Goal: Task Accomplishment & Management: Use online tool/utility

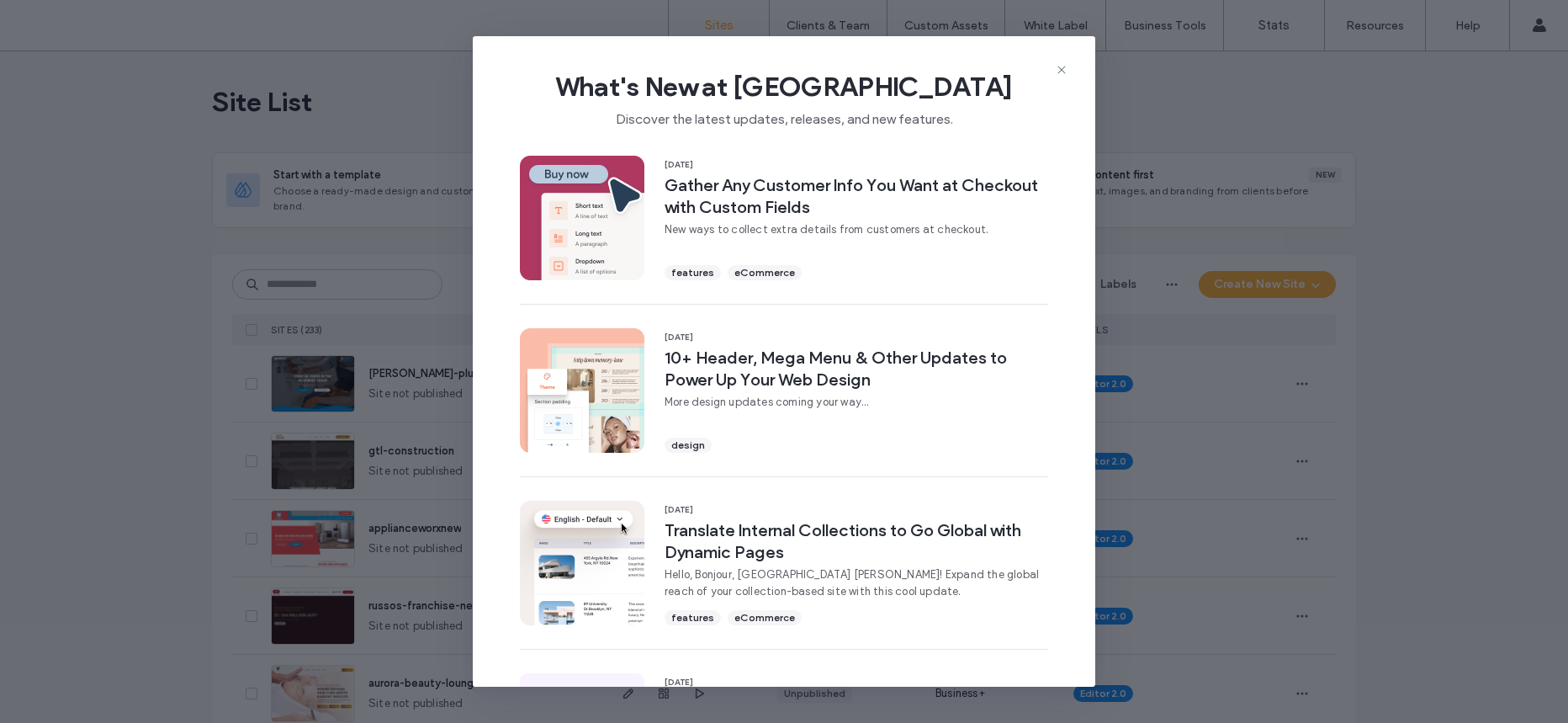
click at [1068, 72] on div "What's New at [GEOGRAPHIC_DATA] Discover the latest updates, releases, and new …" at bounding box center [784, 92] width 622 height 113
click at [1054, 71] on icon at bounding box center [1061, 70] width 13 height 13
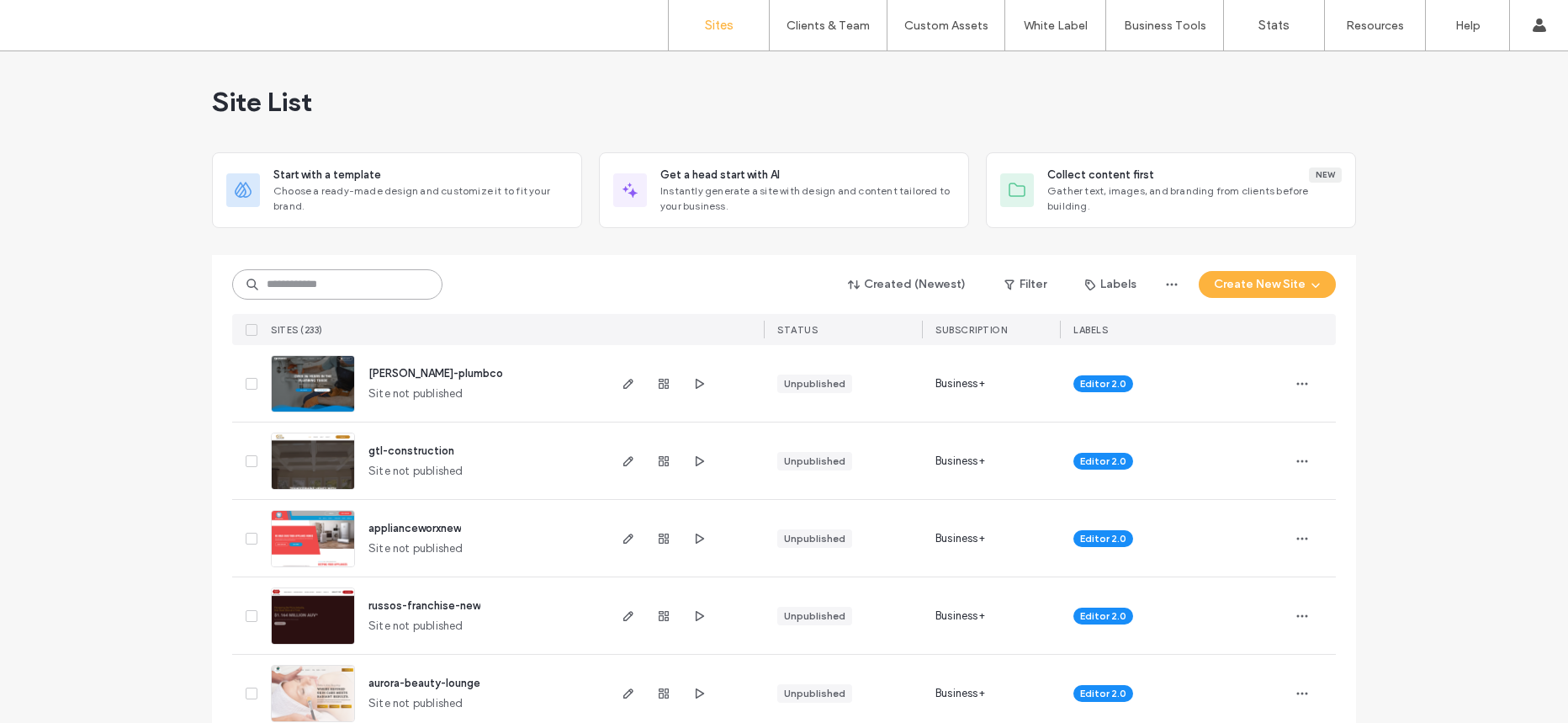
click at [332, 278] on input at bounding box center [337, 284] width 210 height 30
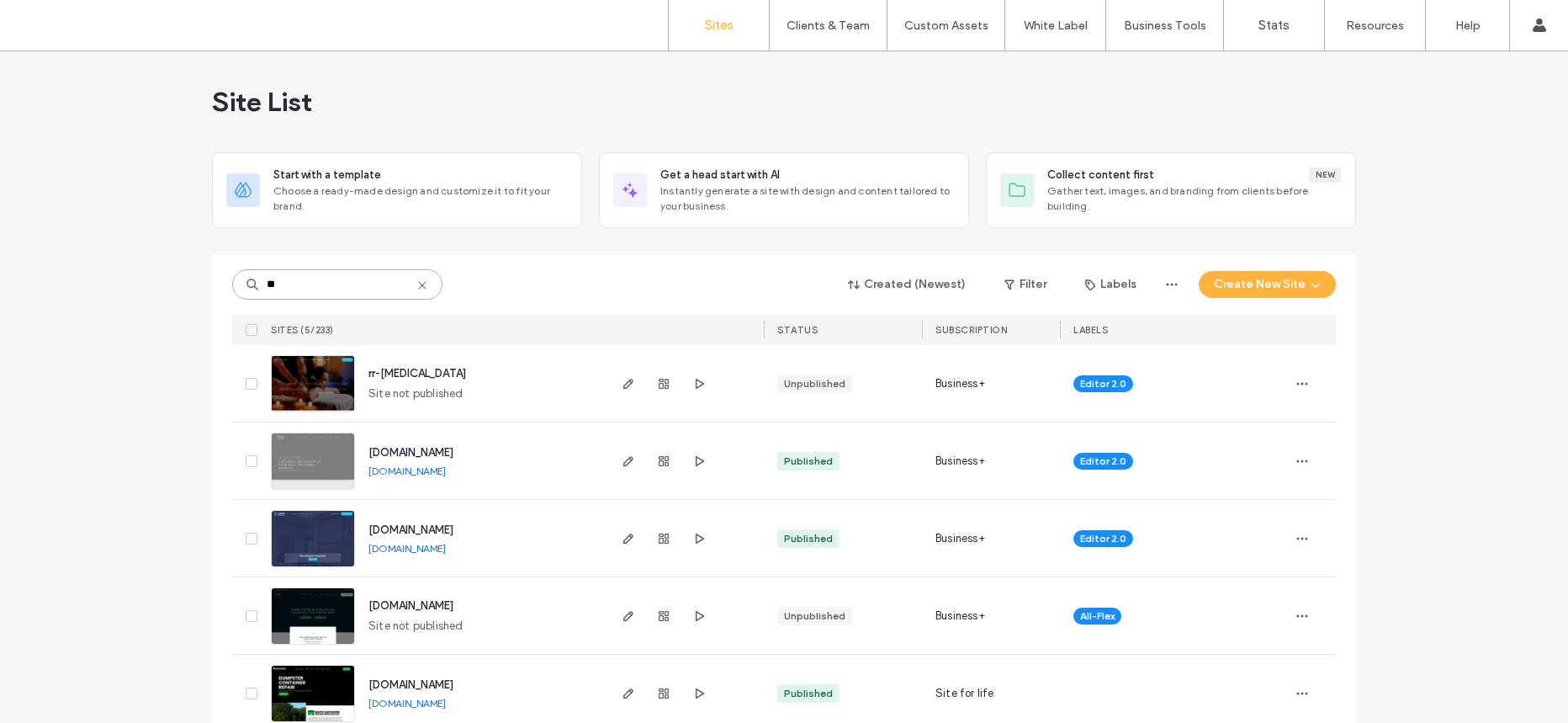
type input "**"
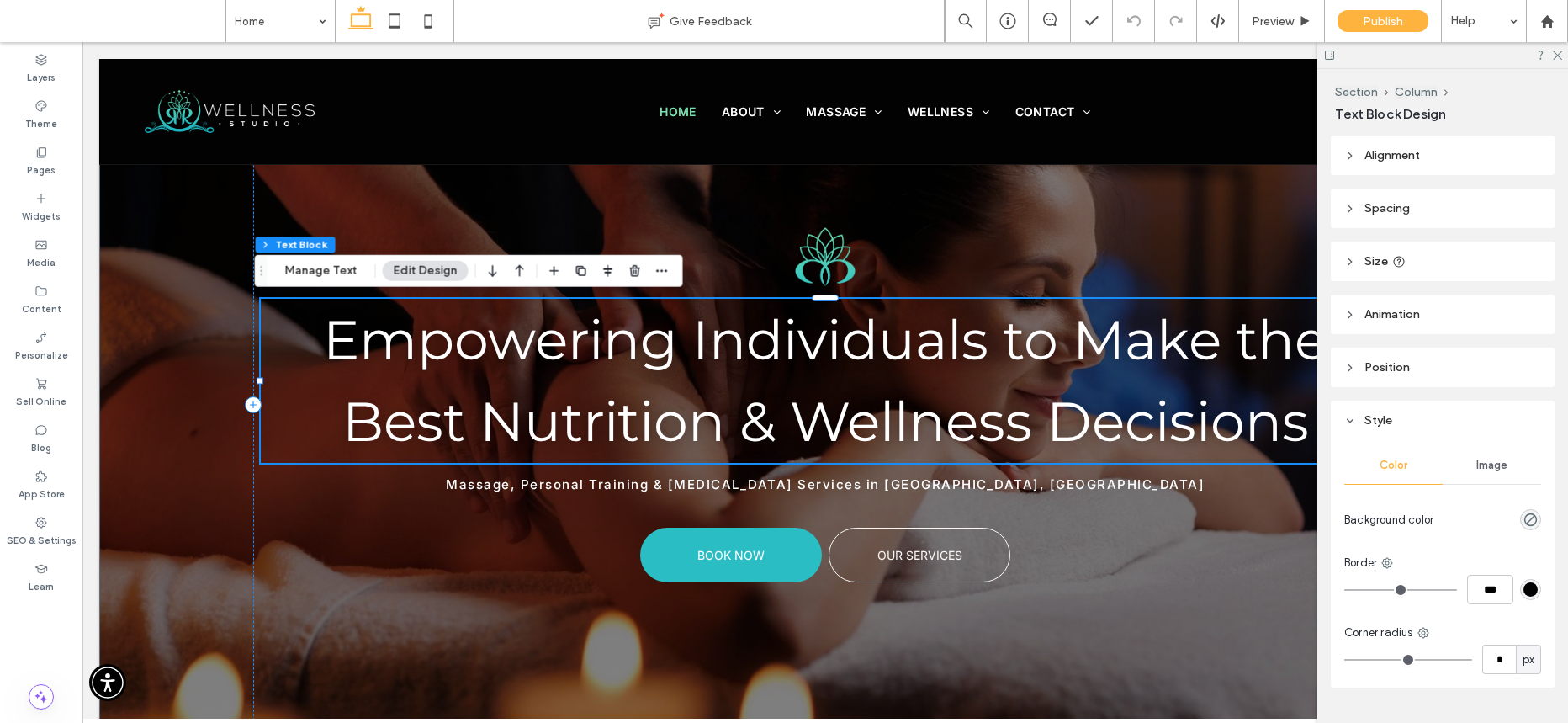
click at [1331, 55] on use at bounding box center [1329, 55] width 9 height 9
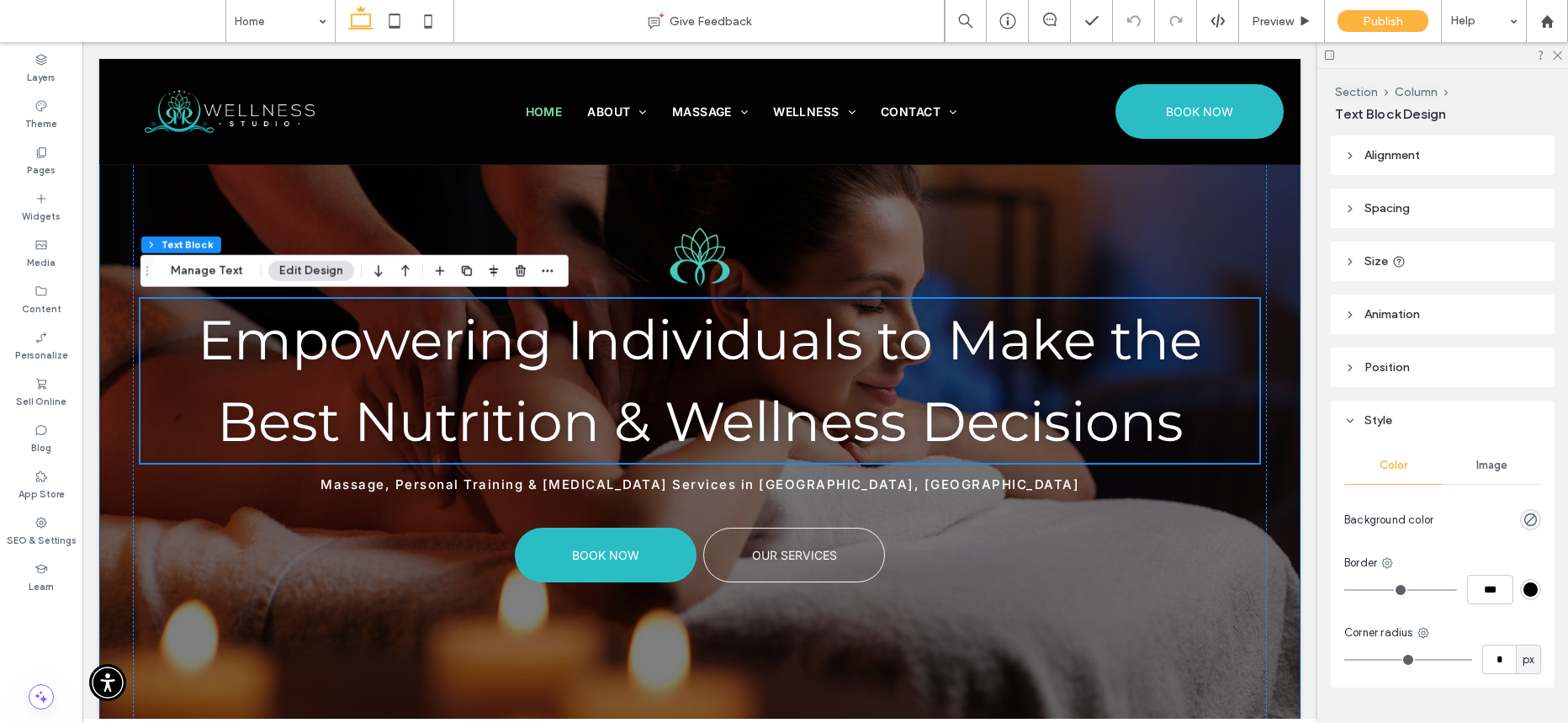
scroll to position [116, 0]
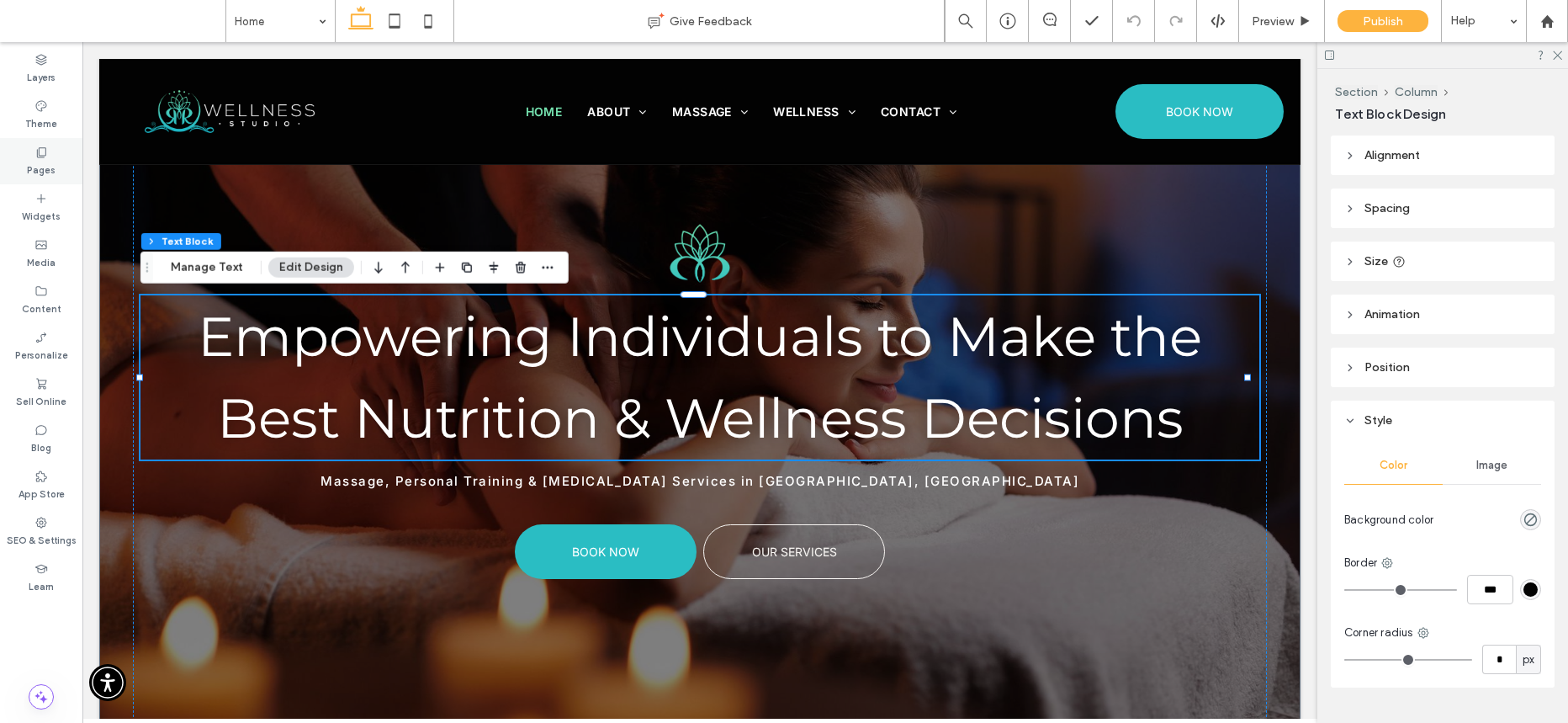
click at [33, 148] on div "Pages" at bounding box center [41, 162] width 82 height 47
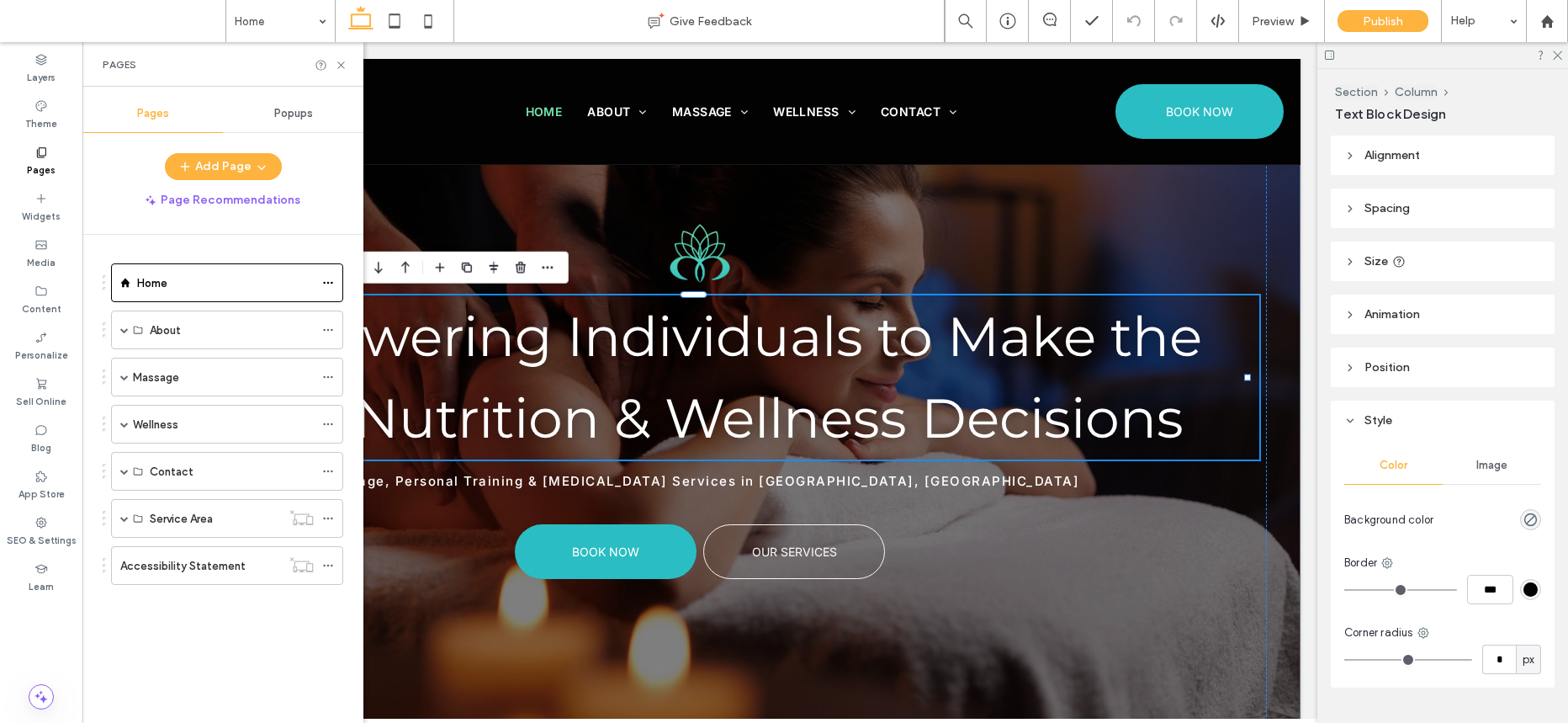
click at [158, 382] on label "Massage" at bounding box center [156, 377] width 47 height 30
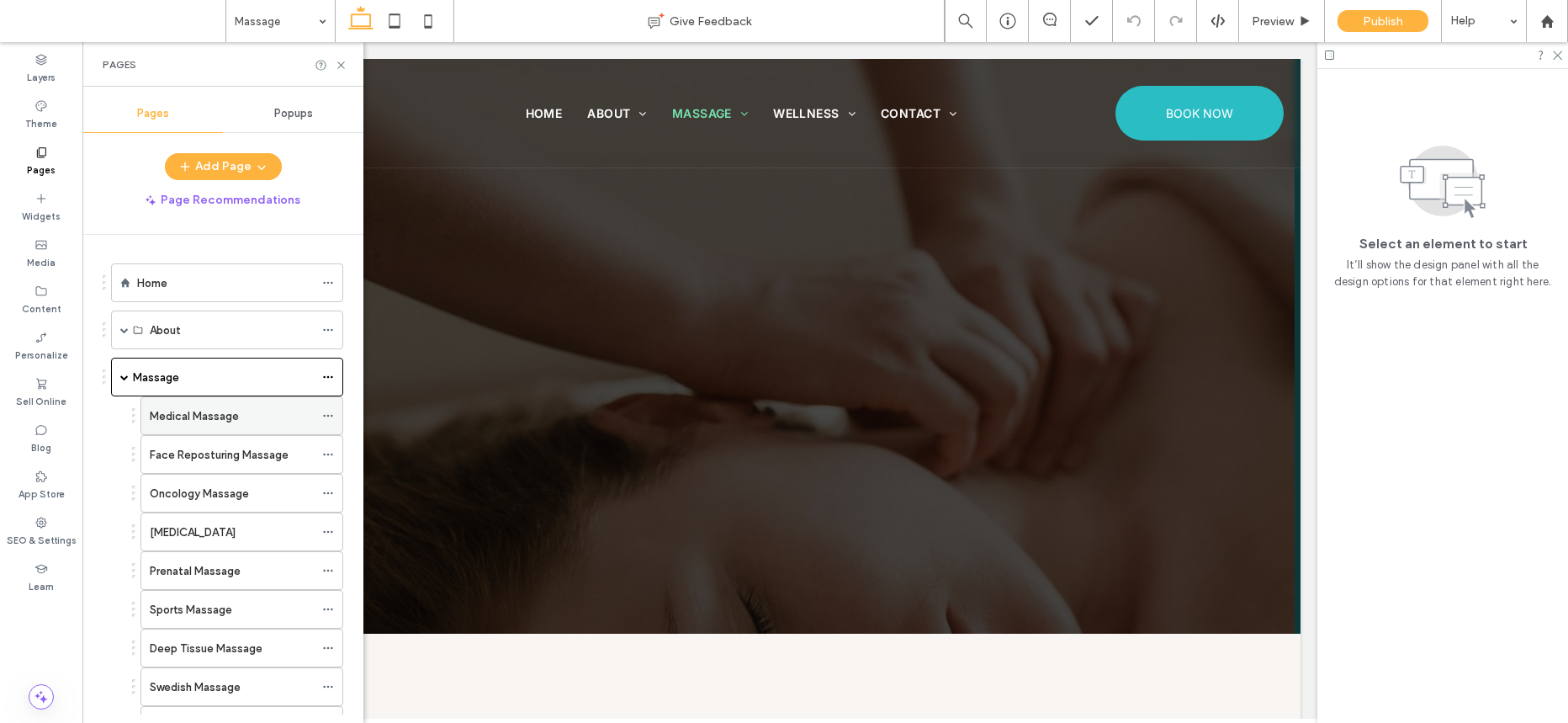
scroll to position [0, 0]
click at [183, 408] on label "Medical Massage" at bounding box center [193, 417] width 89 height 30
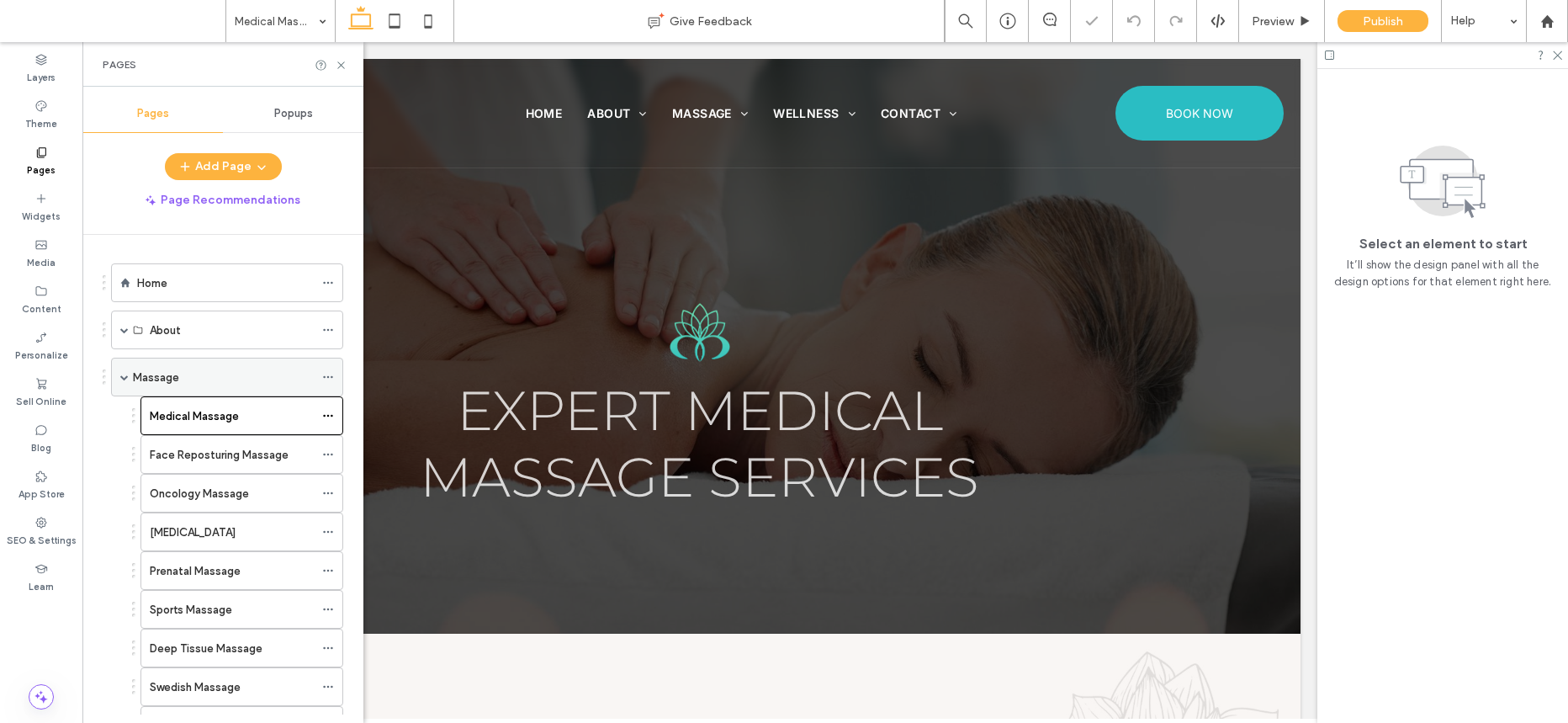
click at [216, 385] on div "Massage" at bounding box center [223, 376] width 181 height 18
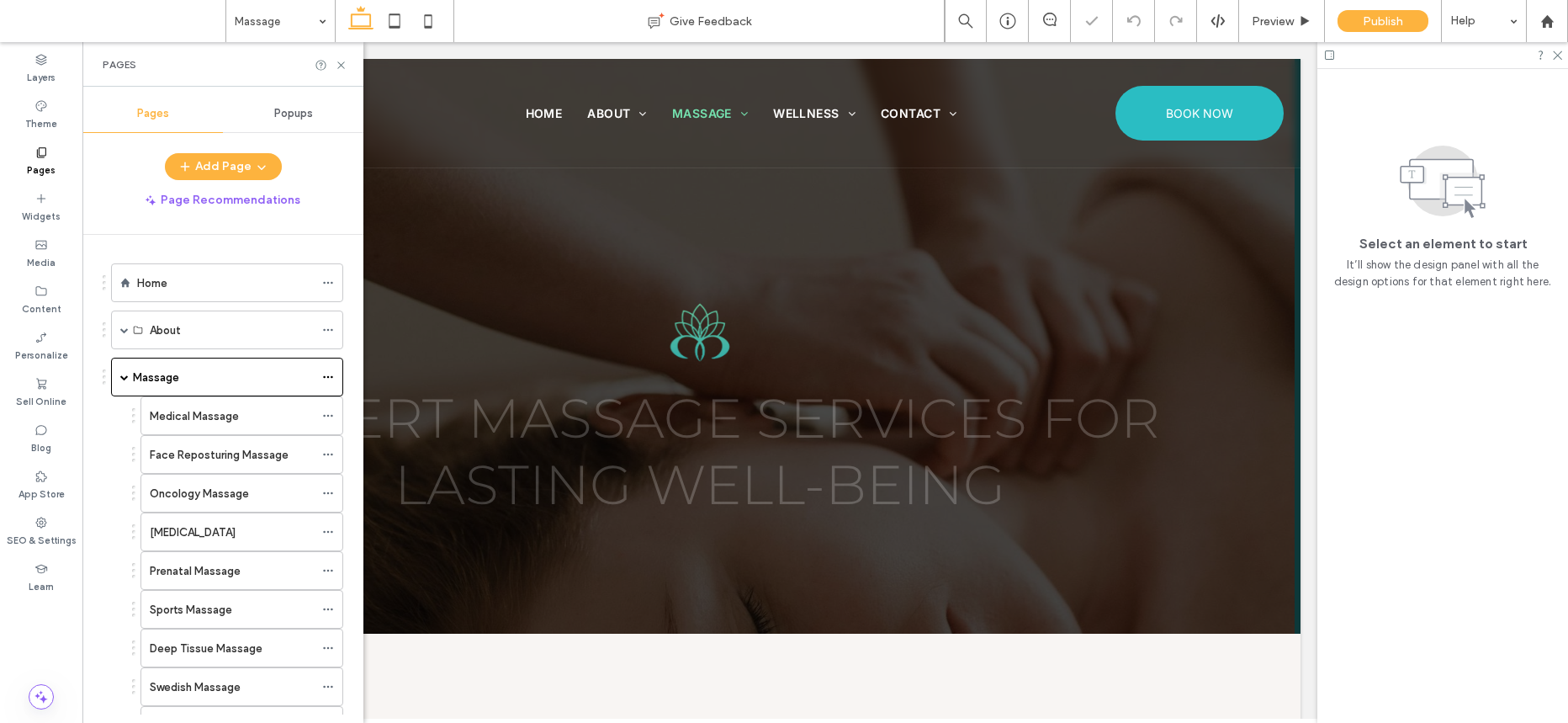
click at [809, 319] on div "Expert Massage Services for Lasting Well-Being" at bounding box center [699, 404] width 1134 height 457
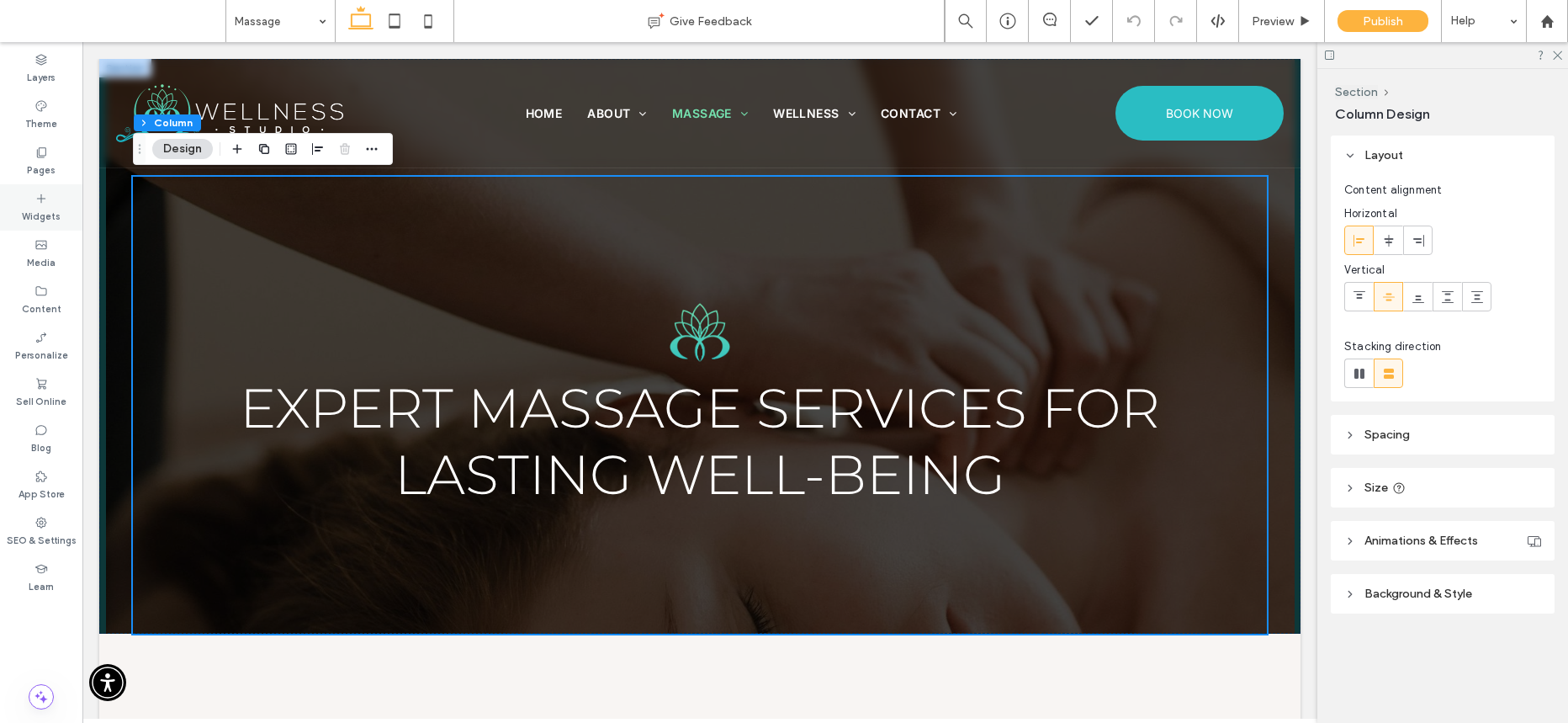
click at [38, 211] on label "Widgets" at bounding box center [40, 215] width 38 height 19
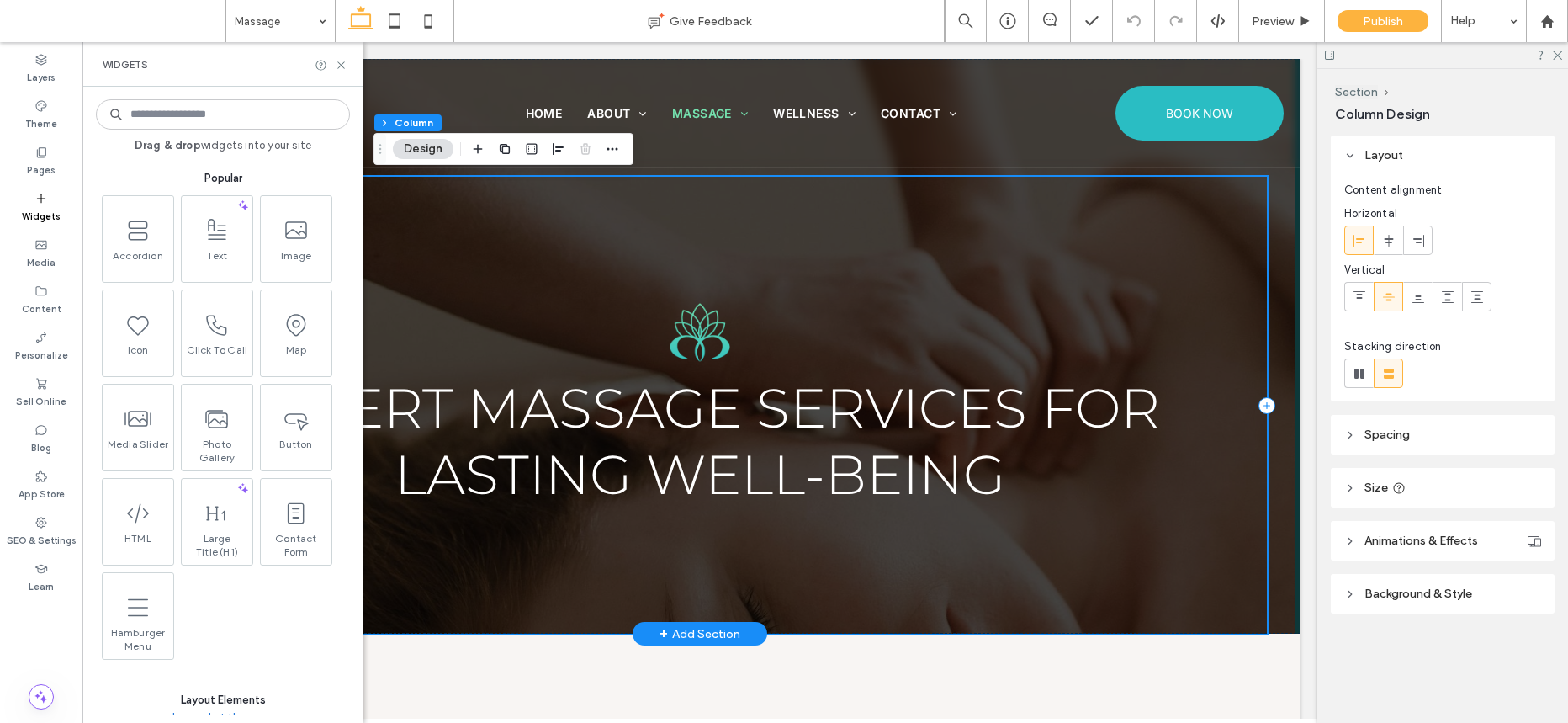
click at [911, 331] on div "Expert Massage Services for Lasting Well-Being" at bounding box center [699, 404] width 1134 height 457
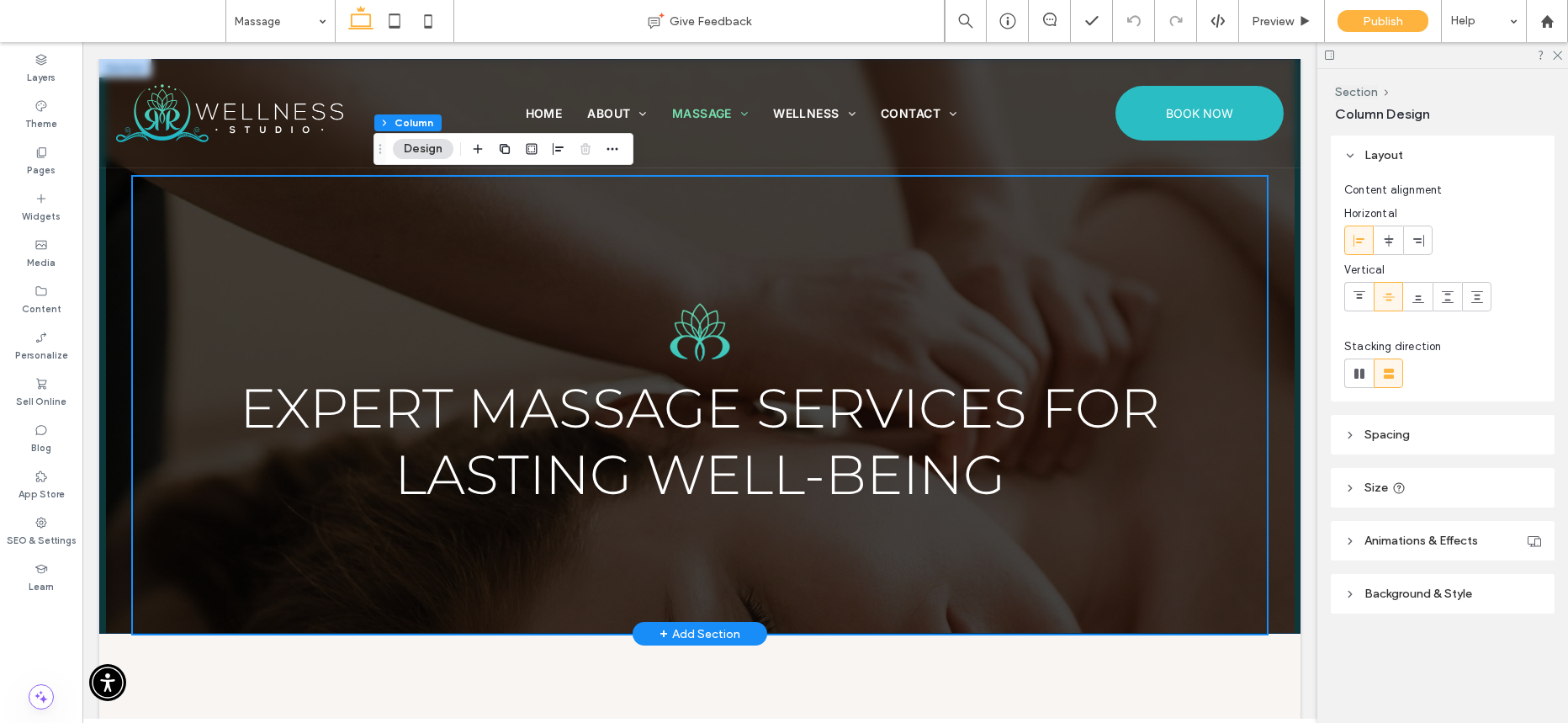
click at [1281, 260] on div "Expert Massage Services for Lasting Well-Being" at bounding box center [699, 346] width 1201 height 574
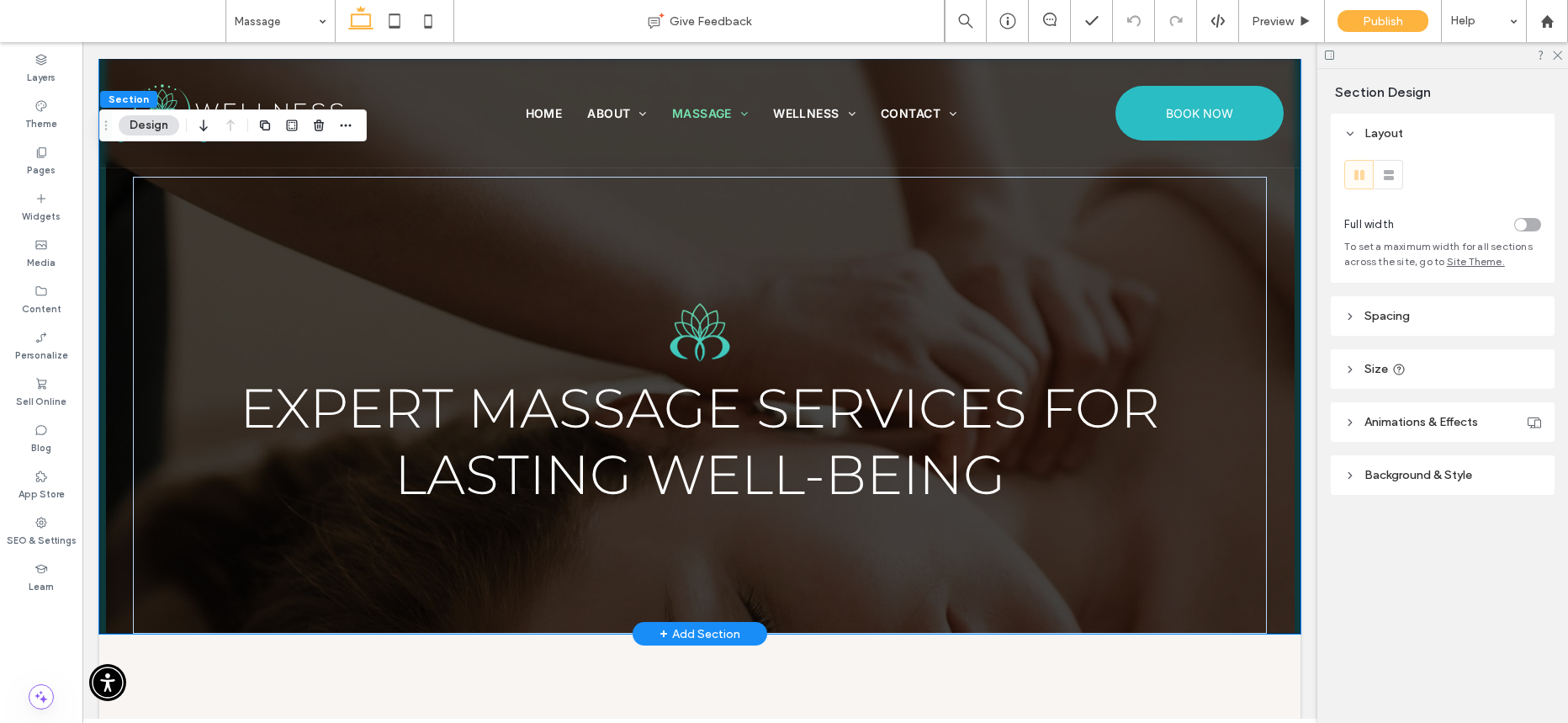
click at [1277, 263] on div "Expert Massage Services for Lasting Well-Being" at bounding box center [699, 346] width 1201 height 574
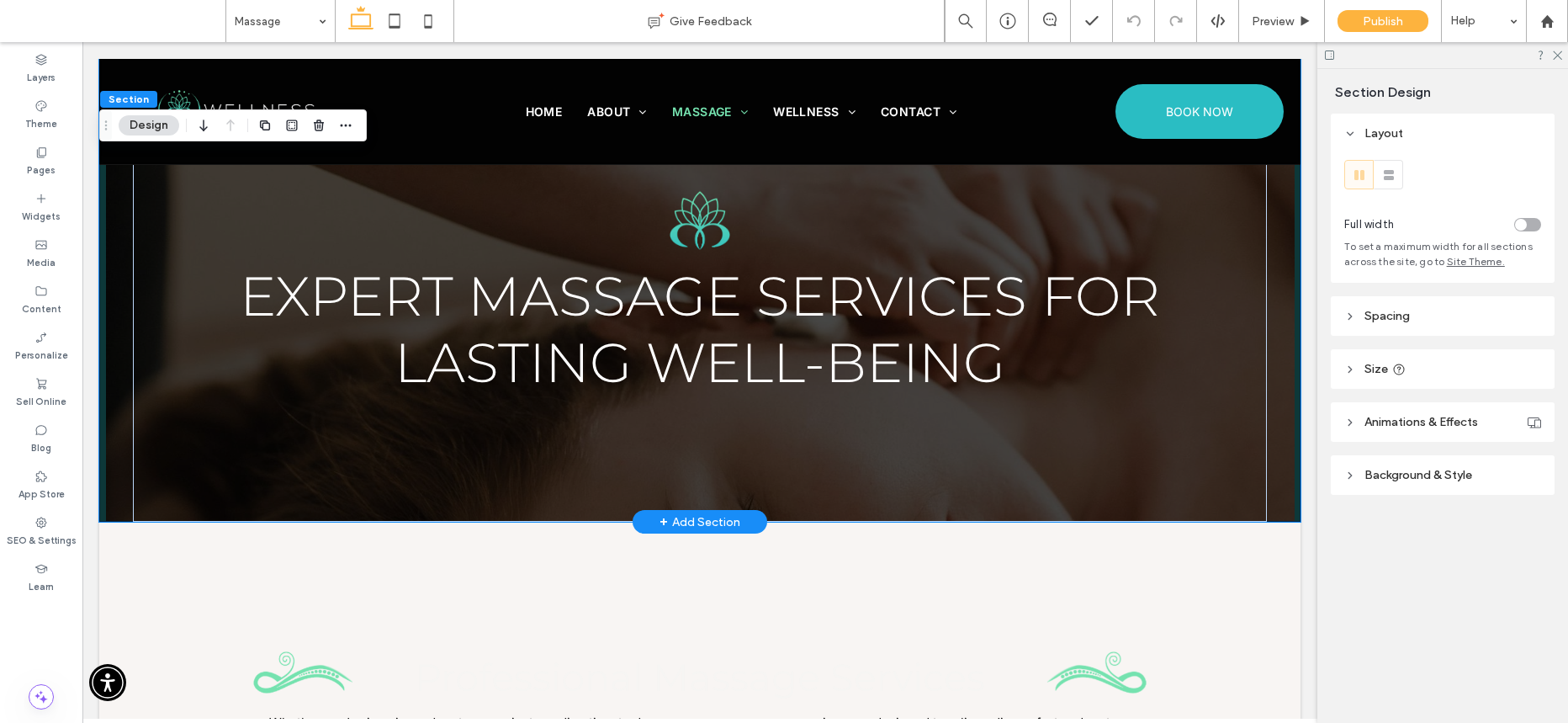
scroll to position [141, 0]
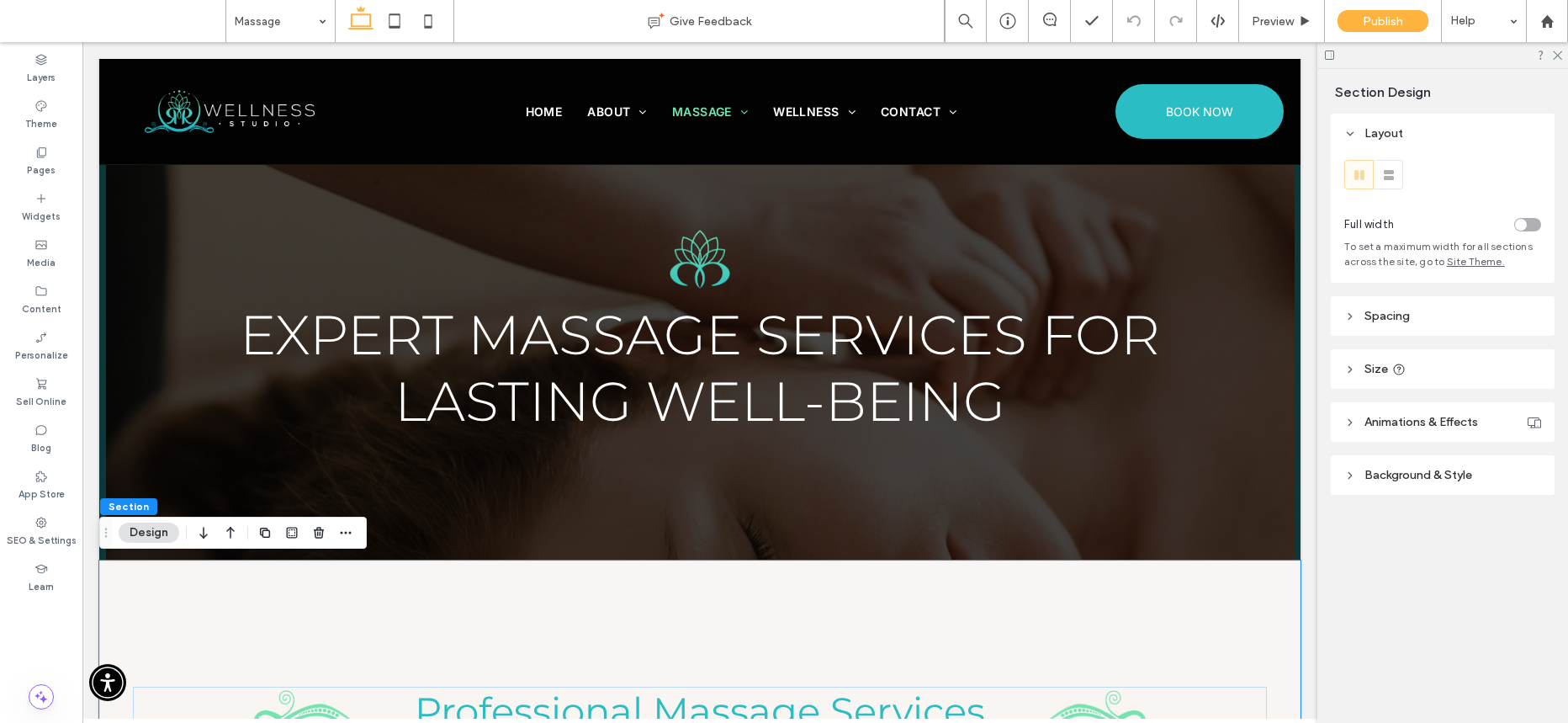
scroll to position [0, 0]
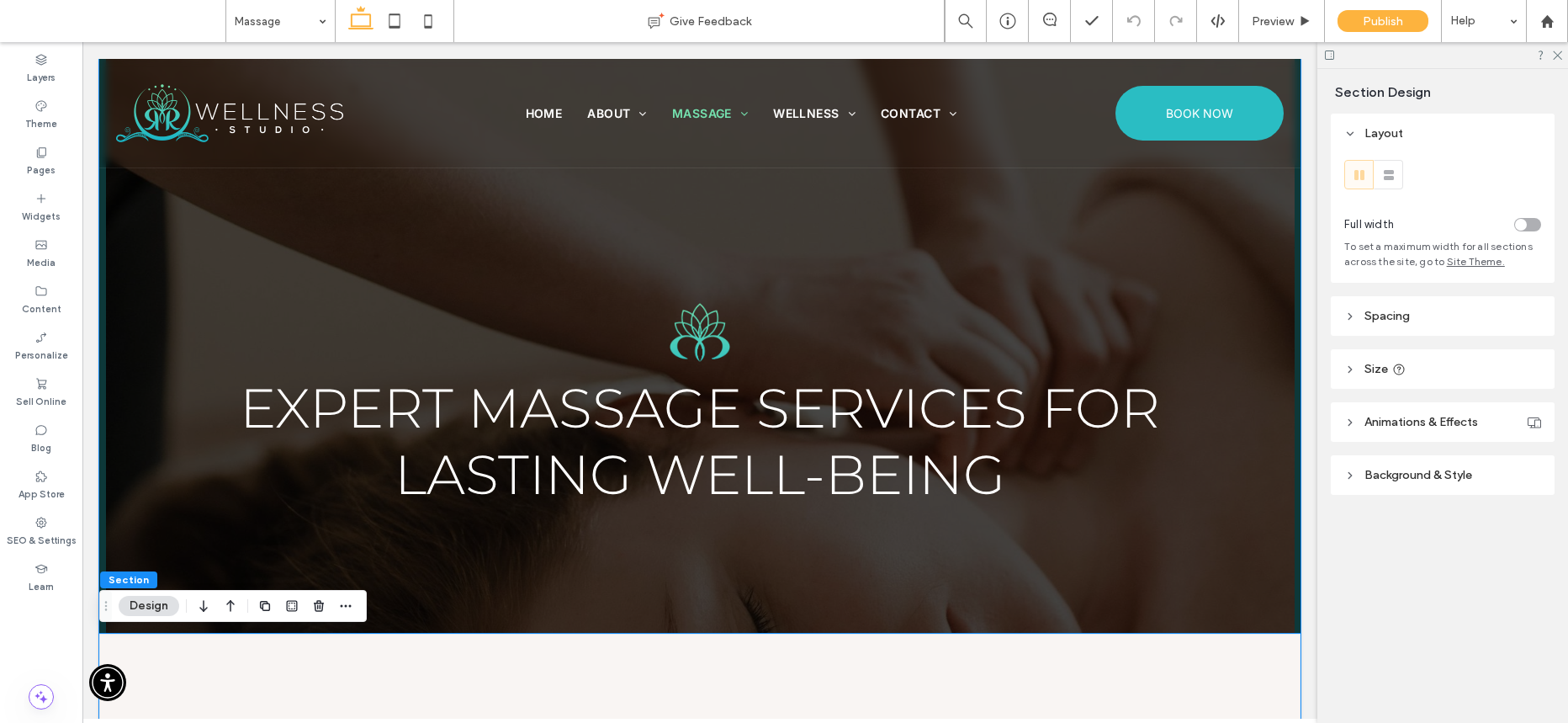
click at [1263, 513] on div "Expert Massage Services for Lasting Well-Being" at bounding box center [699, 346] width 1201 height 574
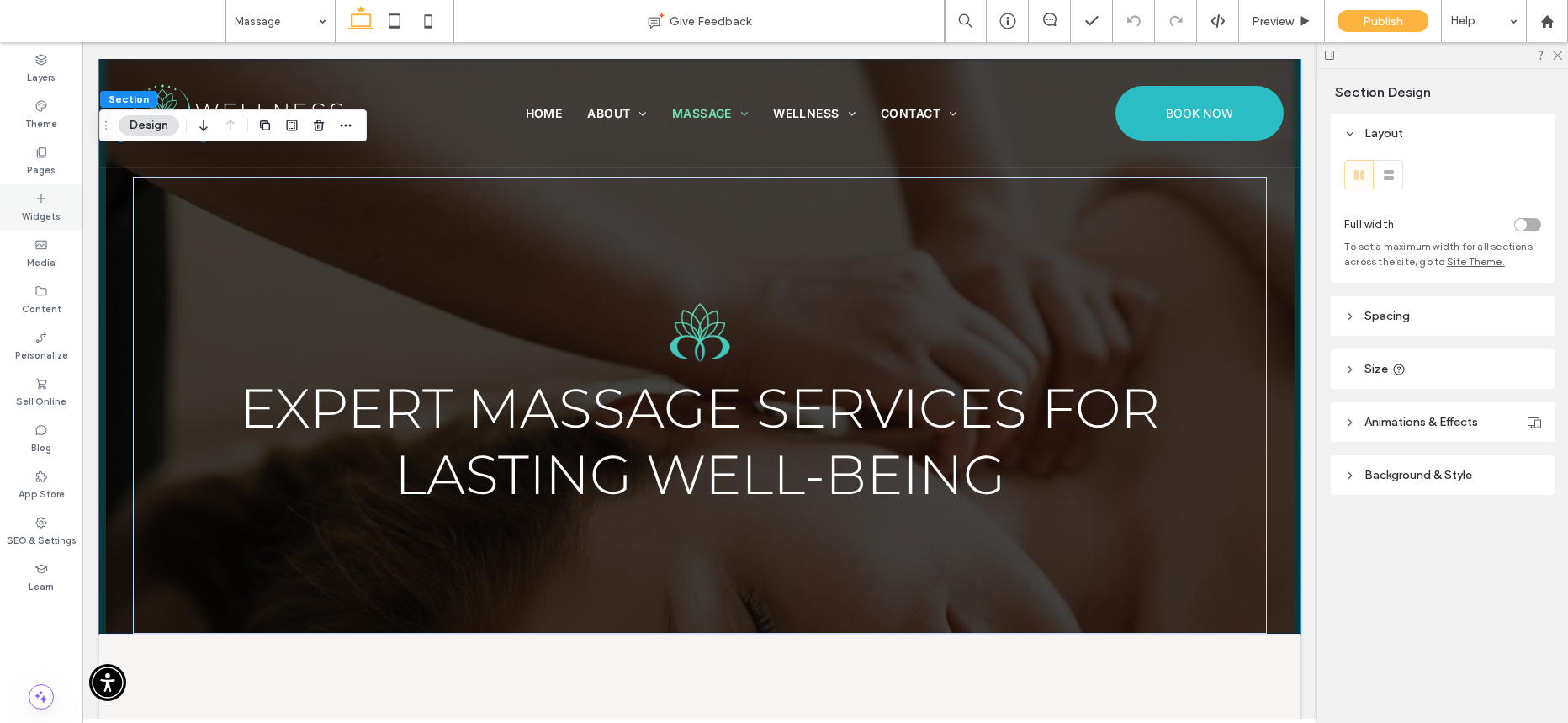
click at [37, 213] on label "Widgets" at bounding box center [40, 215] width 38 height 19
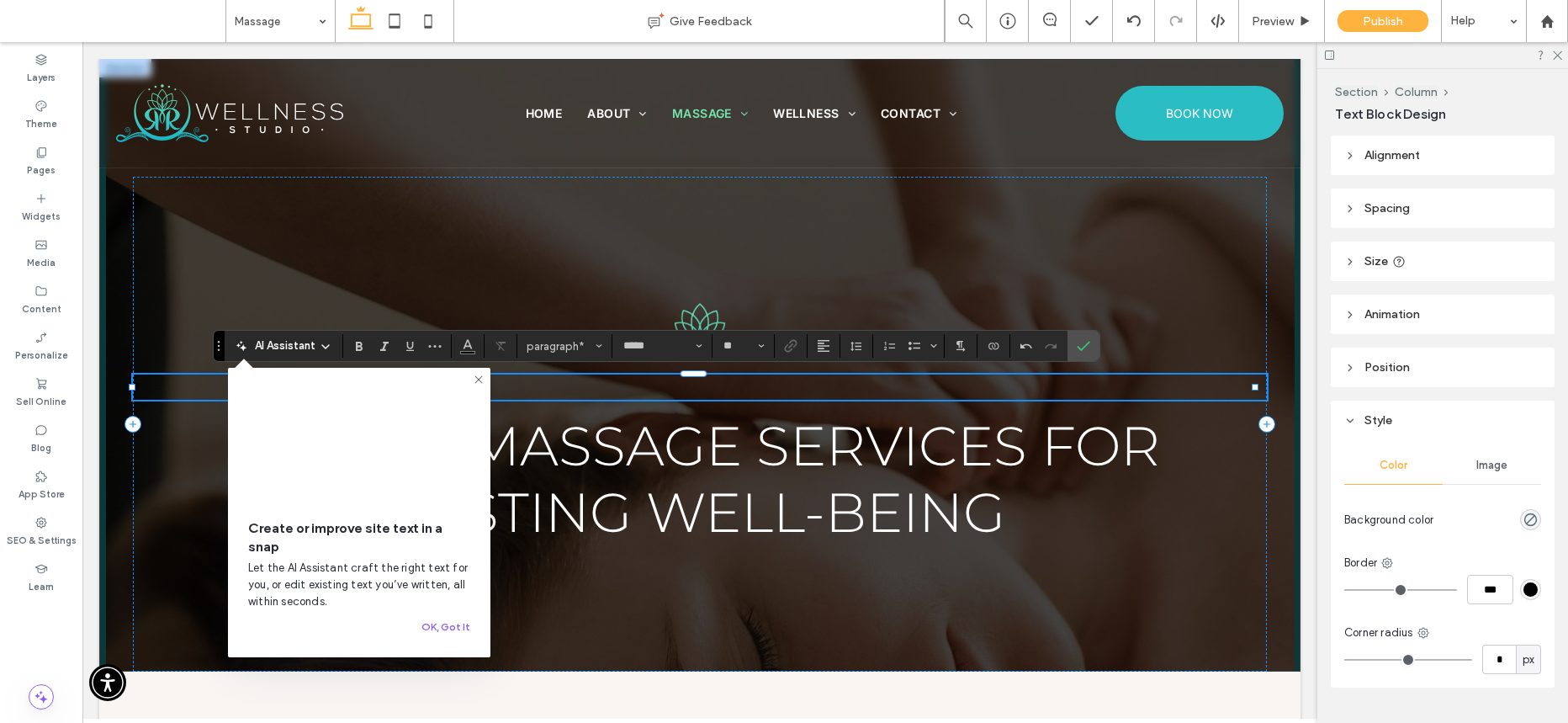
click at [475, 376] on use at bounding box center [478, 379] width 7 height 7
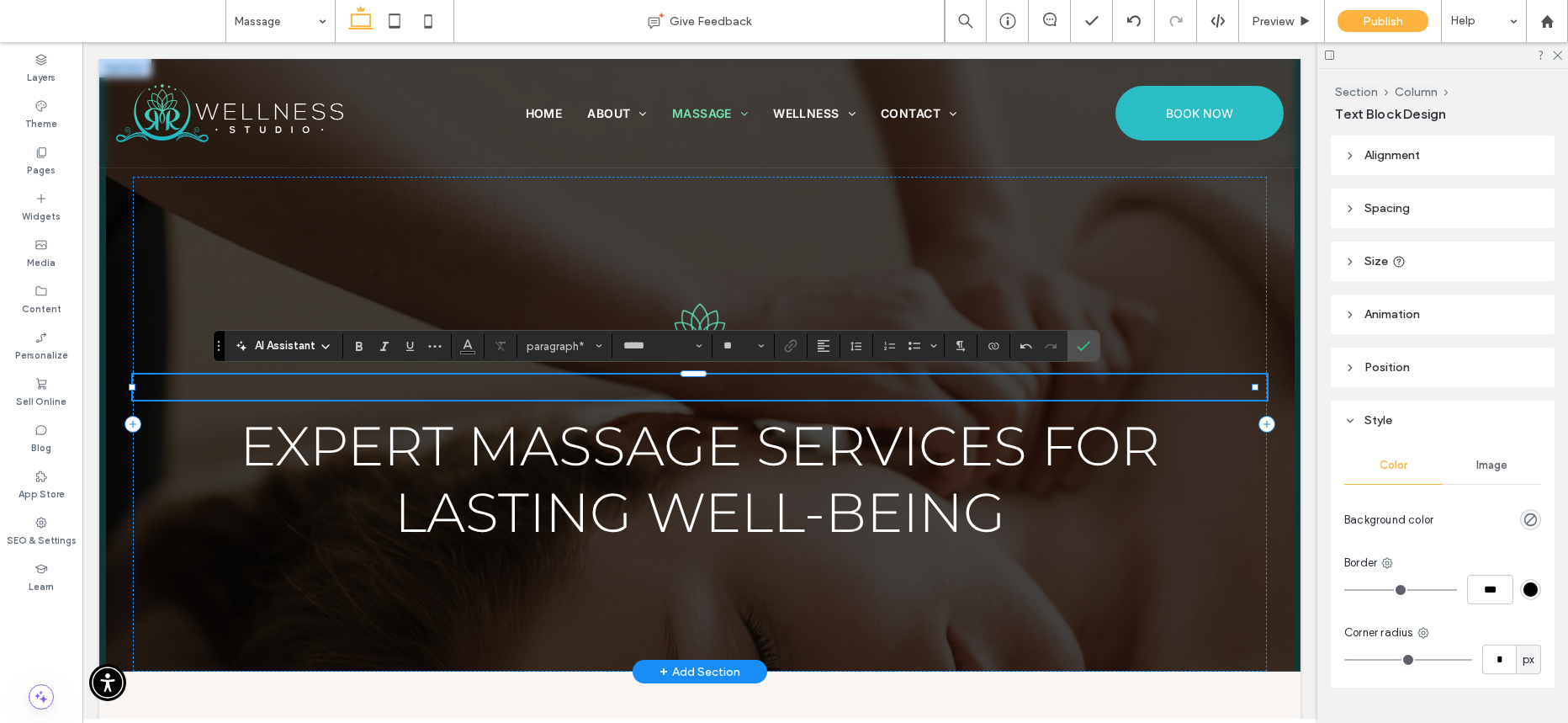
click at [457, 384] on p "*" at bounding box center [699, 387] width 1134 height 25
click at [684, 392] on p "*" at bounding box center [699, 387] width 1134 height 25
click at [1085, 343] on icon "Confirm" at bounding box center [1083, 346] width 13 height 13
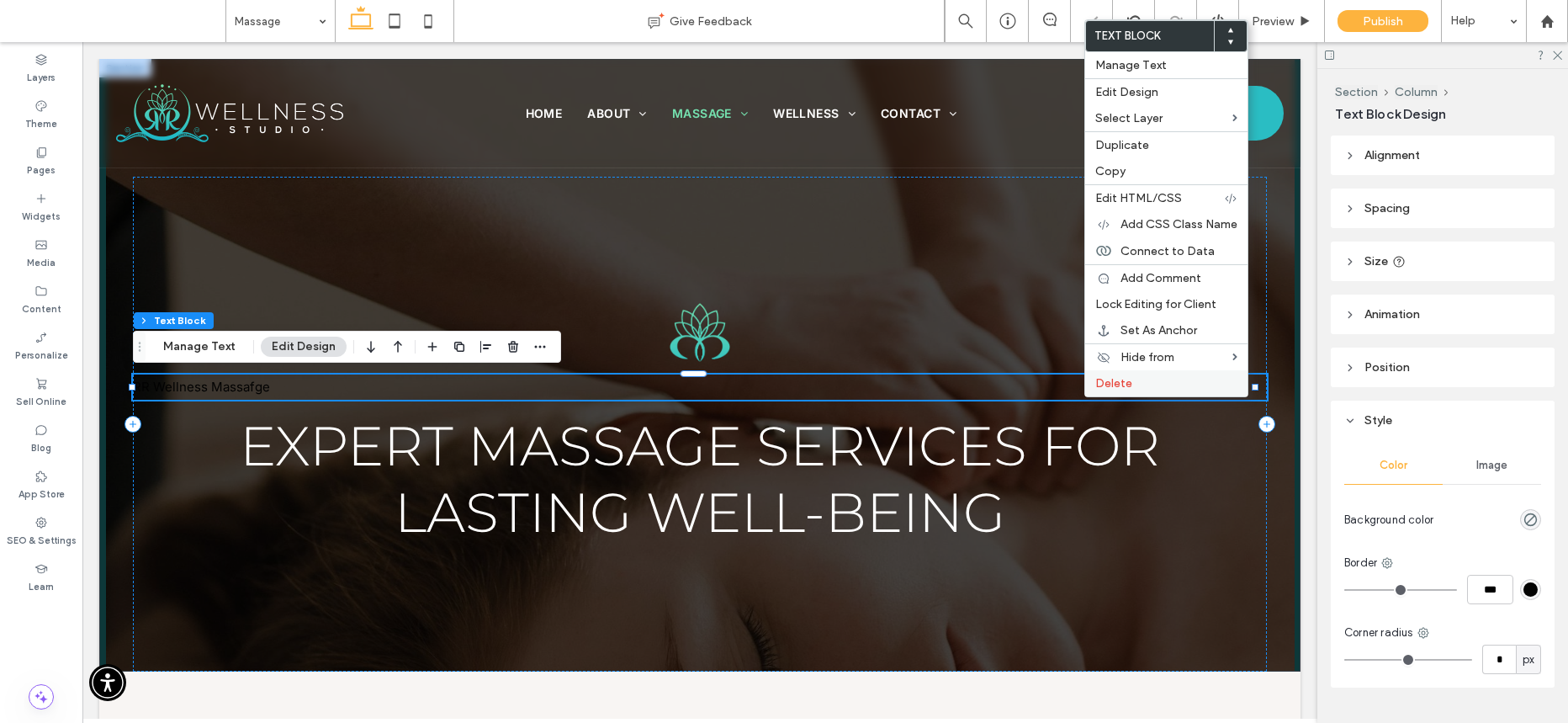
click at [1098, 385] on span "Delete" at bounding box center [1114, 383] width 37 height 14
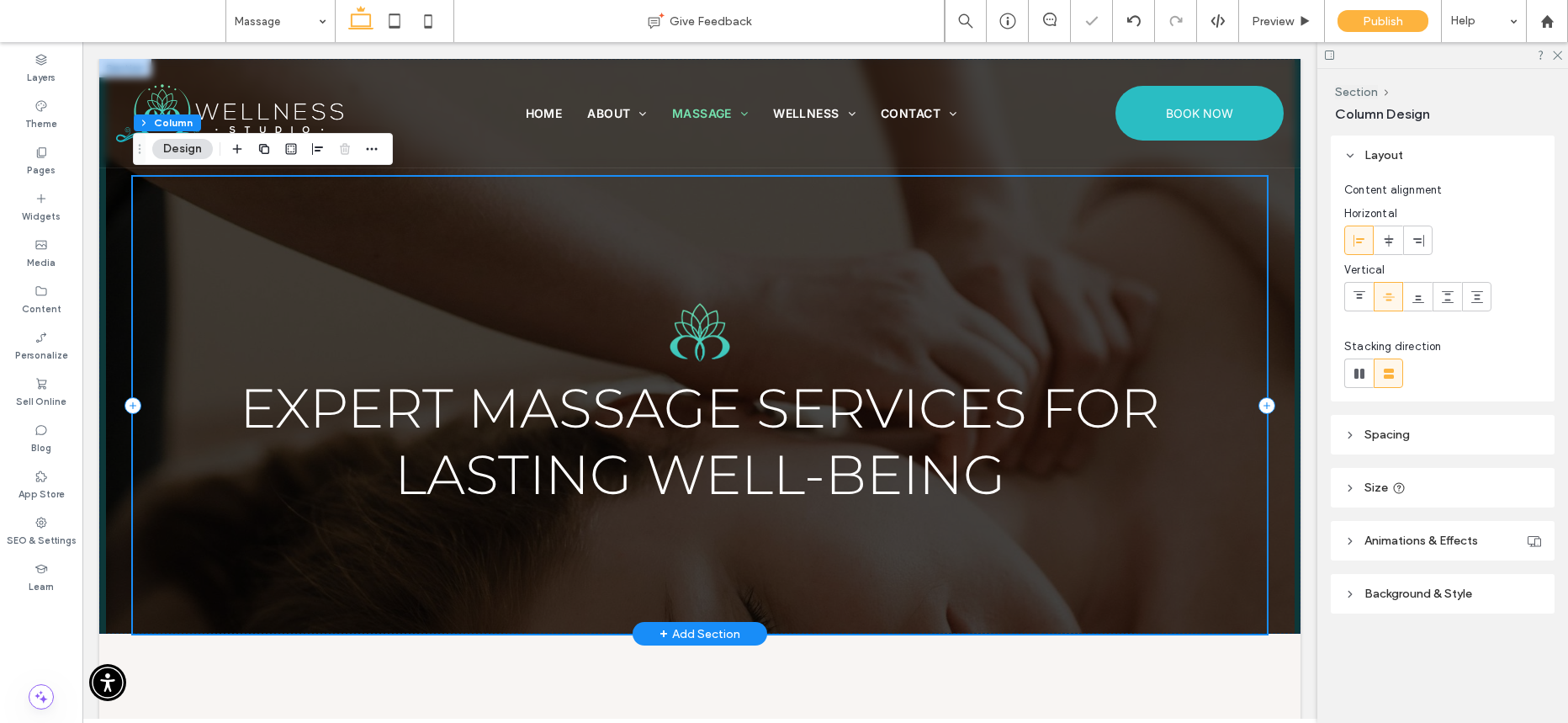
click at [1277, 356] on div "Expert Massage Services for Lasting Well-Being" at bounding box center [699, 346] width 1201 height 574
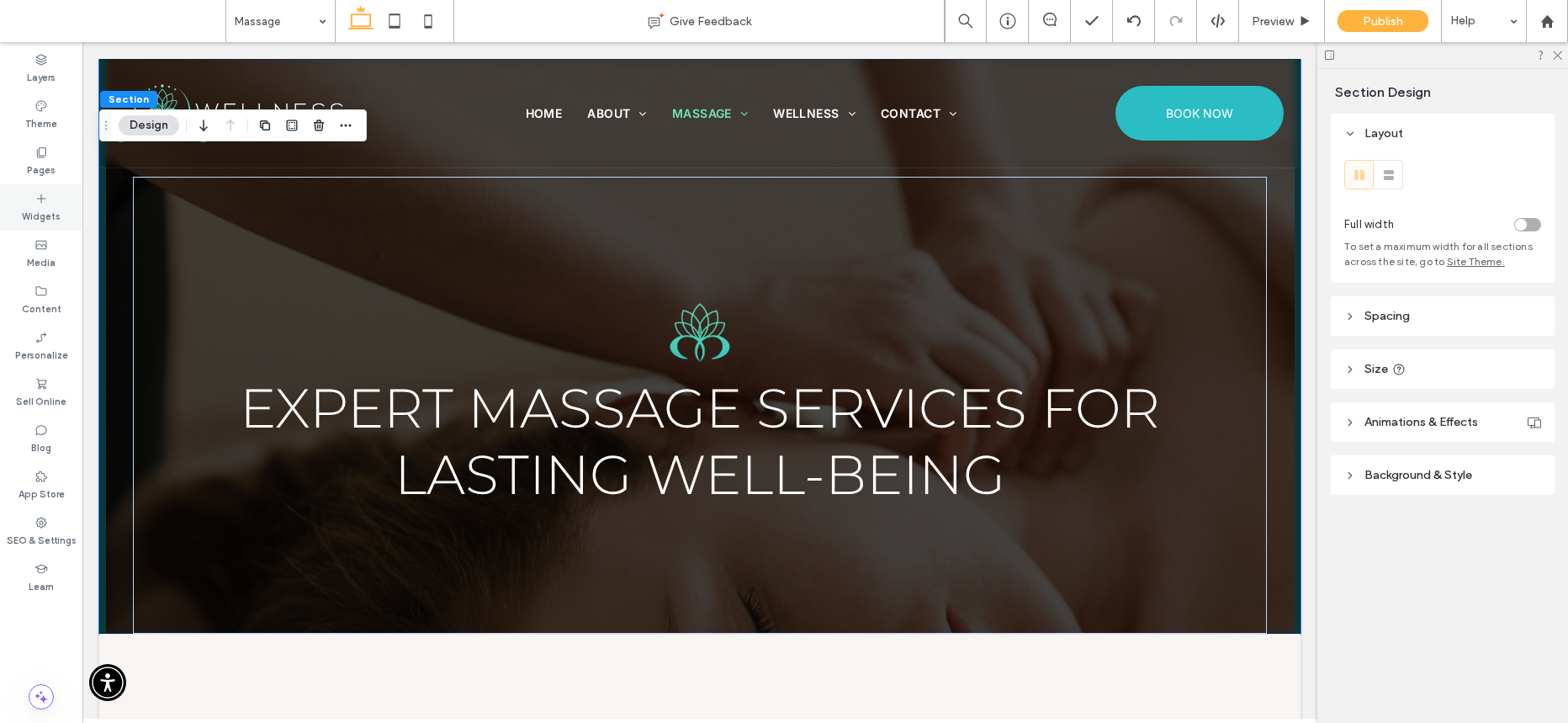
click at [64, 205] on div "Widgets" at bounding box center [41, 207] width 82 height 47
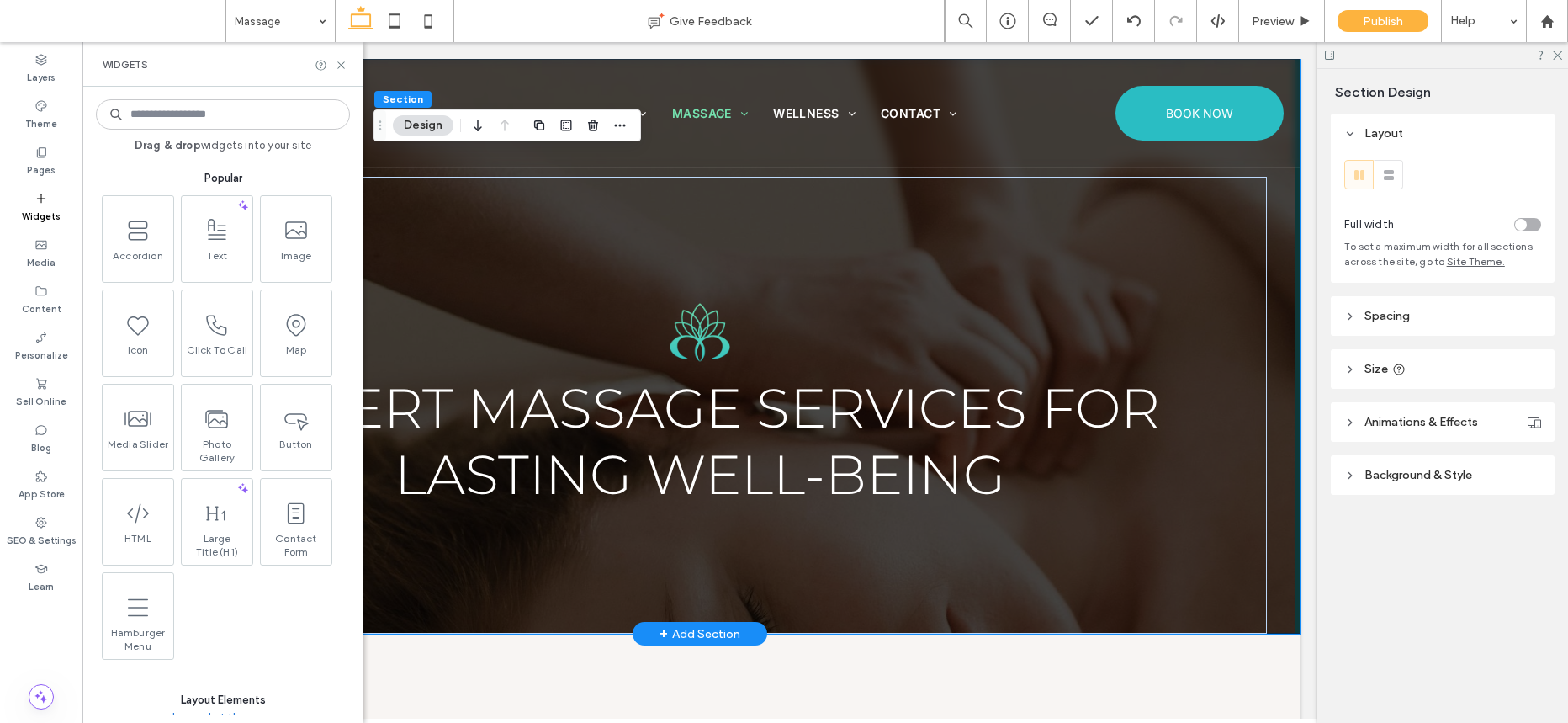
click at [1273, 299] on div "Expert Massage Services for Lasting Well-Being" at bounding box center [699, 346] width 1201 height 574
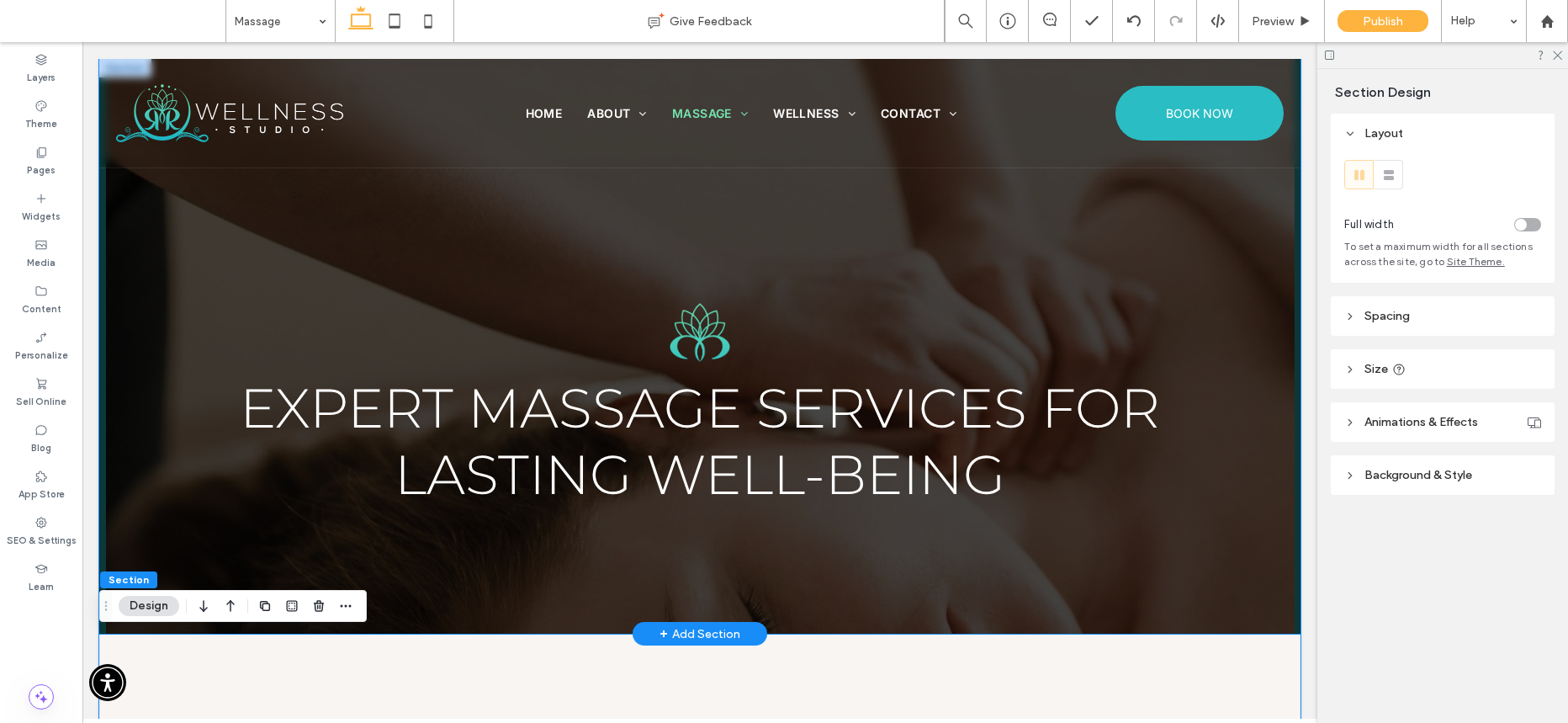
click at [1278, 588] on div "Expert Massage Services for Lasting Well-Being" at bounding box center [699, 346] width 1201 height 574
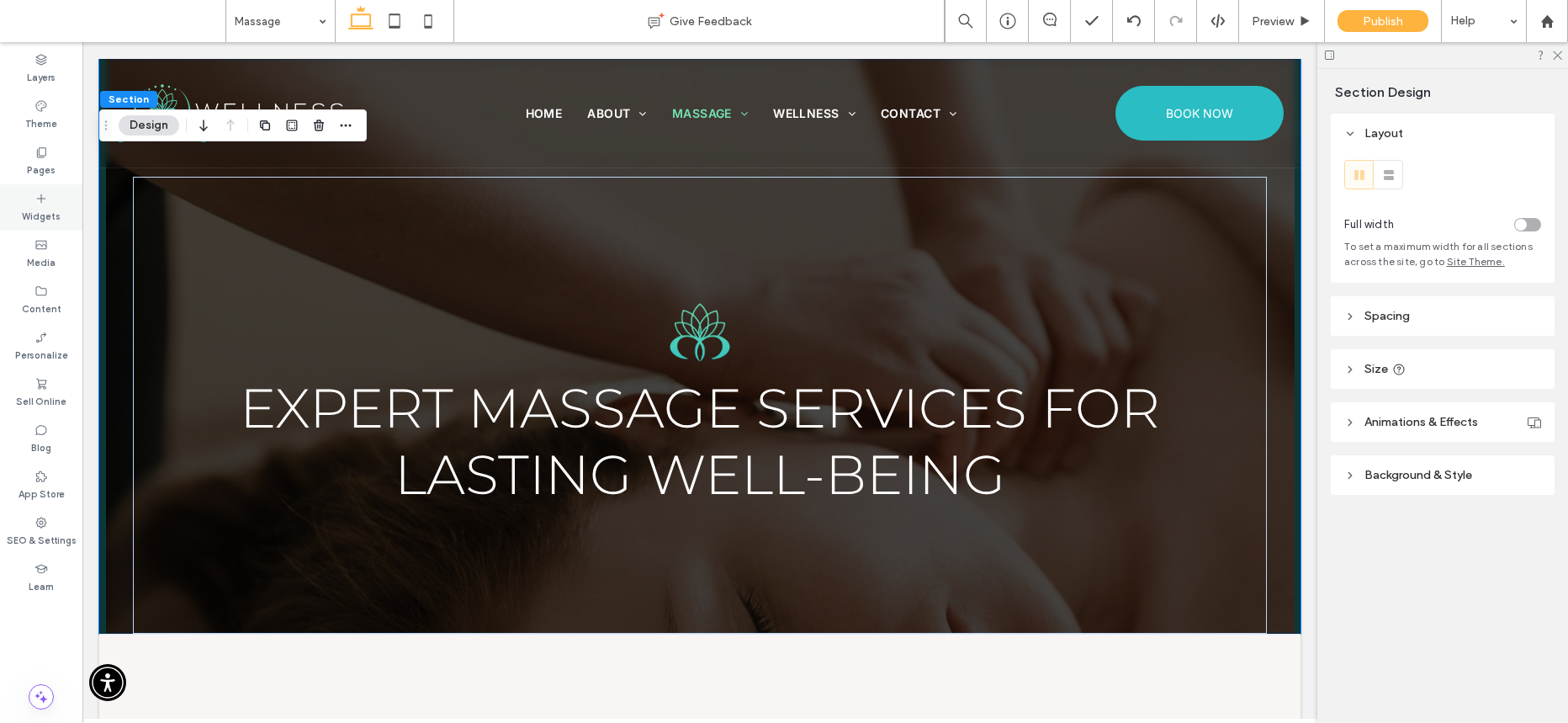
click at [53, 208] on label "Widgets" at bounding box center [40, 215] width 38 height 19
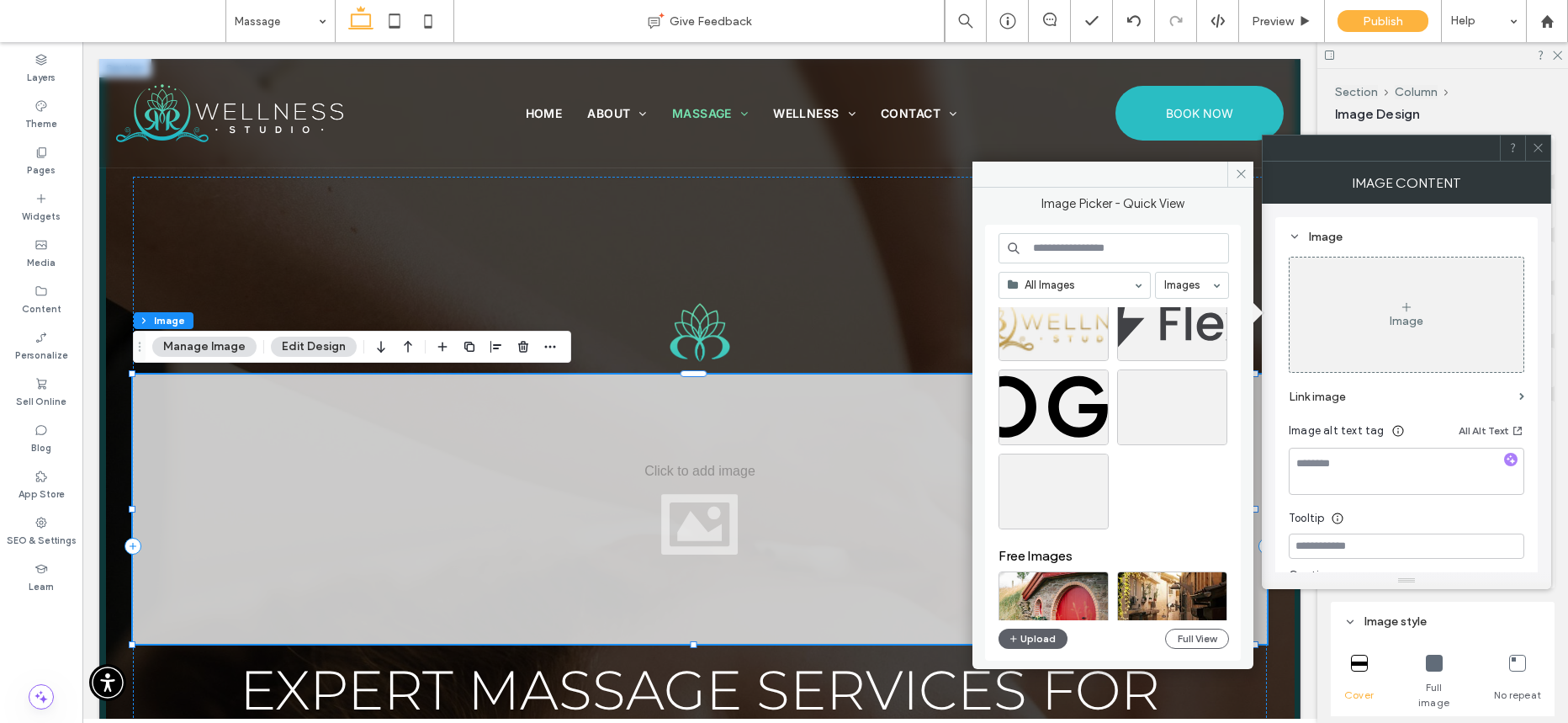
scroll to position [3987, 0]
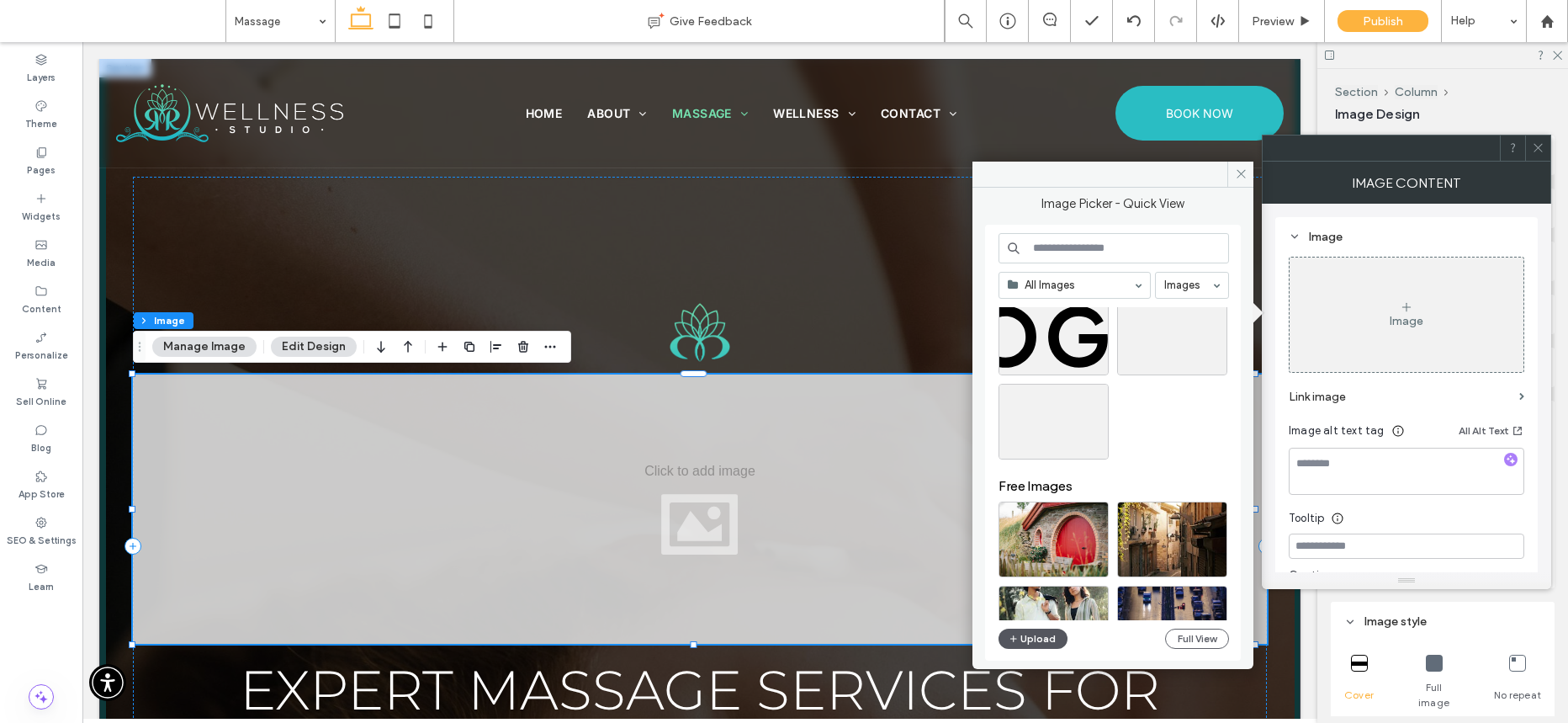
click at [1027, 632] on button "Upload" at bounding box center [1033, 639] width 69 height 21
drag, startPoint x: 1239, startPoint y: 175, endPoint x: 733, endPoint y: 392, distance: 550.6
click at [1239, 175] on use at bounding box center [1240, 174] width 8 height 8
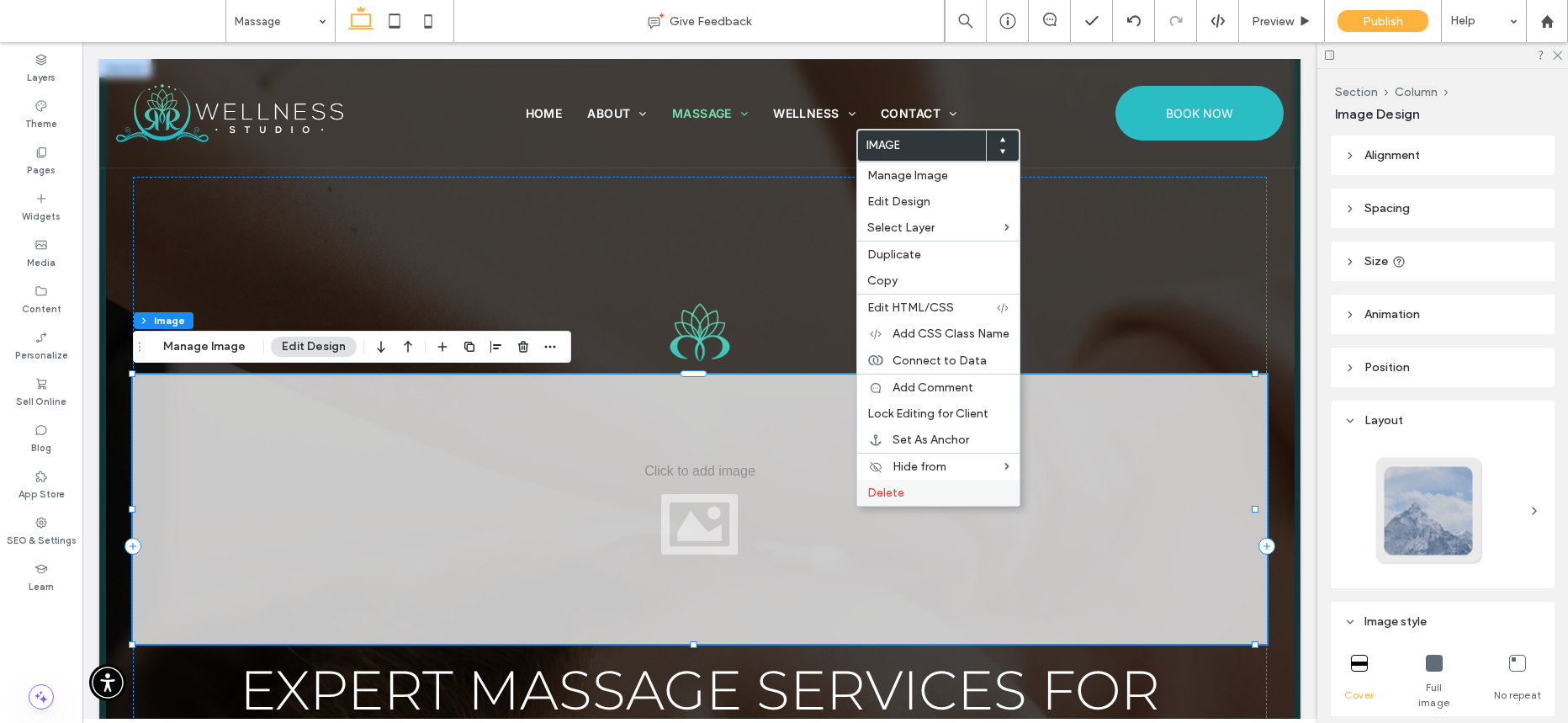
click at [886, 495] on span "Delete" at bounding box center [885, 492] width 37 height 14
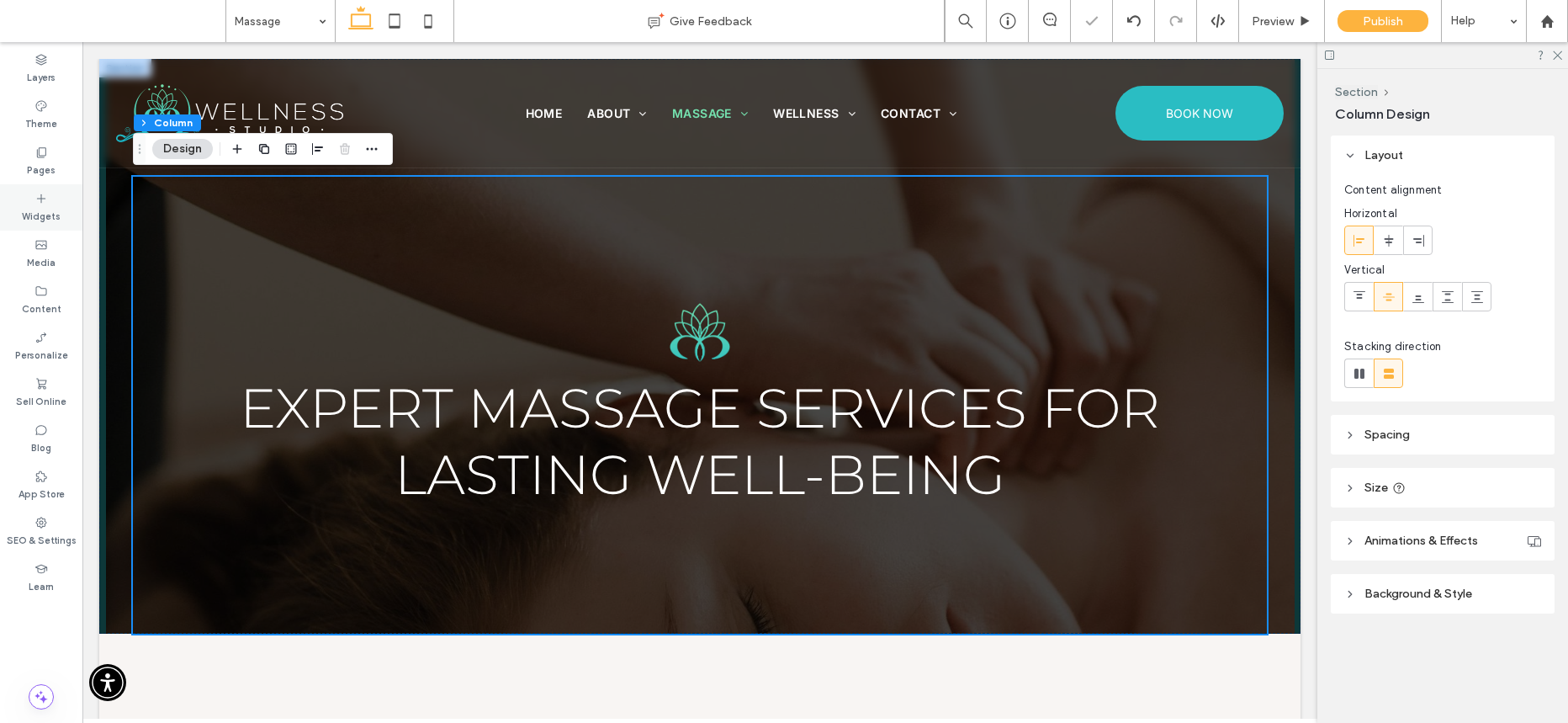
click at [35, 192] on icon at bounding box center [41, 198] width 13 height 13
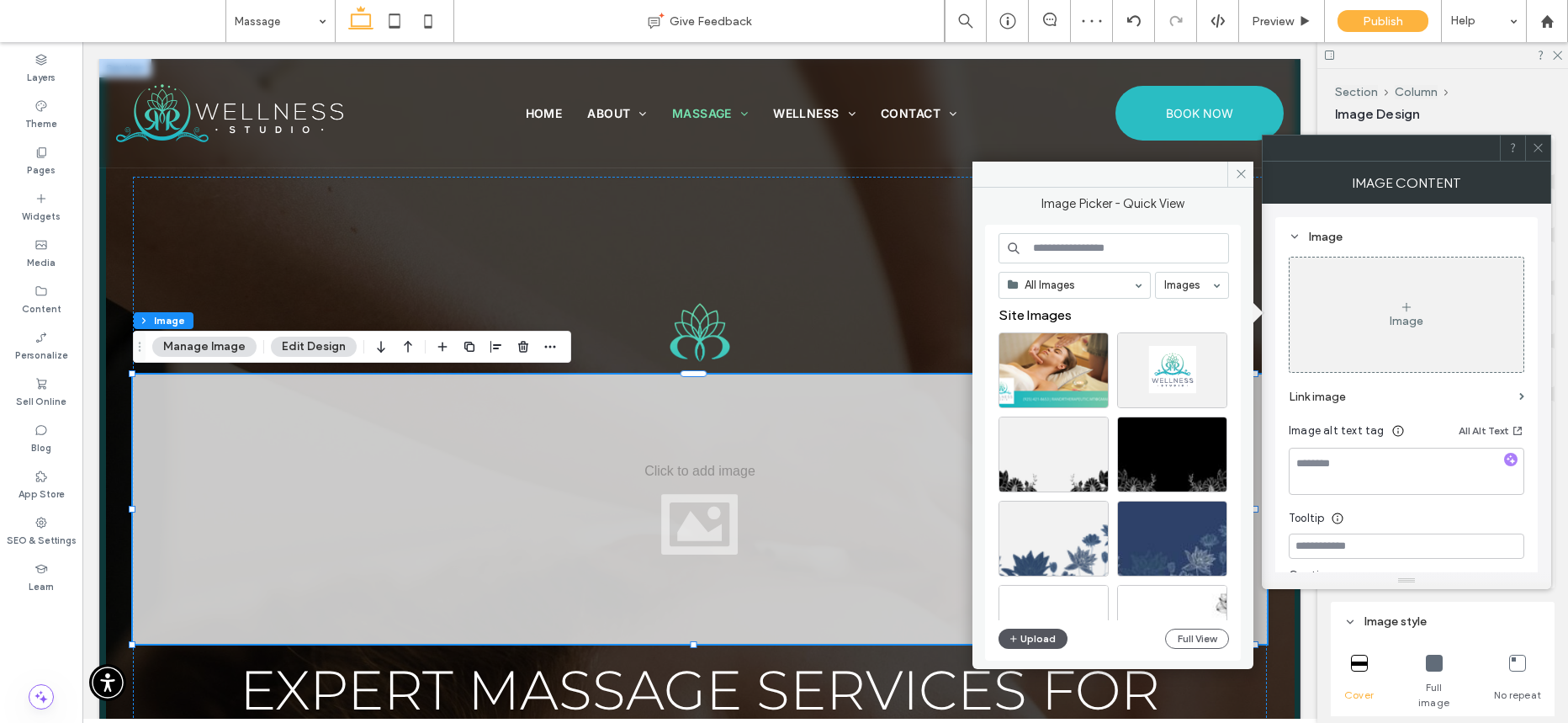
click at [1033, 641] on button "Upload" at bounding box center [1033, 639] width 69 height 21
click at [1241, 177] on icon at bounding box center [1241, 174] width 13 height 13
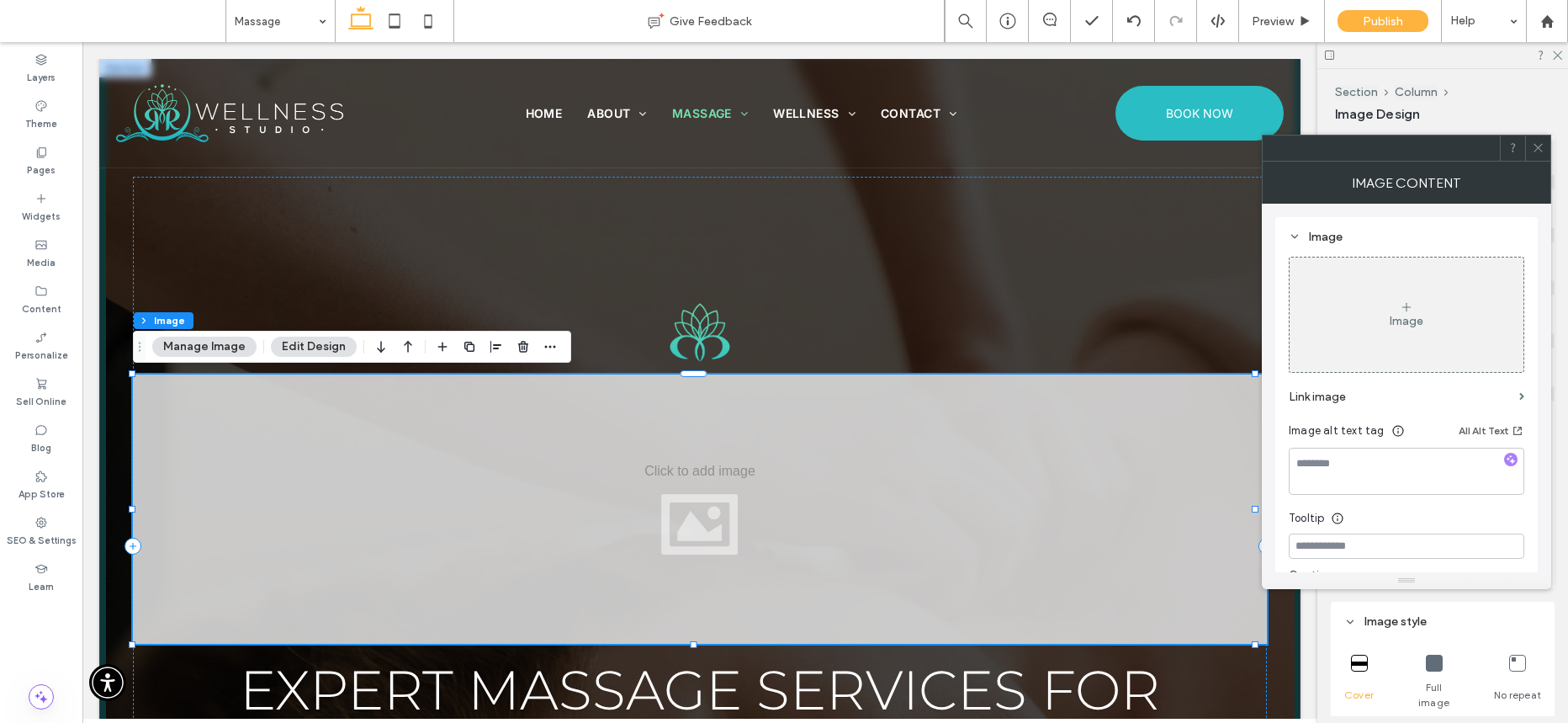
click at [1543, 150] on icon at bounding box center [1538, 148] width 13 height 13
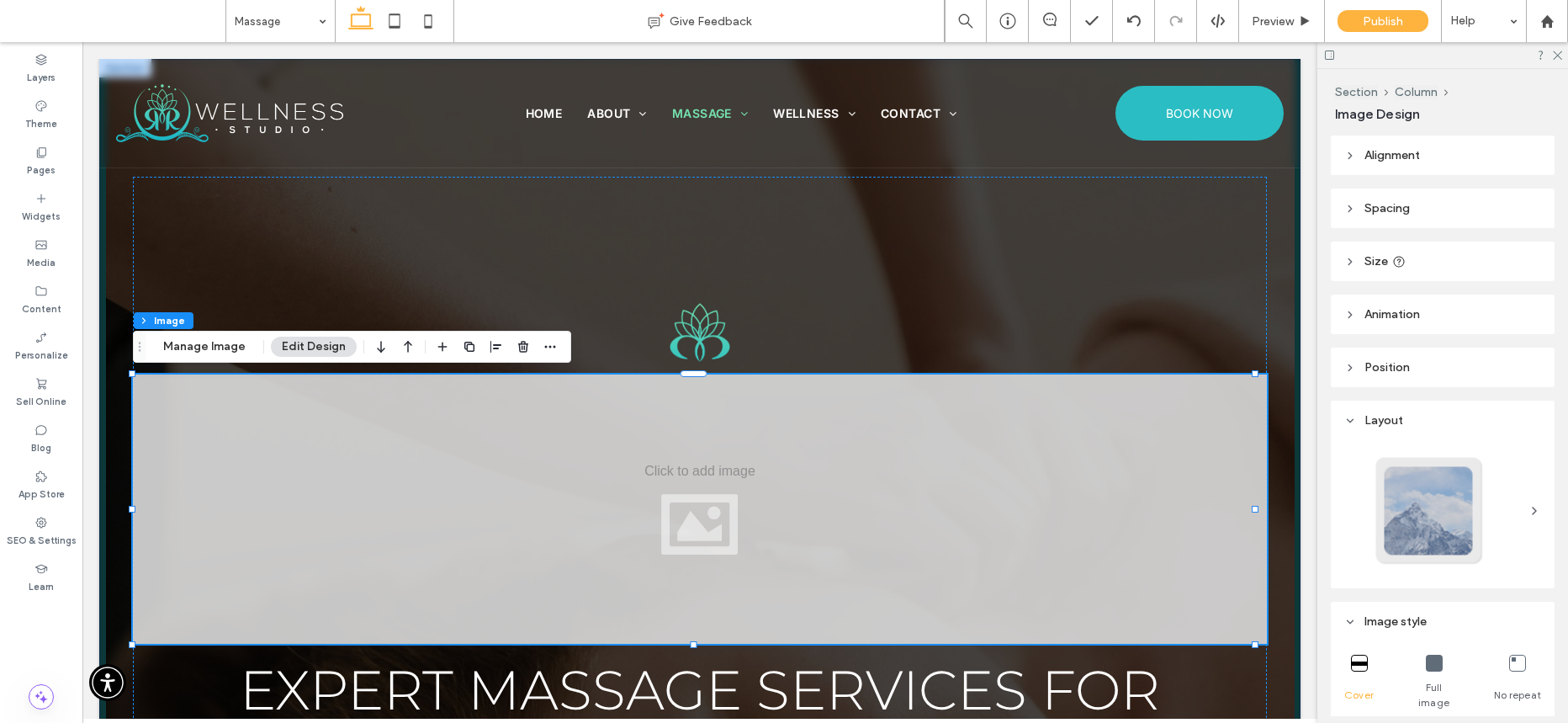
click at [1273, 309] on div "Expert Massage Services for Lasting Well-Being" at bounding box center [699, 487] width 1201 height 857
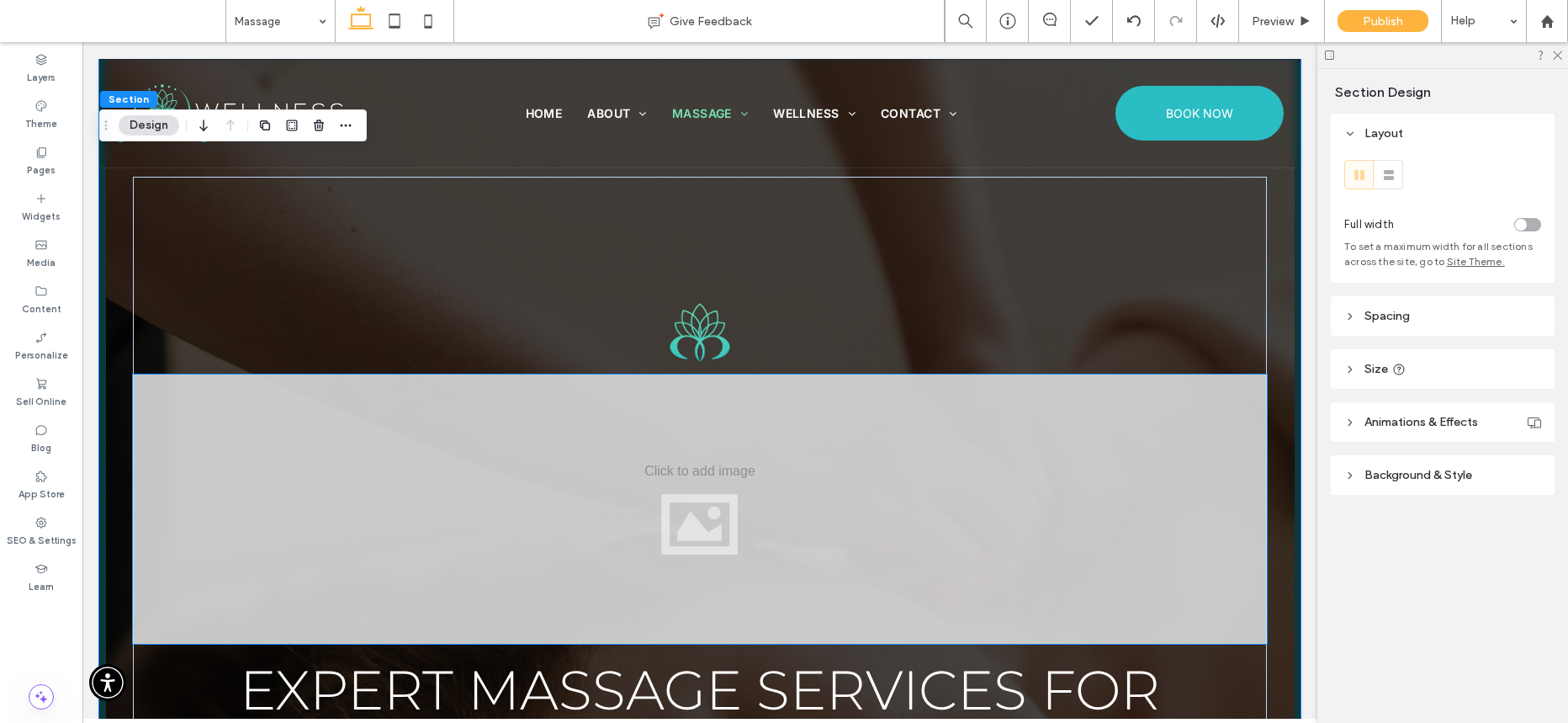
click at [854, 516] on div at bounding box center [699, 509] width 1134 height 269
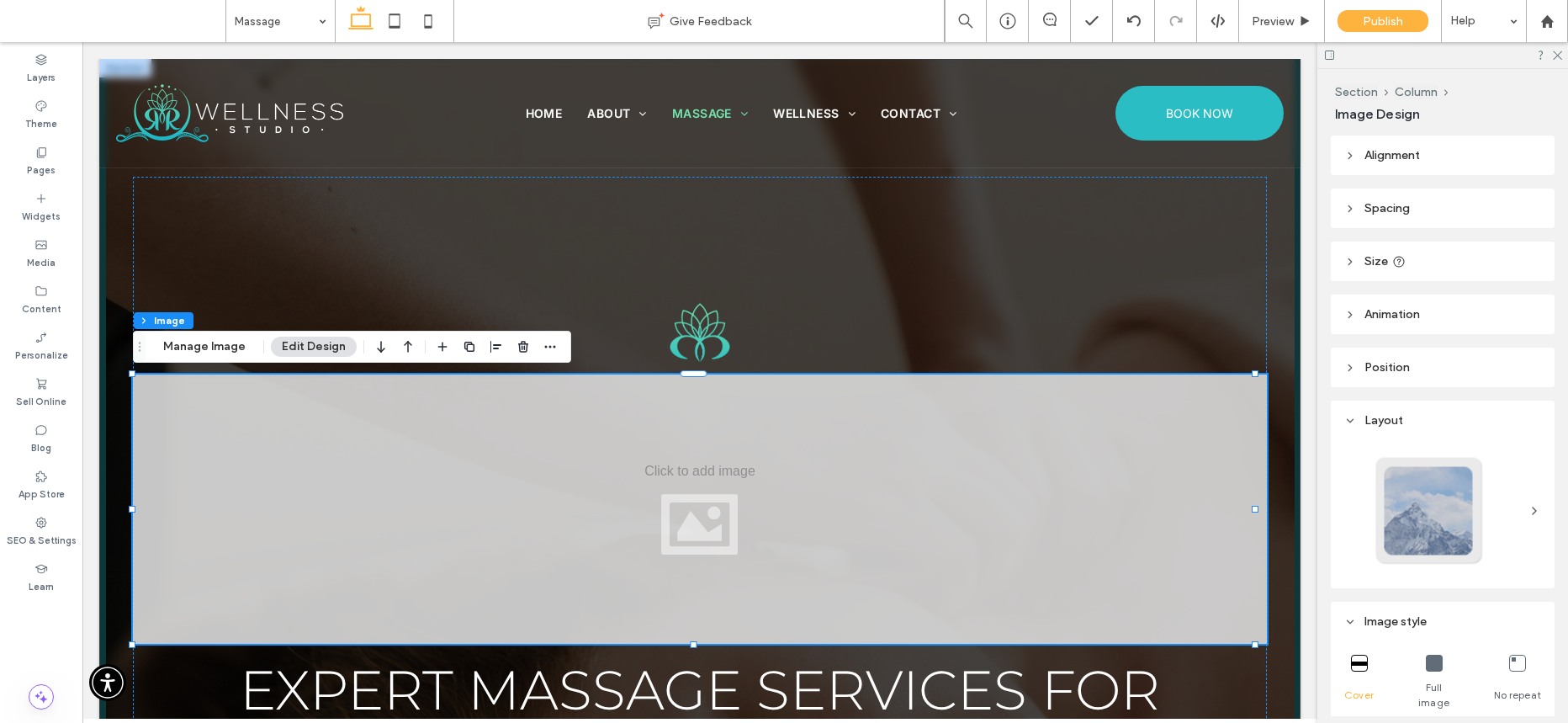
scroll to position [310, 0]
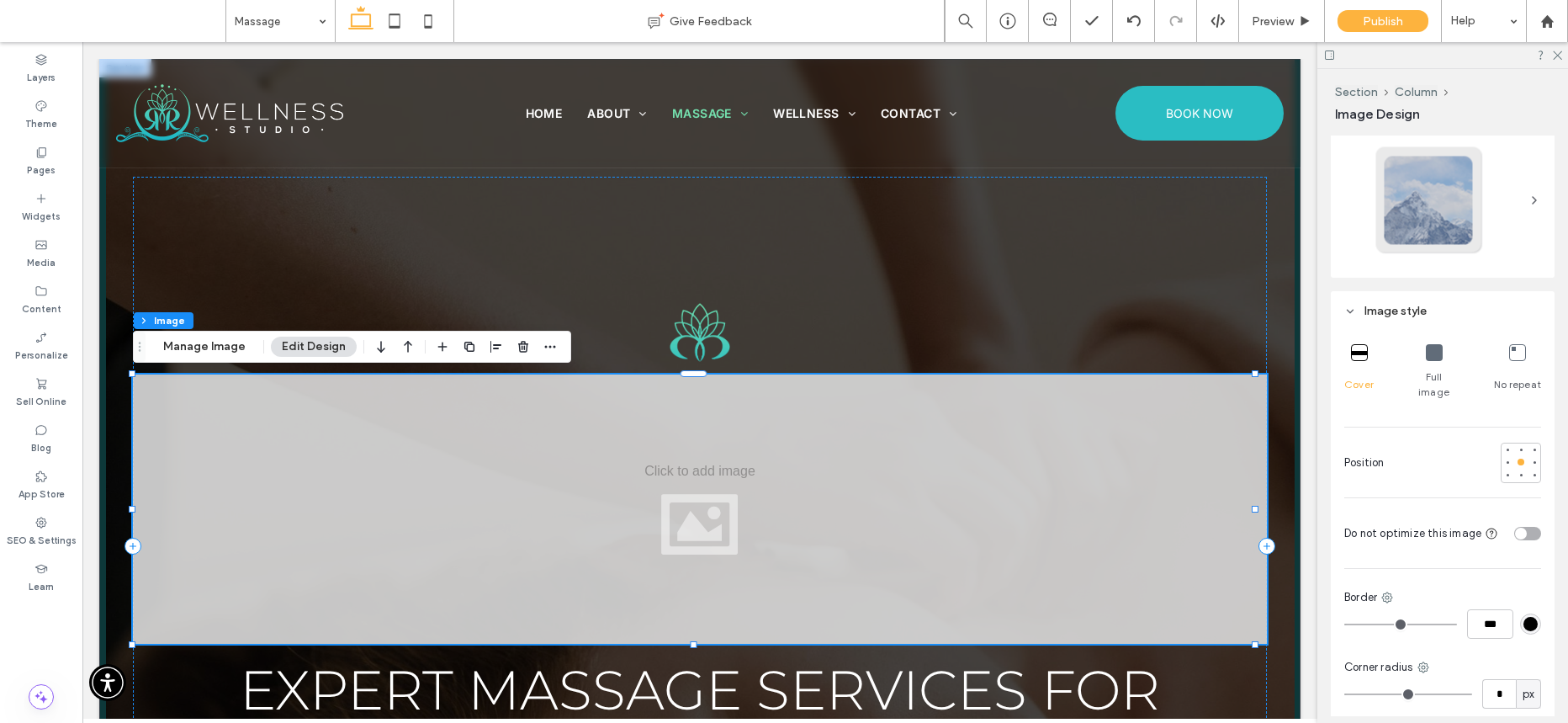
click at [950, 501] on div at bounding box center [699, 509] width 1134 height 269
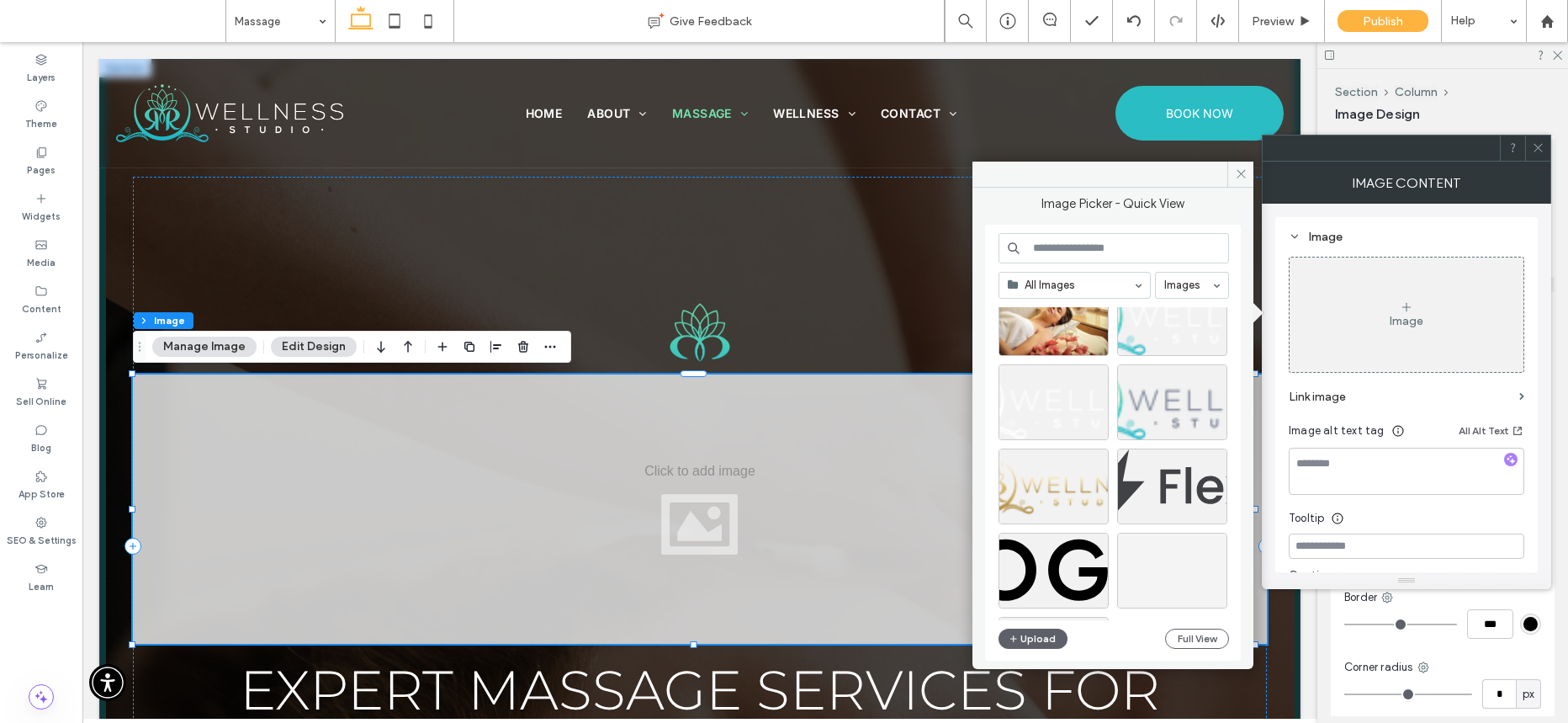
scroll to position [3760, 0]
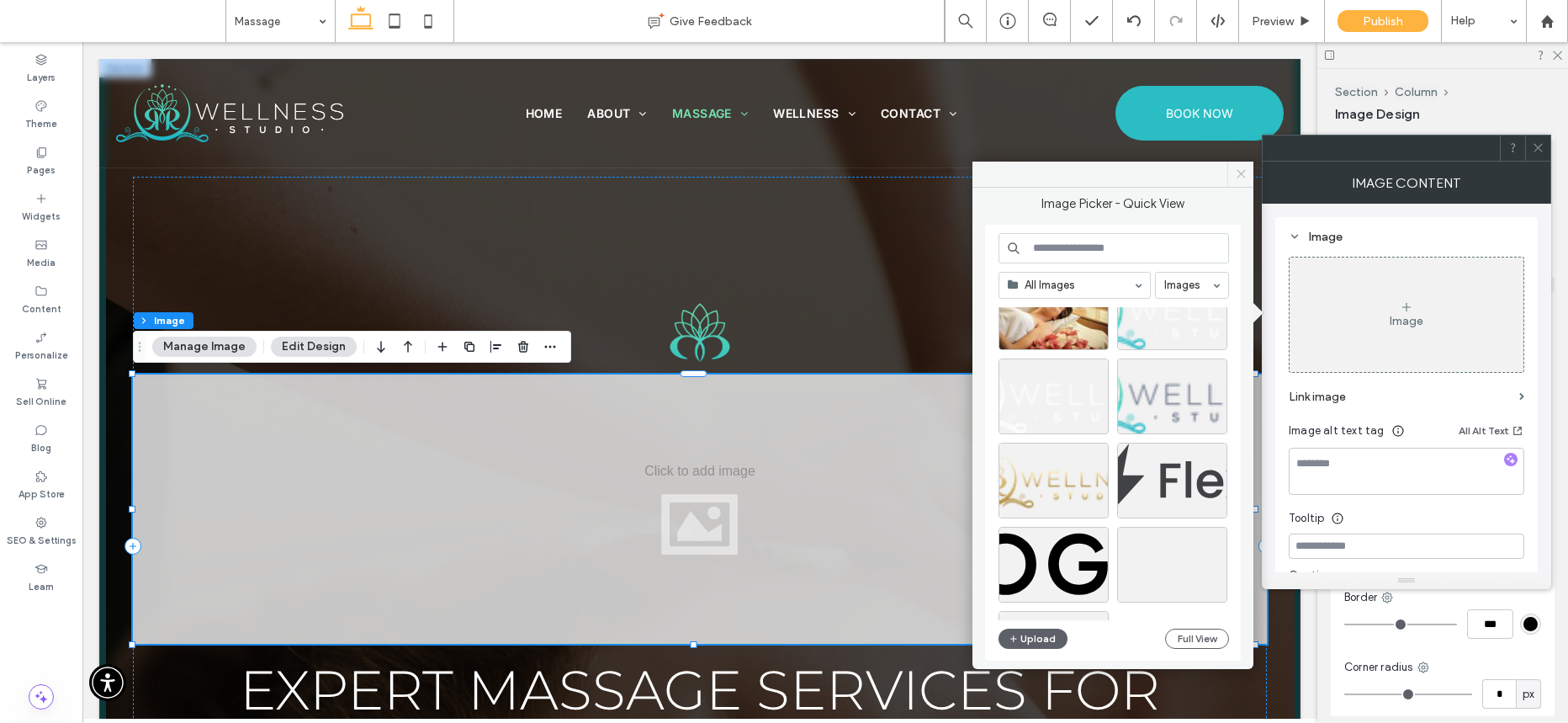
click at [1240, 174] on use at bounding box center [1240, 174] width 8 height 8
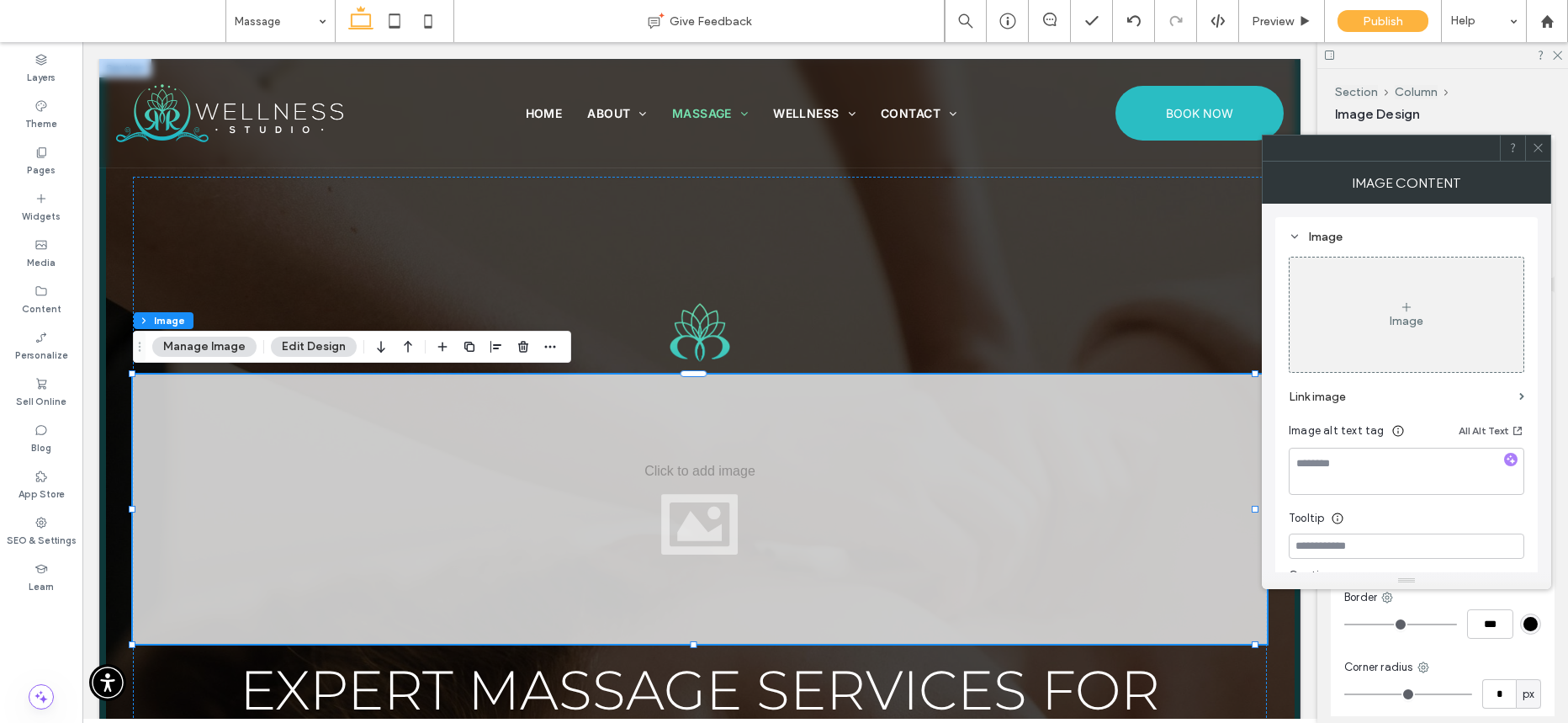
click at [1549, 145] on div at bounding box center [1537, 148] width 25 height 25
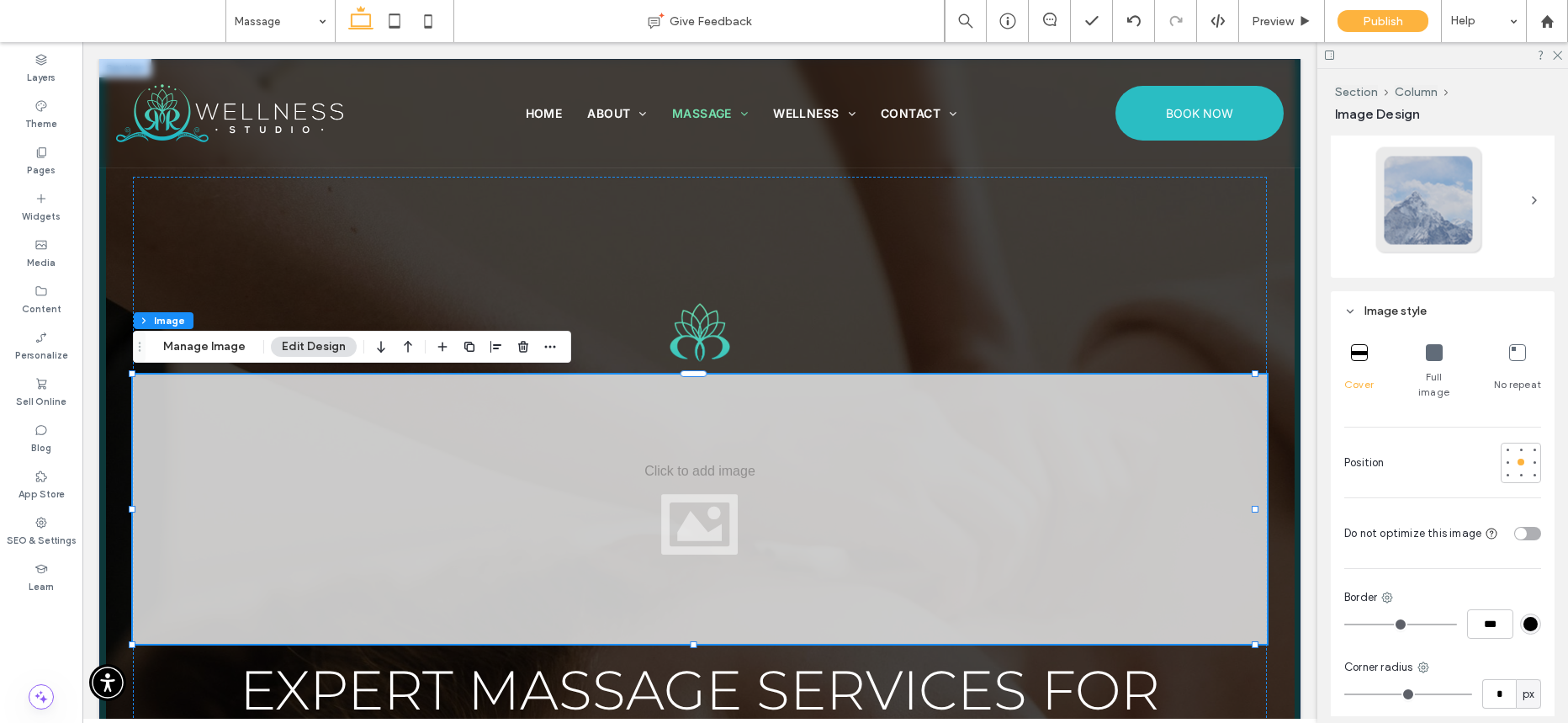
click at [1282, 283] on div "Expert Massage Services for Lasting Well-Being" at bounding box center [699, 487] width 1201 height 857
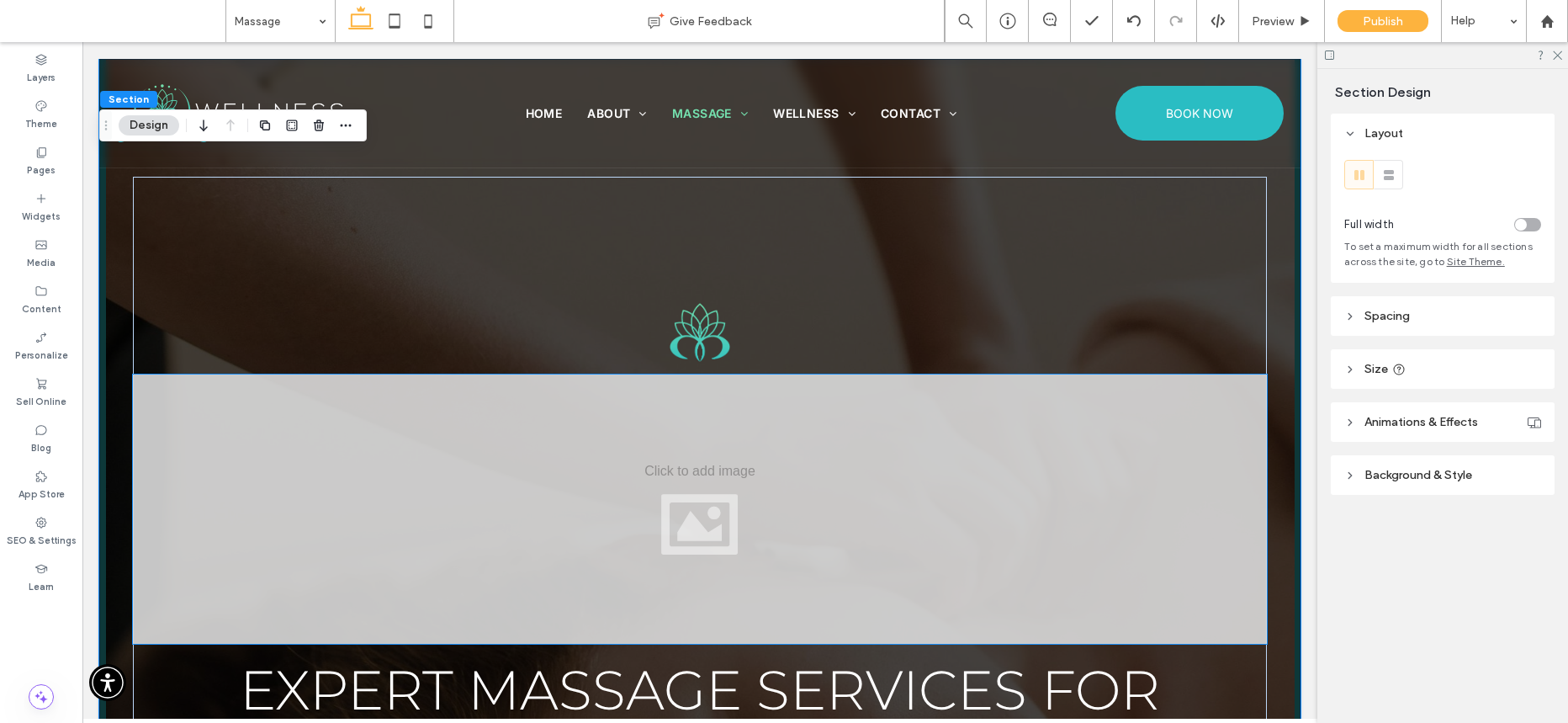
click at [1099, 466] on div at bounding box center [699, 509] width 1134 height 269
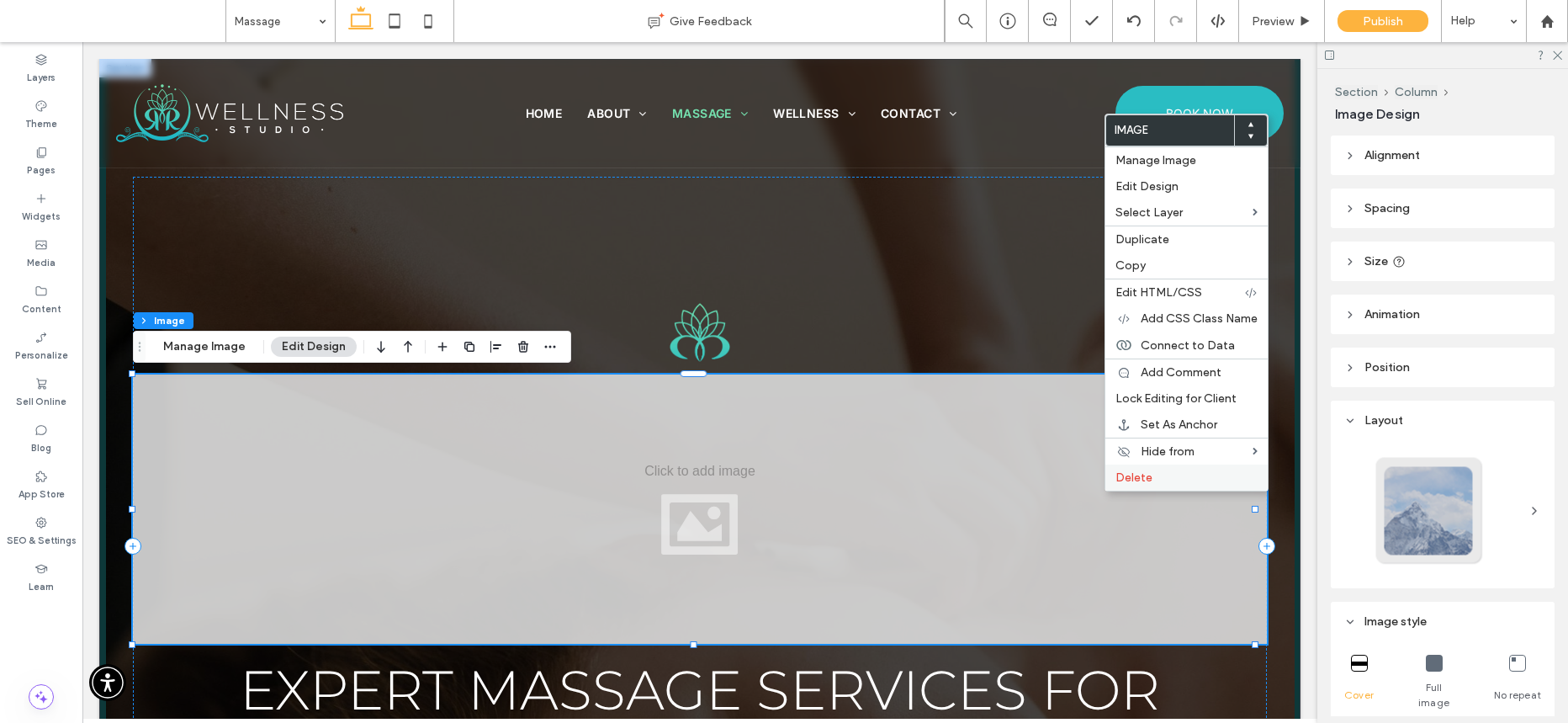
click at [1140, 478] on span "Delete" at bounding box center [1134, 476] width 37 height 14
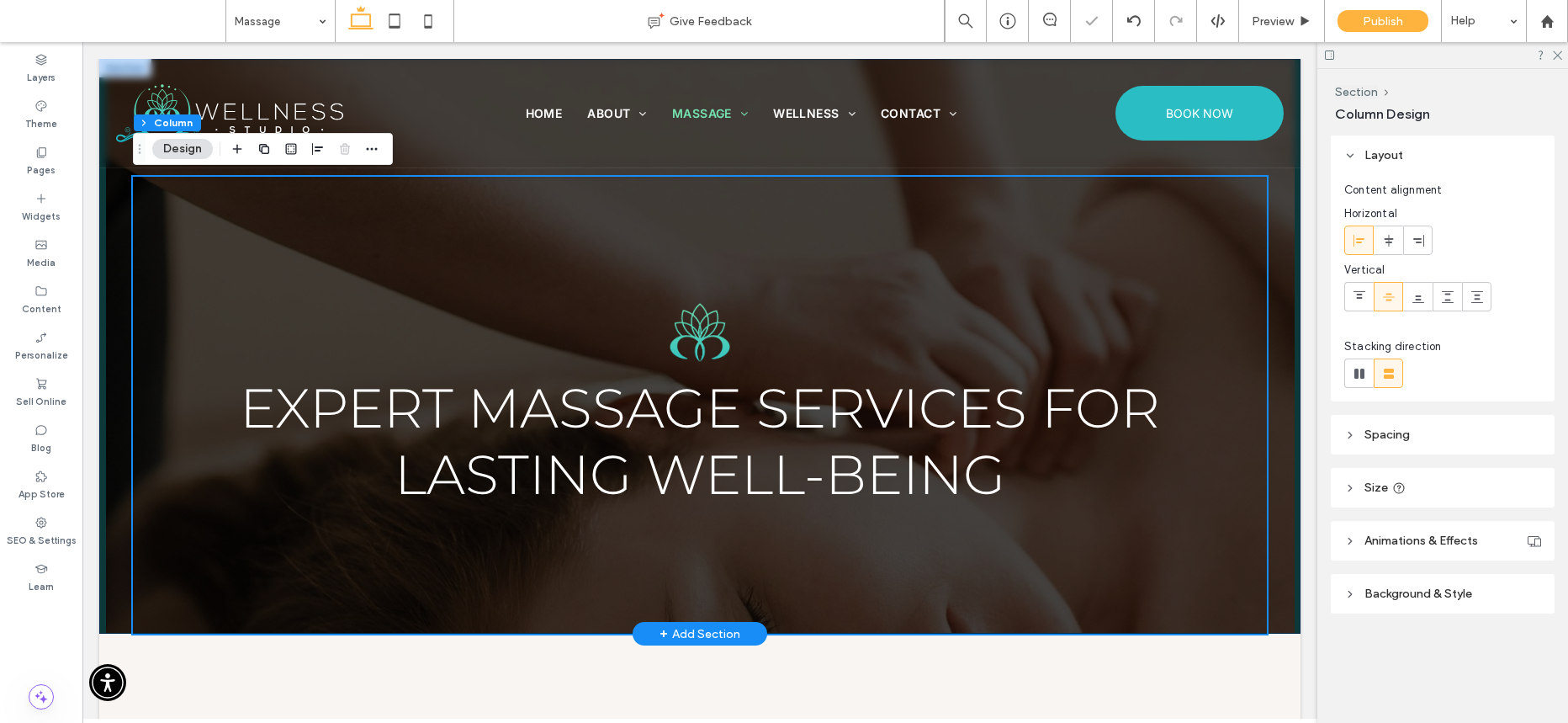
click at [1273, 444] on div "Expert Massage Services for Lasting Well-Being" at bounding box center [699, 346] width 1201 height 574
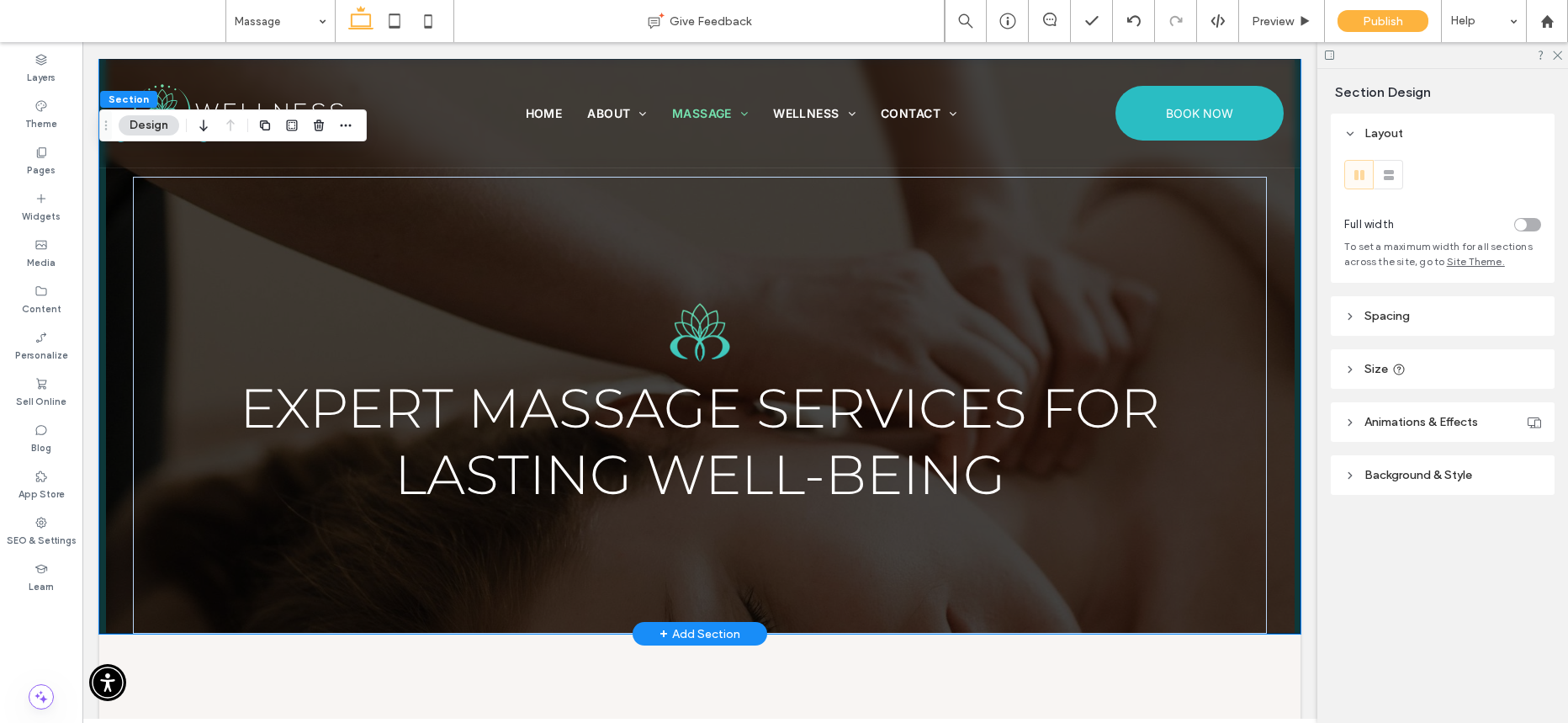
click at [1277, 419] on div "Expert Massage Services for Lasting Well-Being" at bounding box center [699, 346] width 1201 height 574
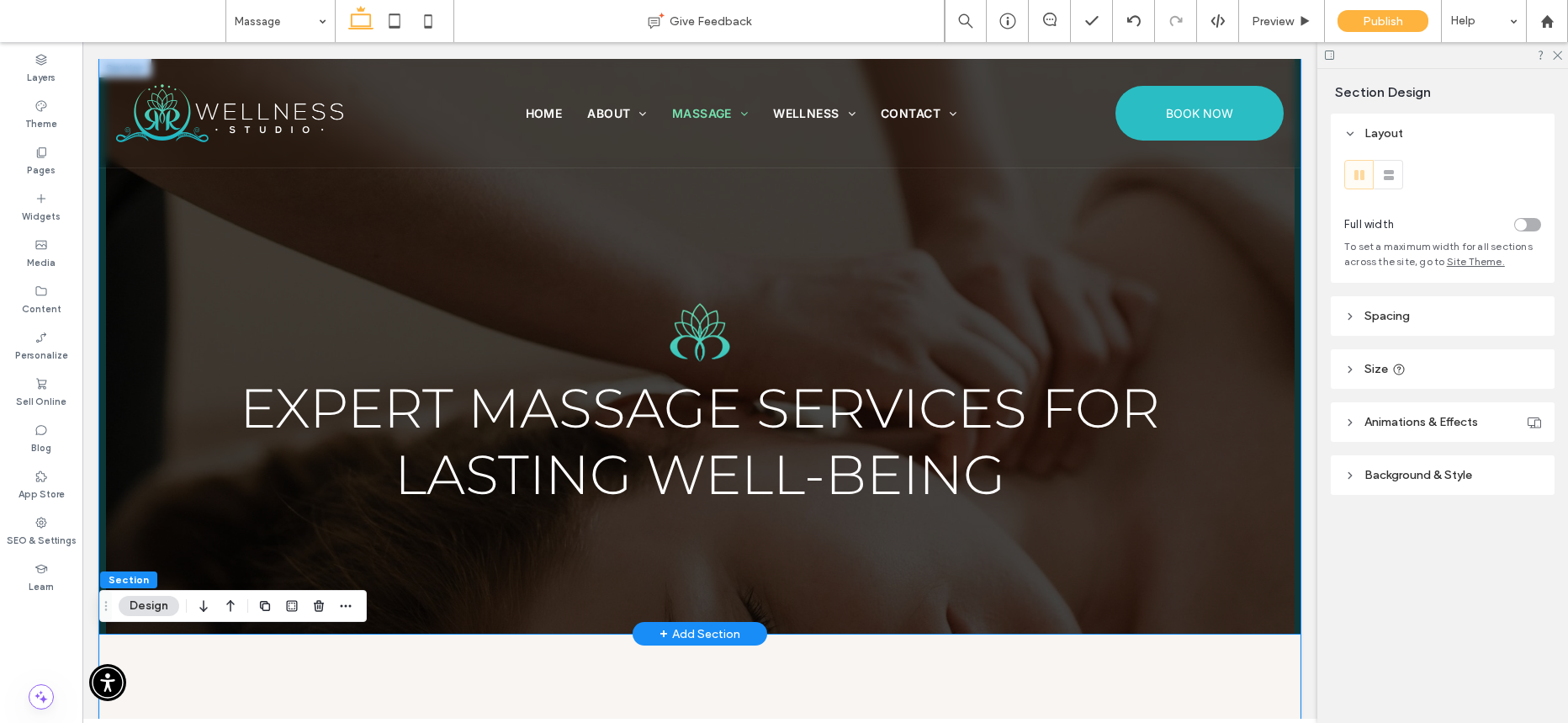
click at [1261, 564] on div "Expert Massage Services for Lasting Well-Being" at bounding box center [699, 346] width 1201 height 574
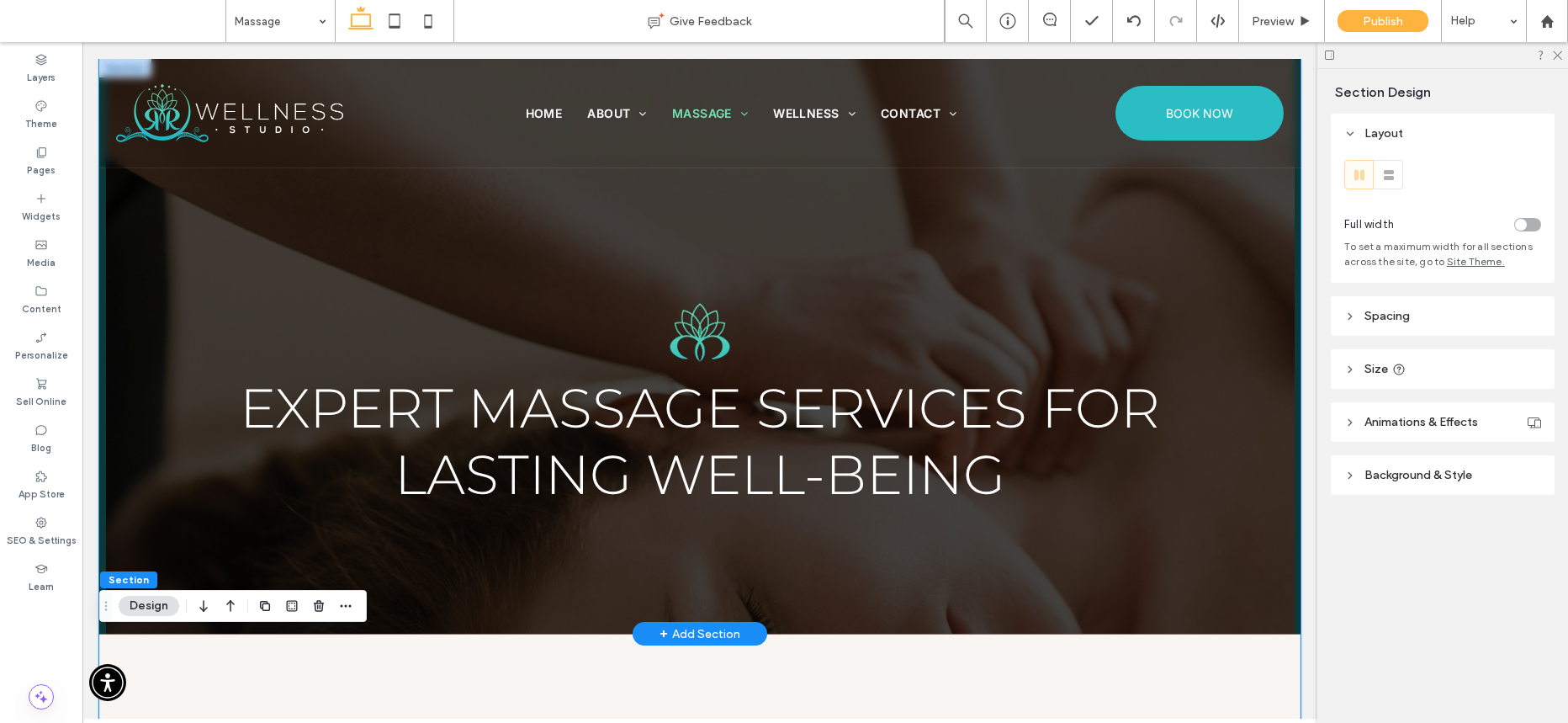
click at [1271, 592] on div "Expert Massage Services for Lasting Well-Being" at bounding box center [699, 346] width 1201 height 574
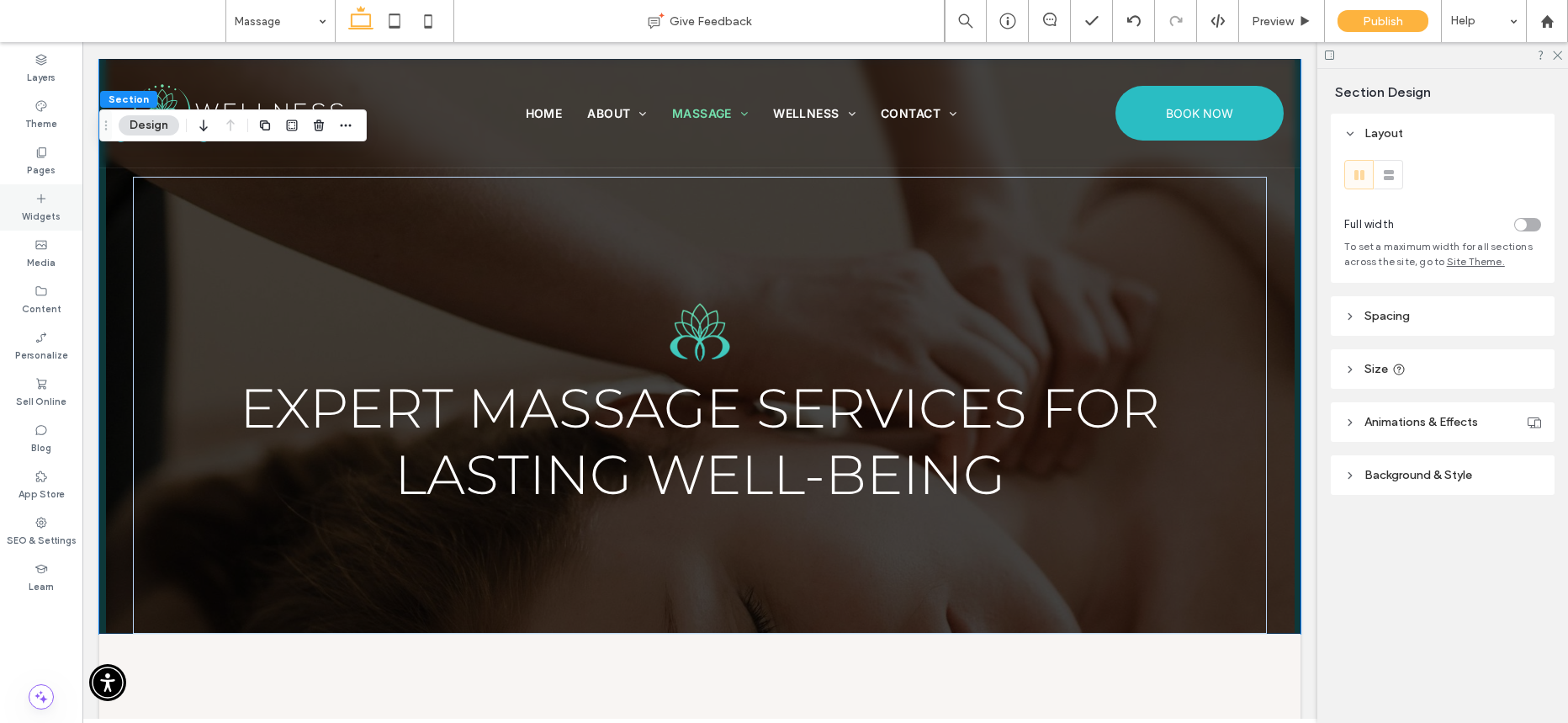
click at [39, 203] on icon at bounding box center [41, 198] width 13 height 13
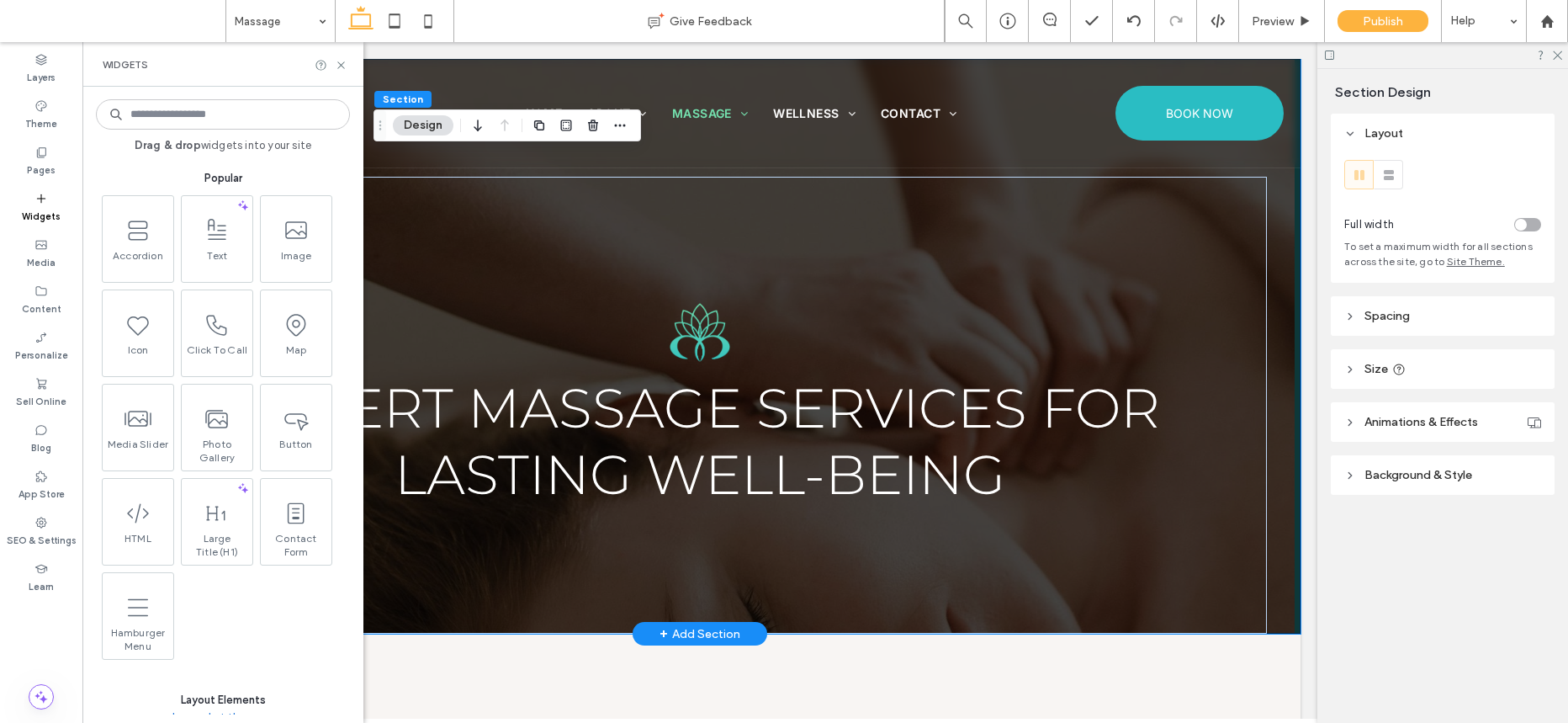
click at [1277, 253] on div "Expert Massage Services for Lasting Well-Being" at bounding box center [699, 346] width 1201 height 574
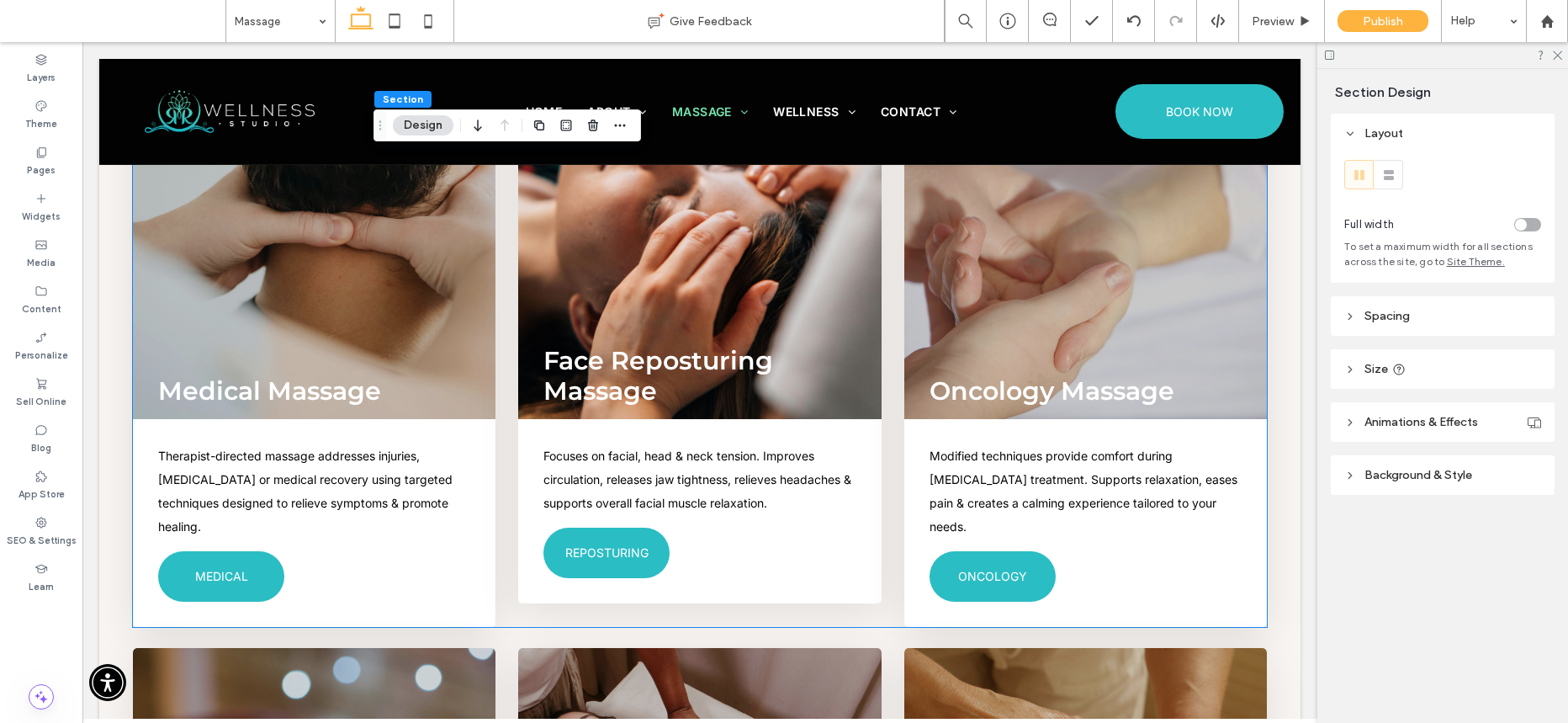
scroll to position [0, 0]
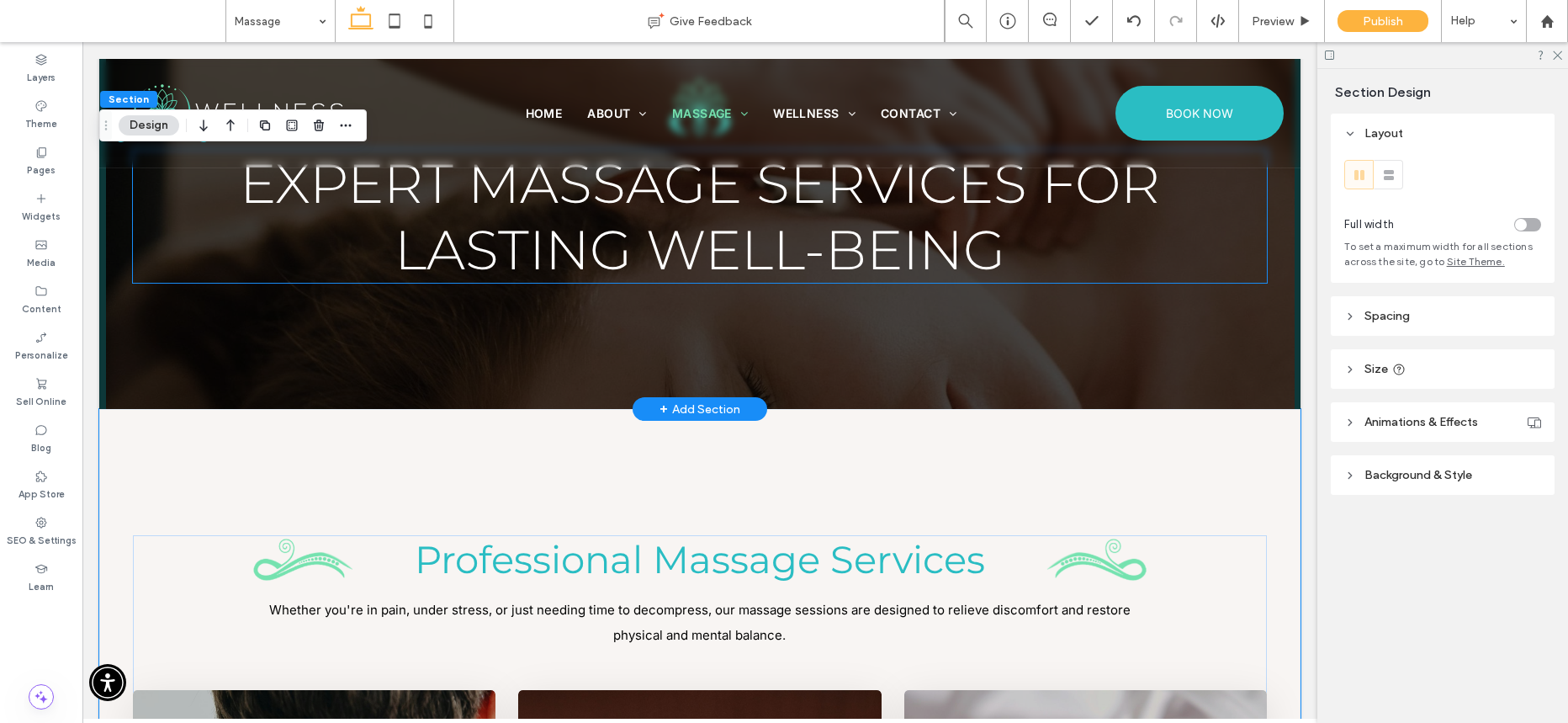
scroll to position [765, 0]
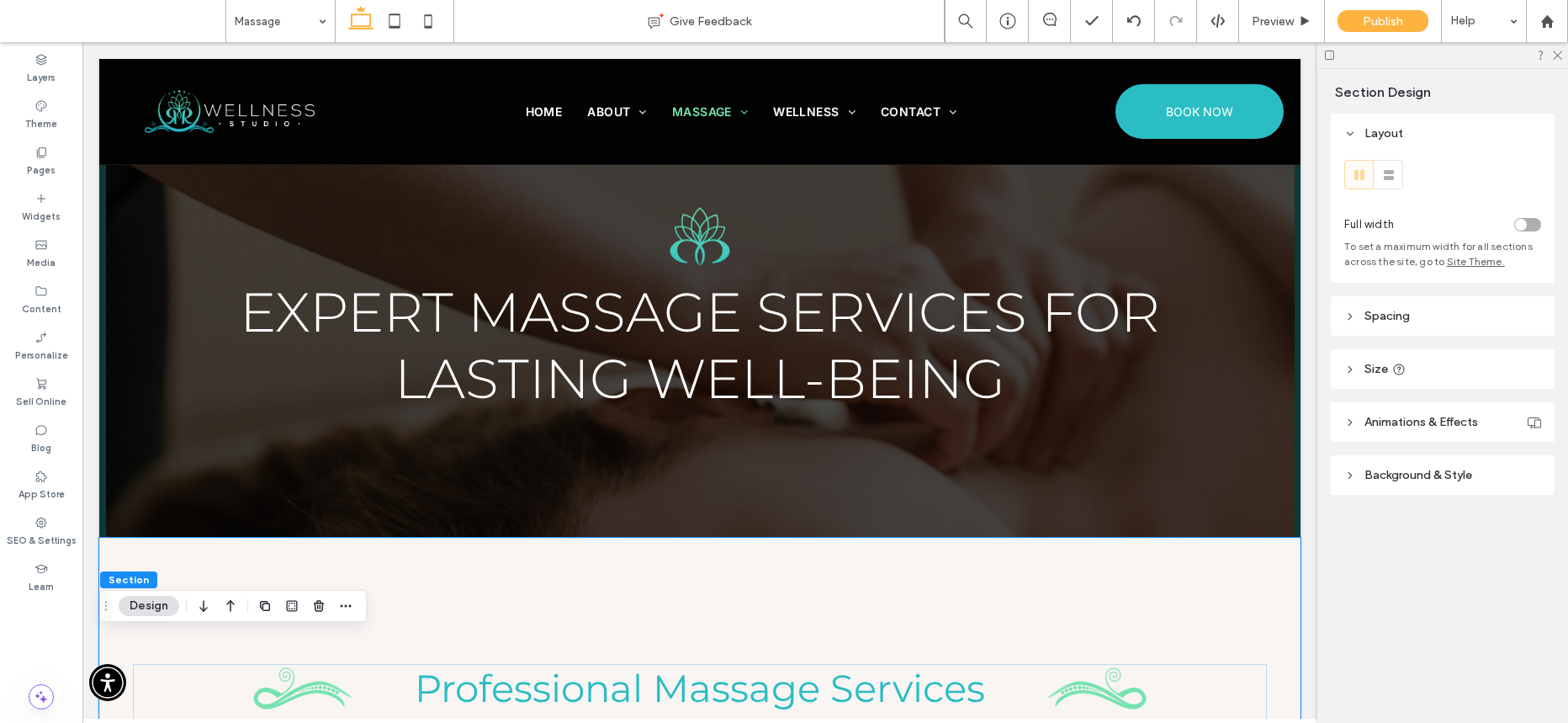
scroll to position [0, 0]
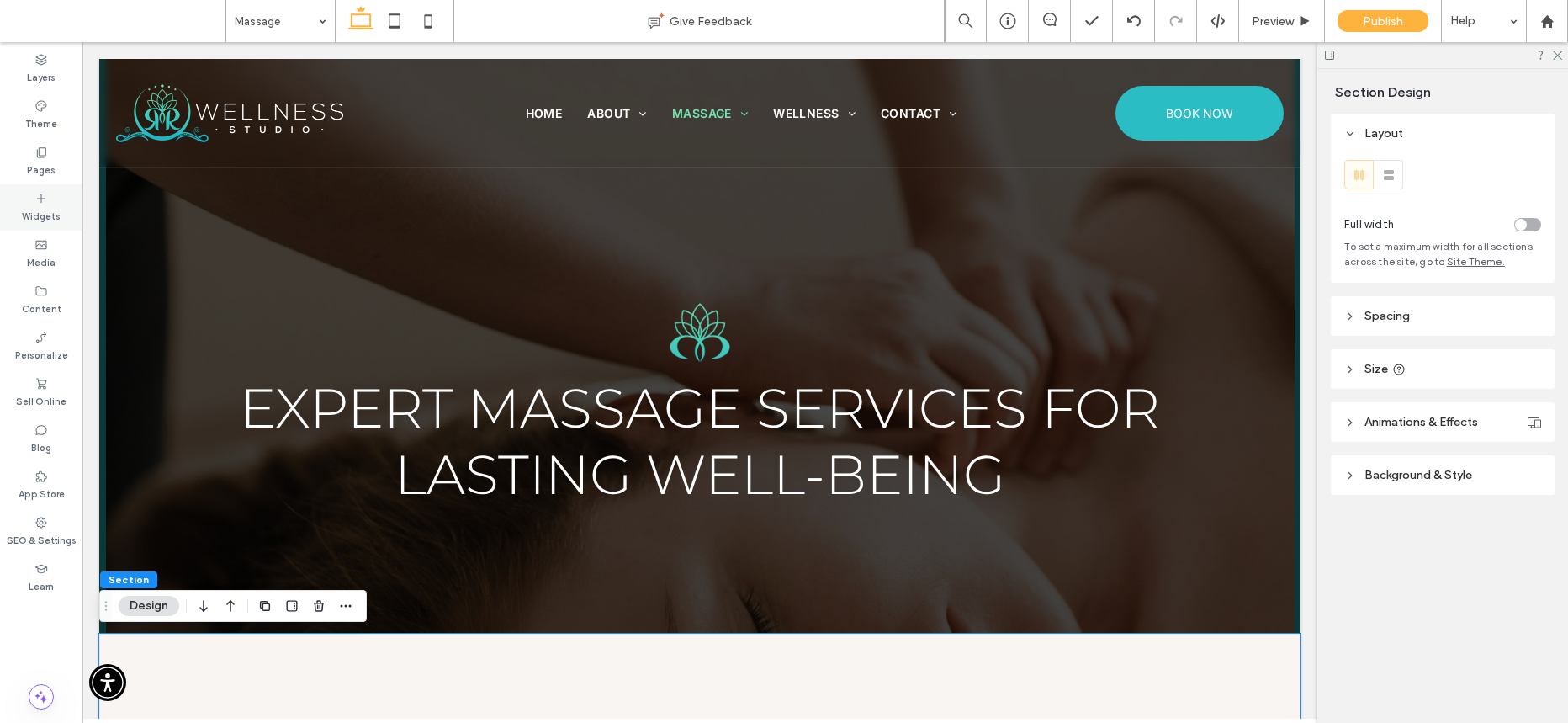
click at [42, 206] on label "Widgets" at bounding box center [40, 215] width 38 height 19
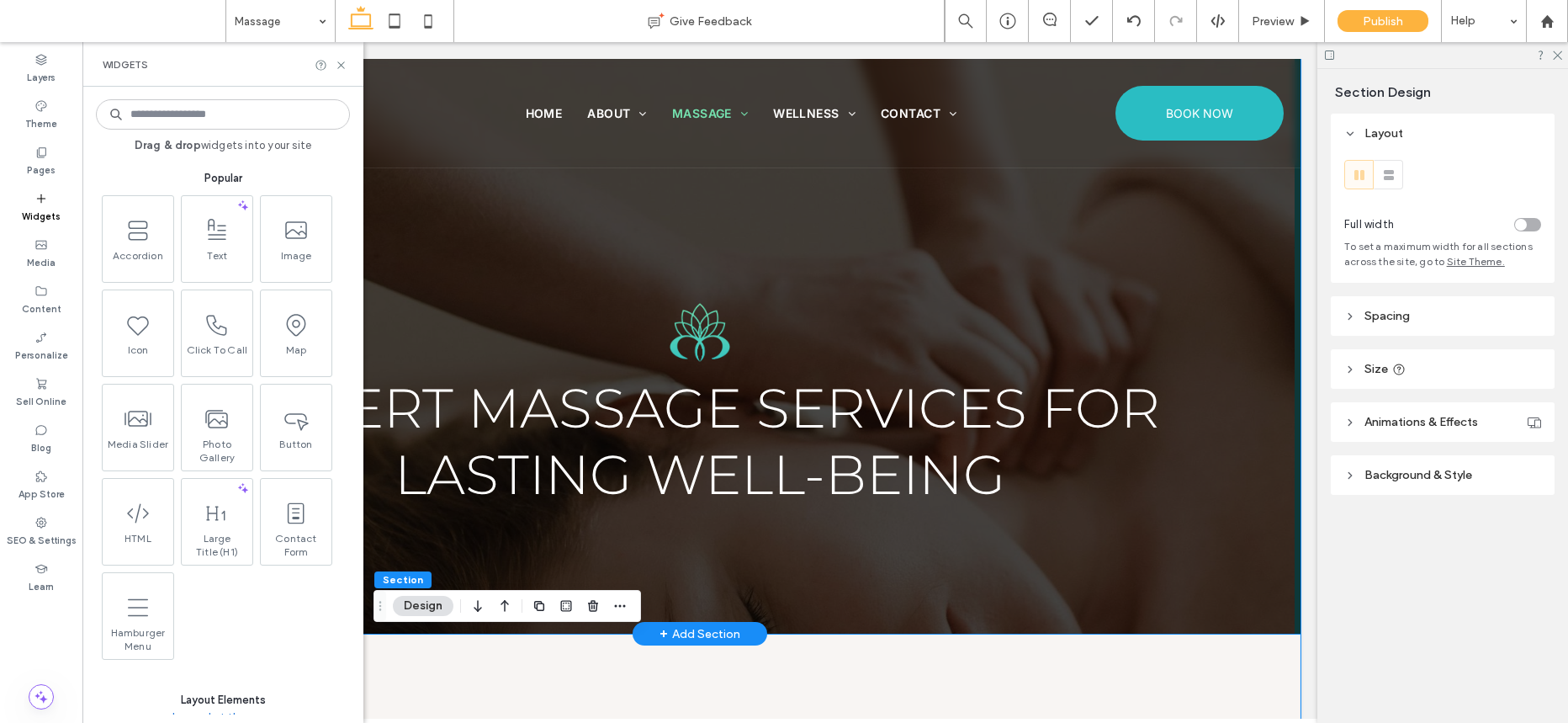
click at [1277, 264] on div "Expert Massage Services for Lasting Well-Being" at bounding box center [699, 346] width 1201 height 574
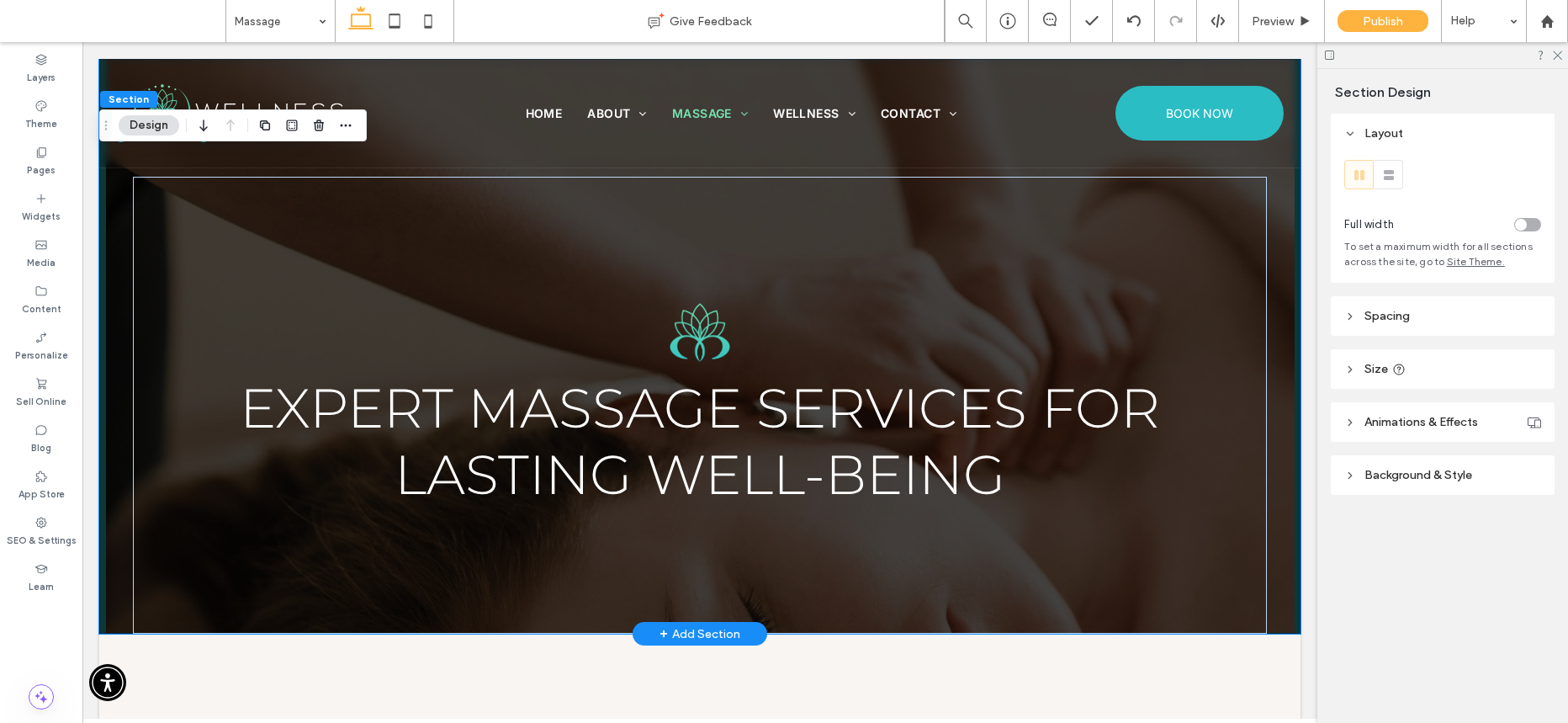
click at [1266, 428] on div "Expert Massage Services for Lasting Well-Being" at bounding box center [699, 346] width 1201 height 574
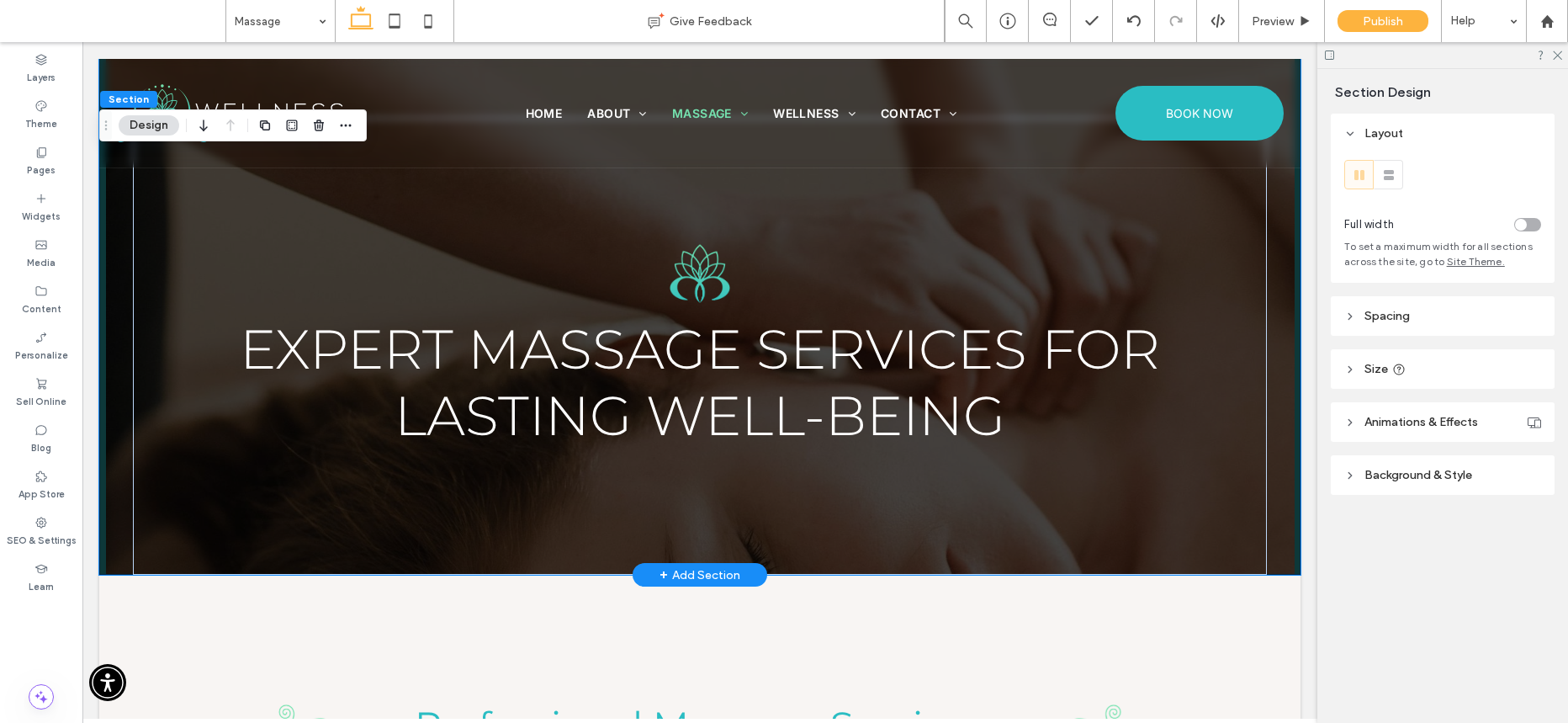
scroll to position [306, 0]
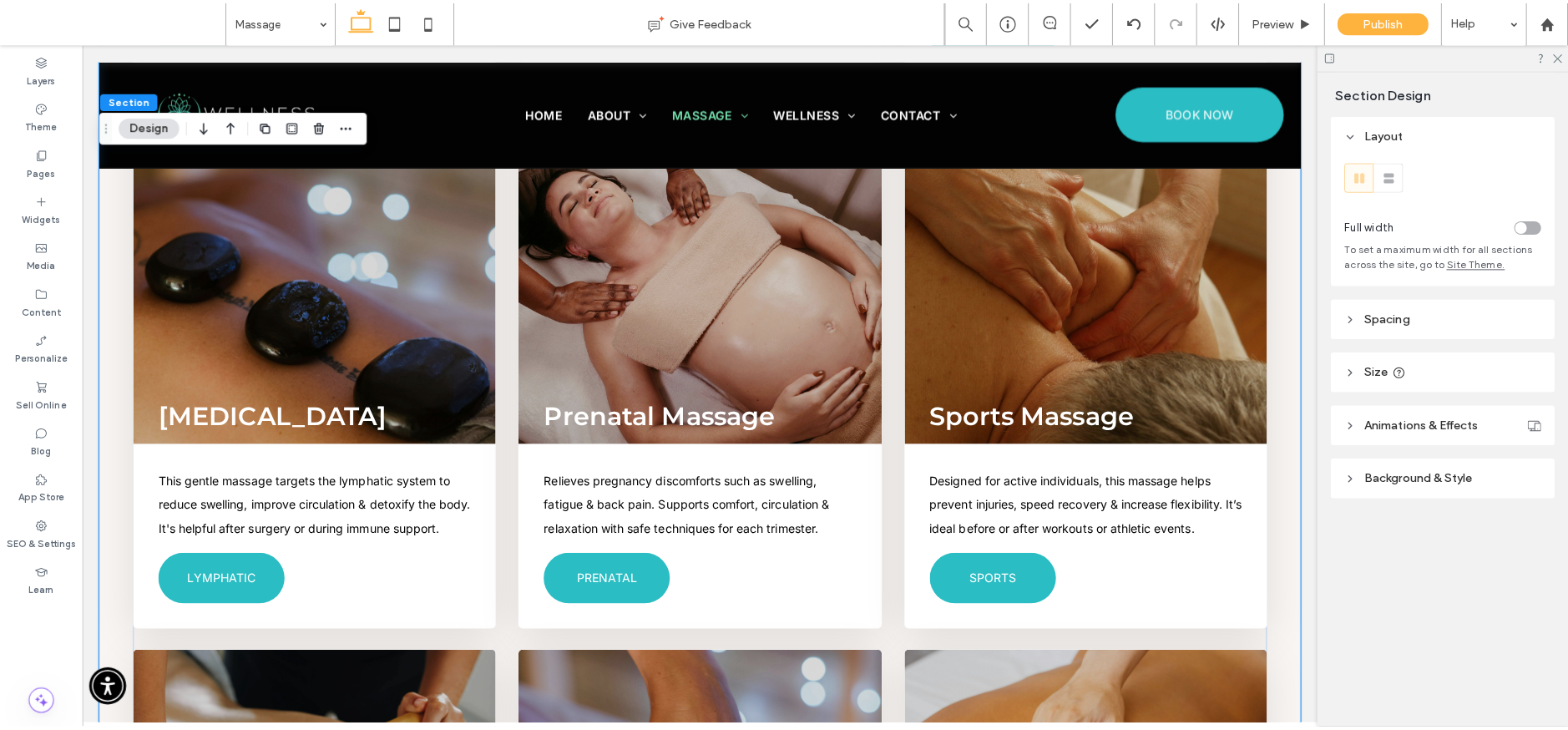
scroll to position [0, 0]
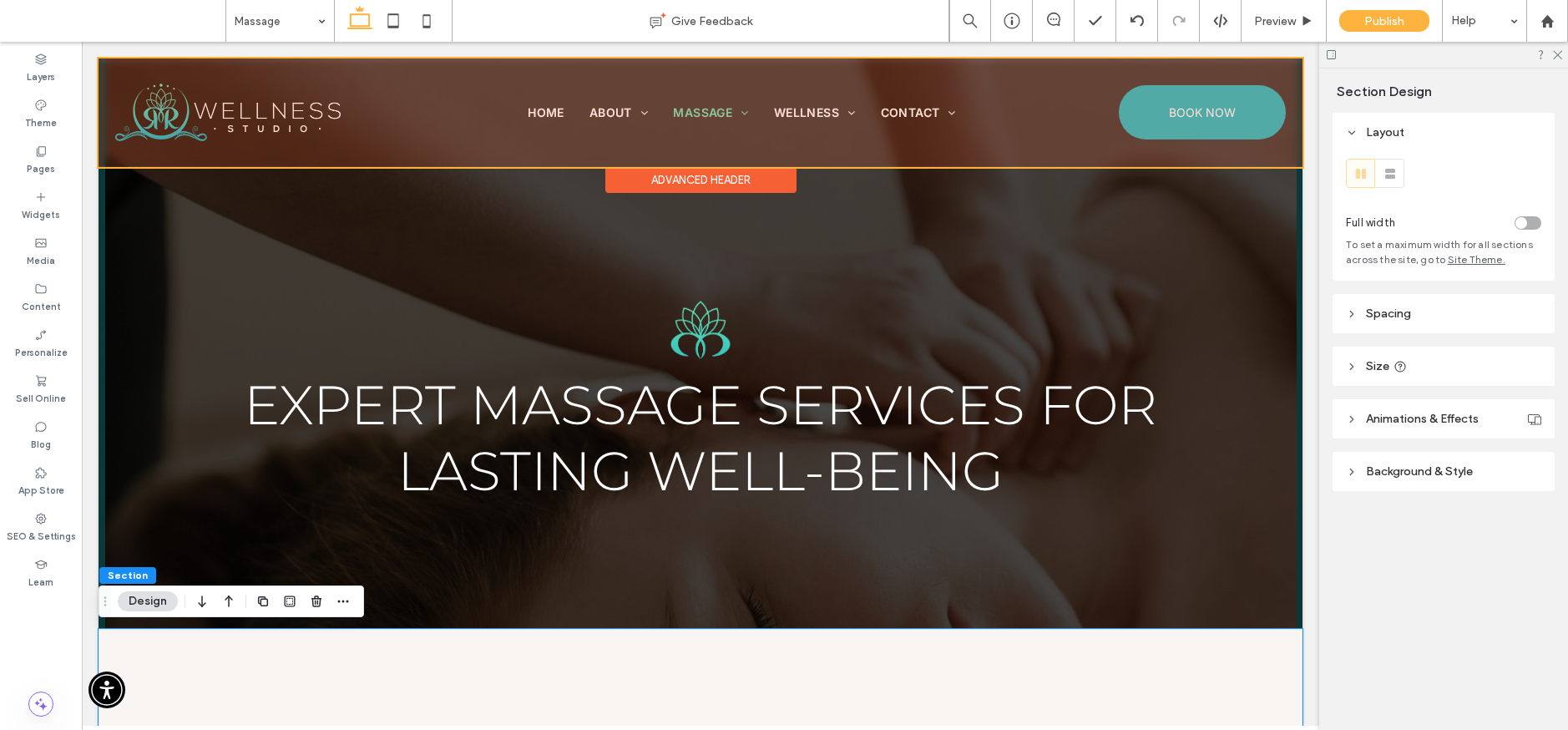
click at [353, 103] on div at bounding box center [700, 112] width 1205 height 109
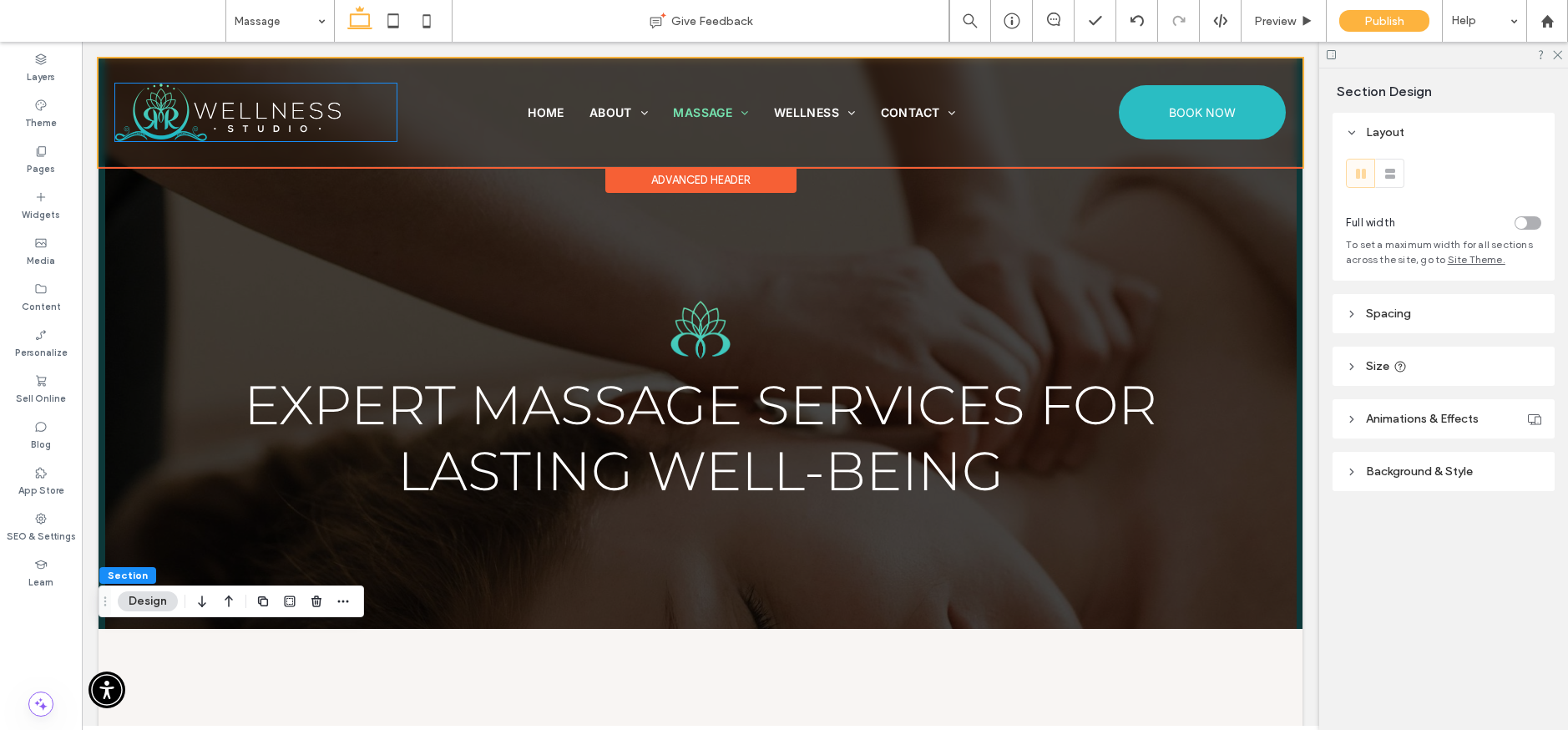
click at [353, 103] on div at bounding box center [255, 112] width 281 height 58
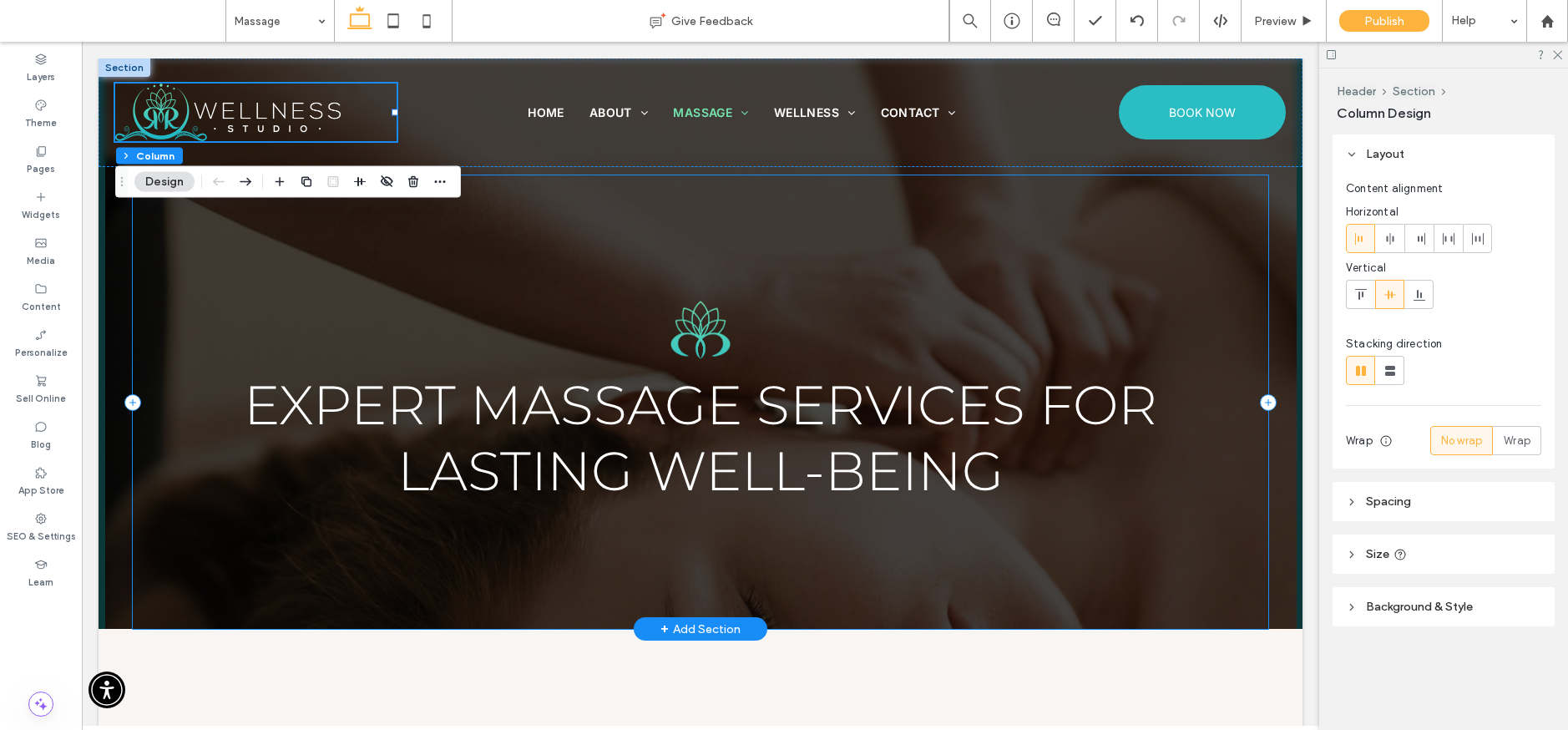
click at [538, 283] on div "Expert Massage Services for Lasting Well-Being" at bounding box center [700, 402] width 1136 height 454
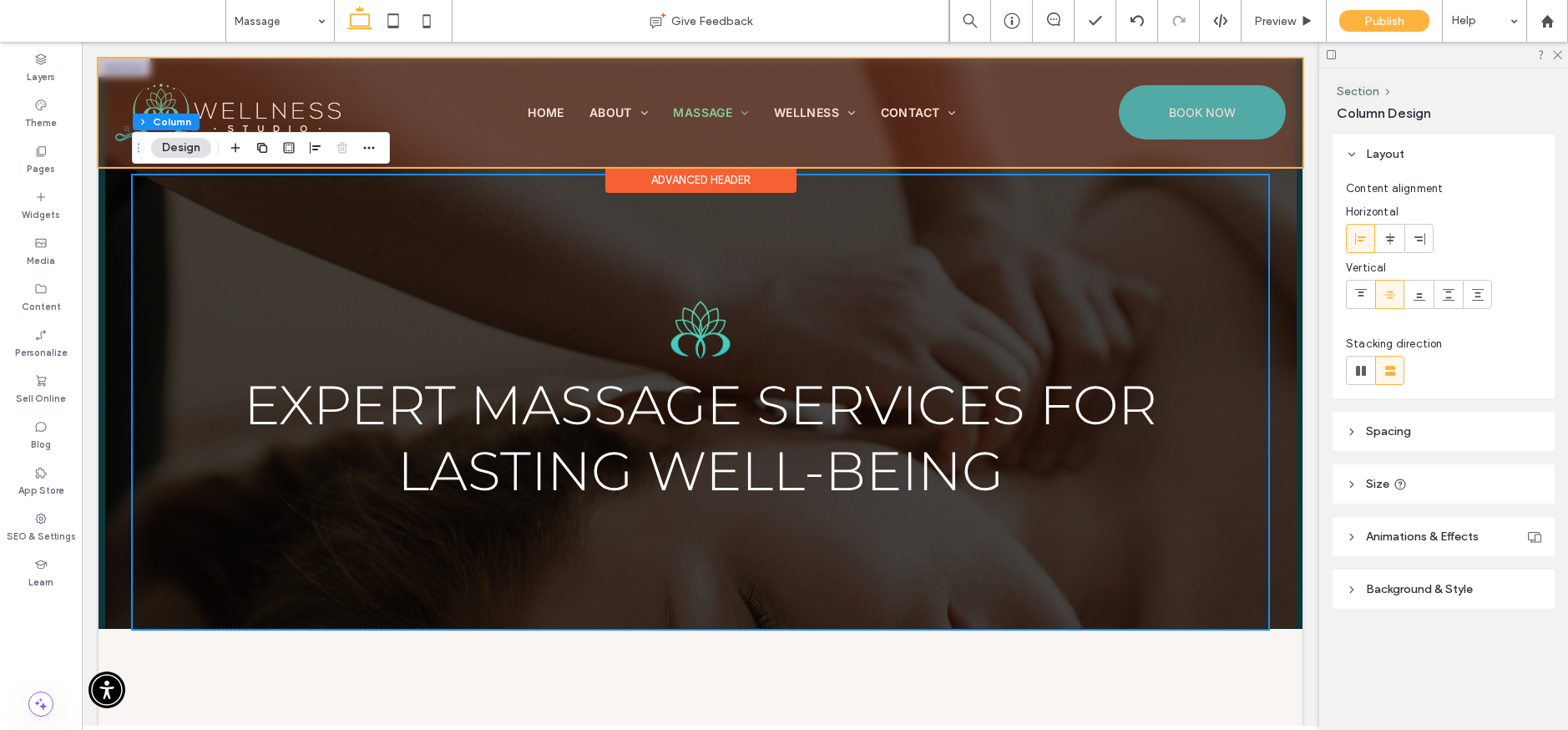
click at [361, 97] on div at bounding box center [700, 112] width 1205 height 109
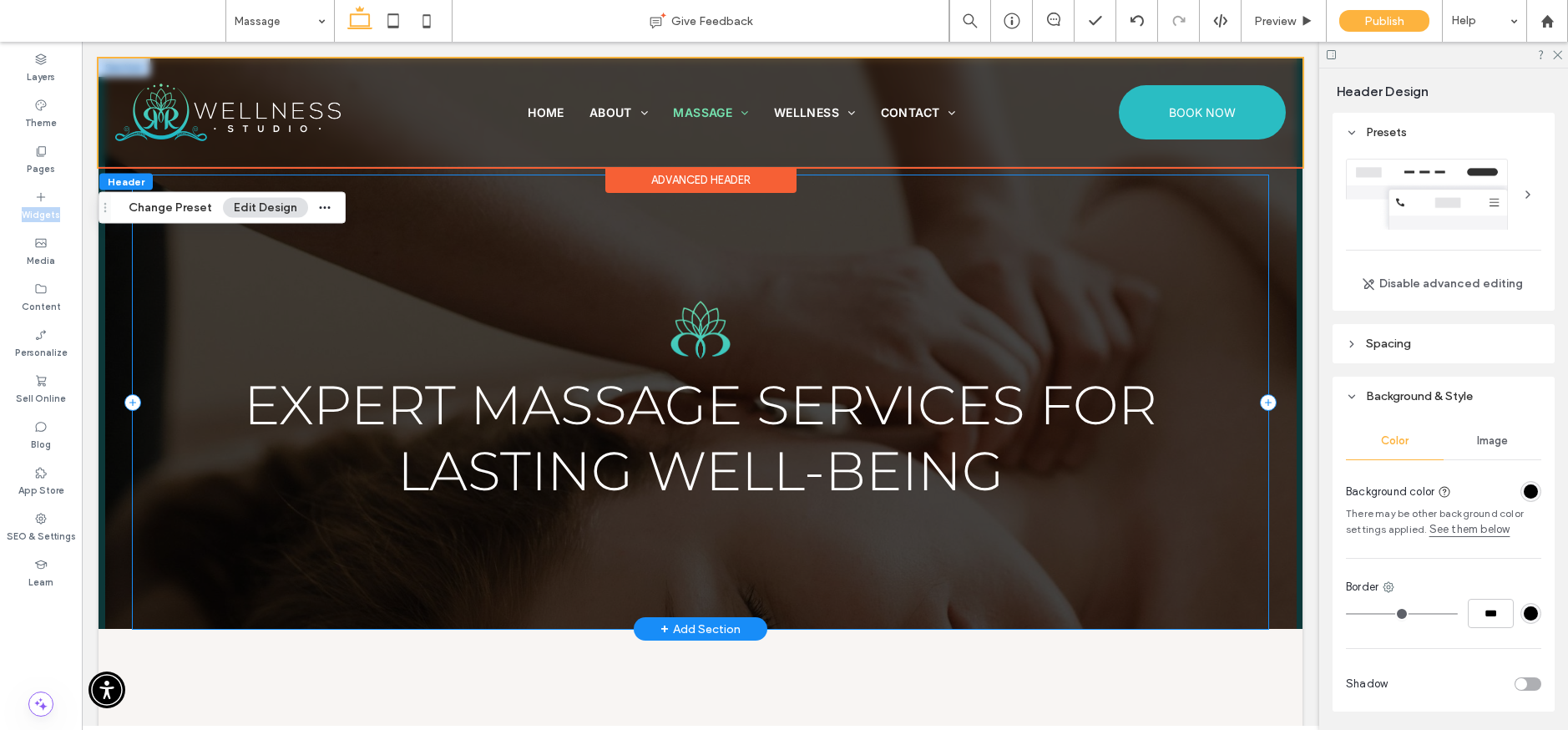
drag, startPoint x: 124, startPoint y: 237, endPoint x: 450, endPoint y: 295, distance: 331.1
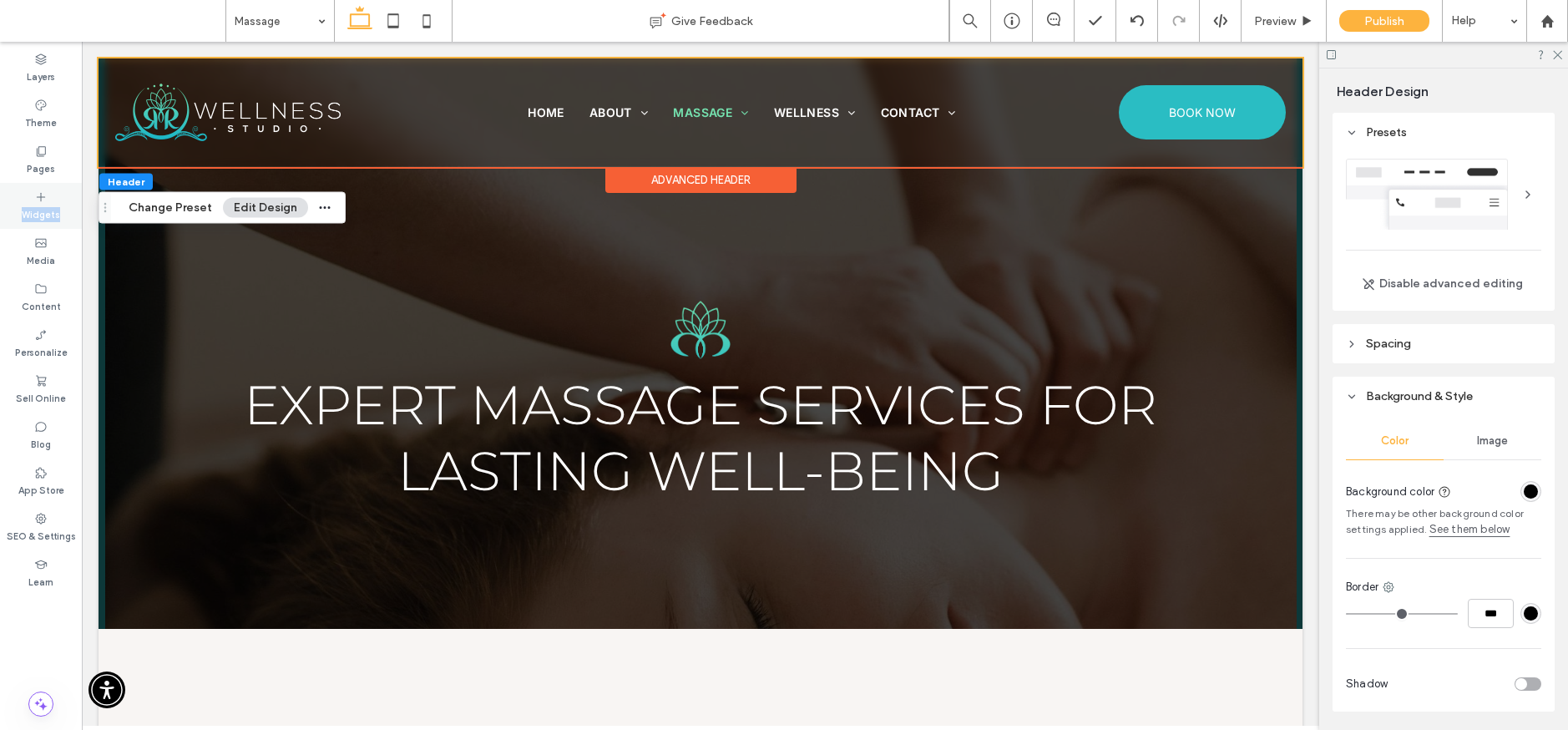
click at [58, 204] on div "Widgets" at bounding box center [41, 206] width 82 height 46
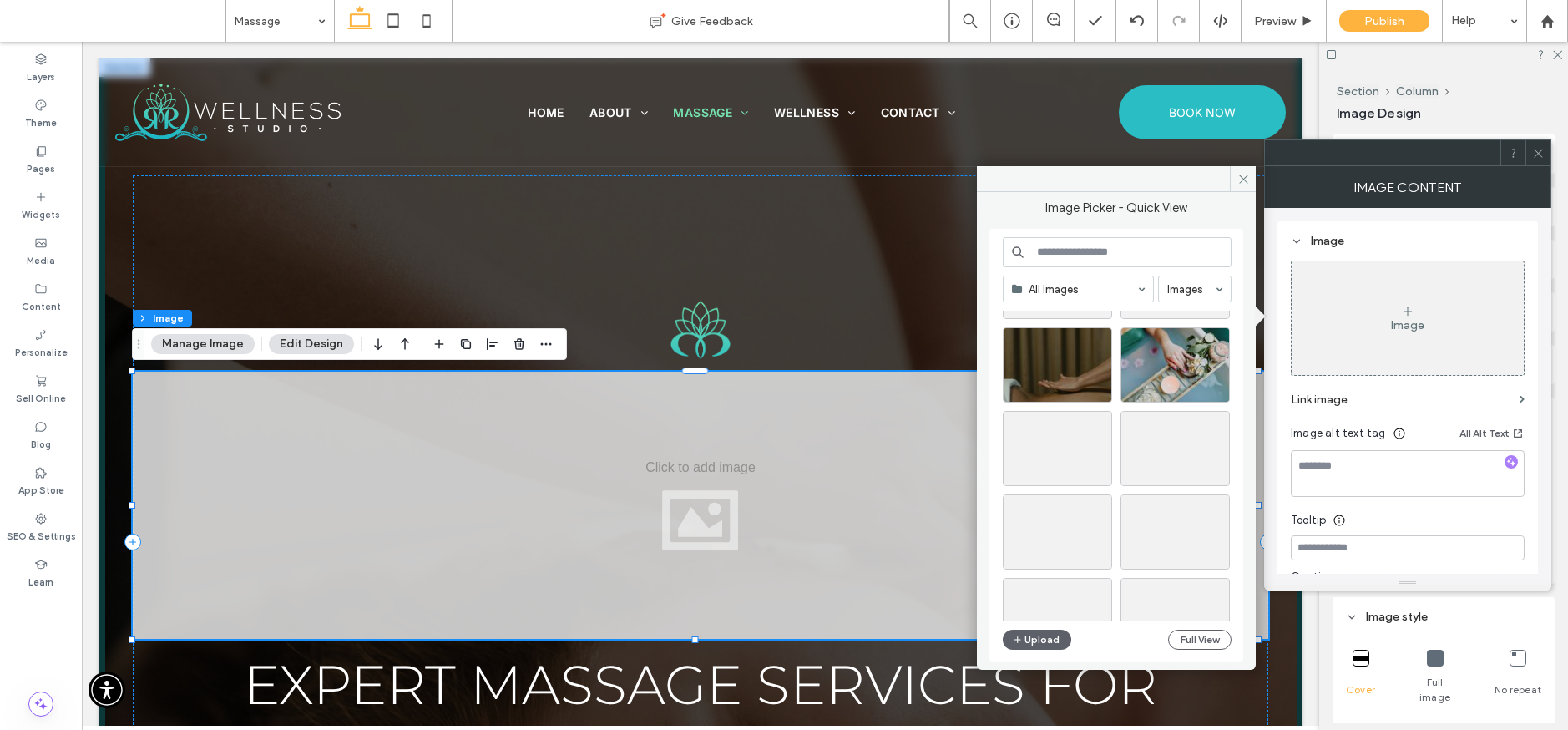
scroll to position [2541, 0]
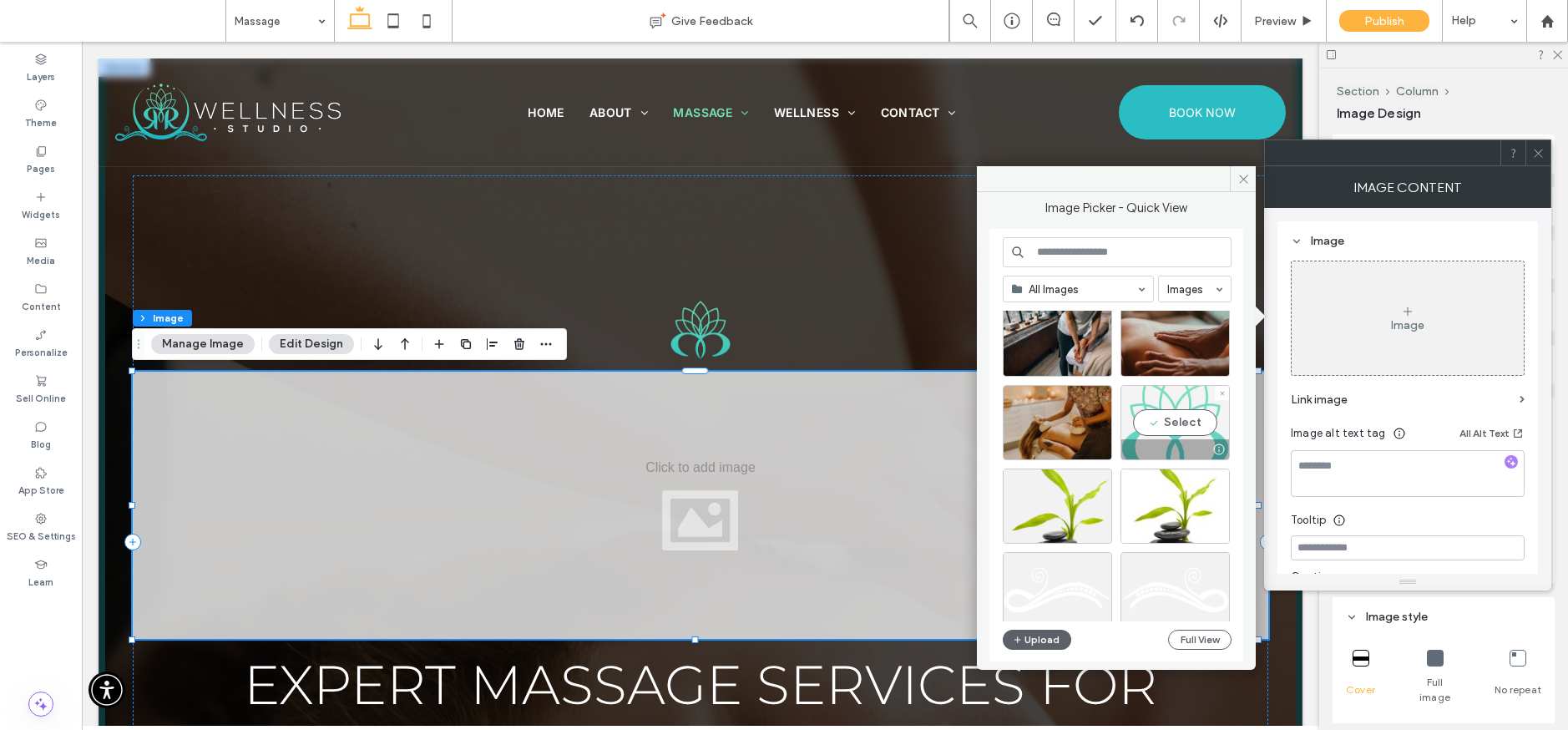
click at [1183, 419] on div "Select" at bounding box center [1176, 422] width 109 height 75
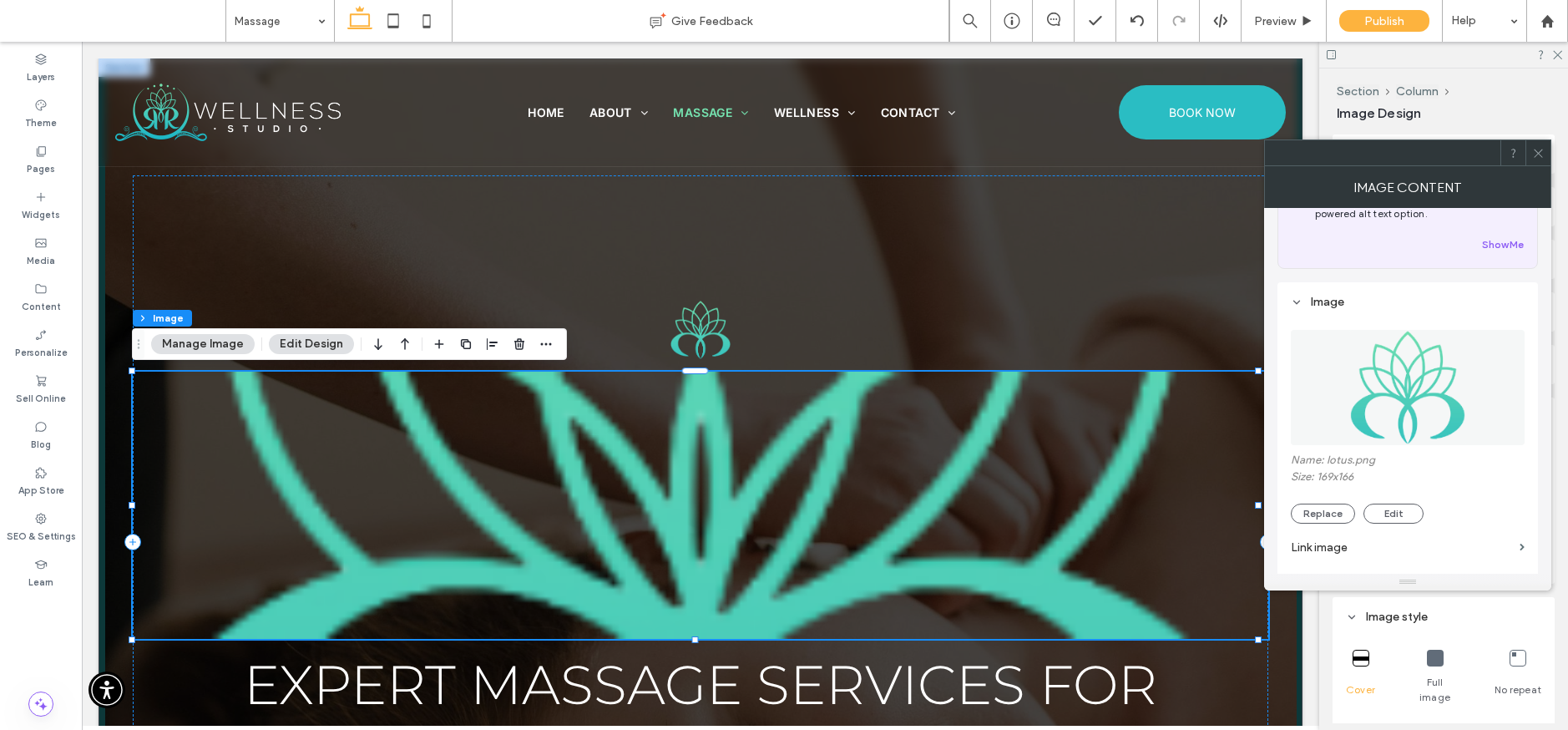
scroll to position [105, 0]
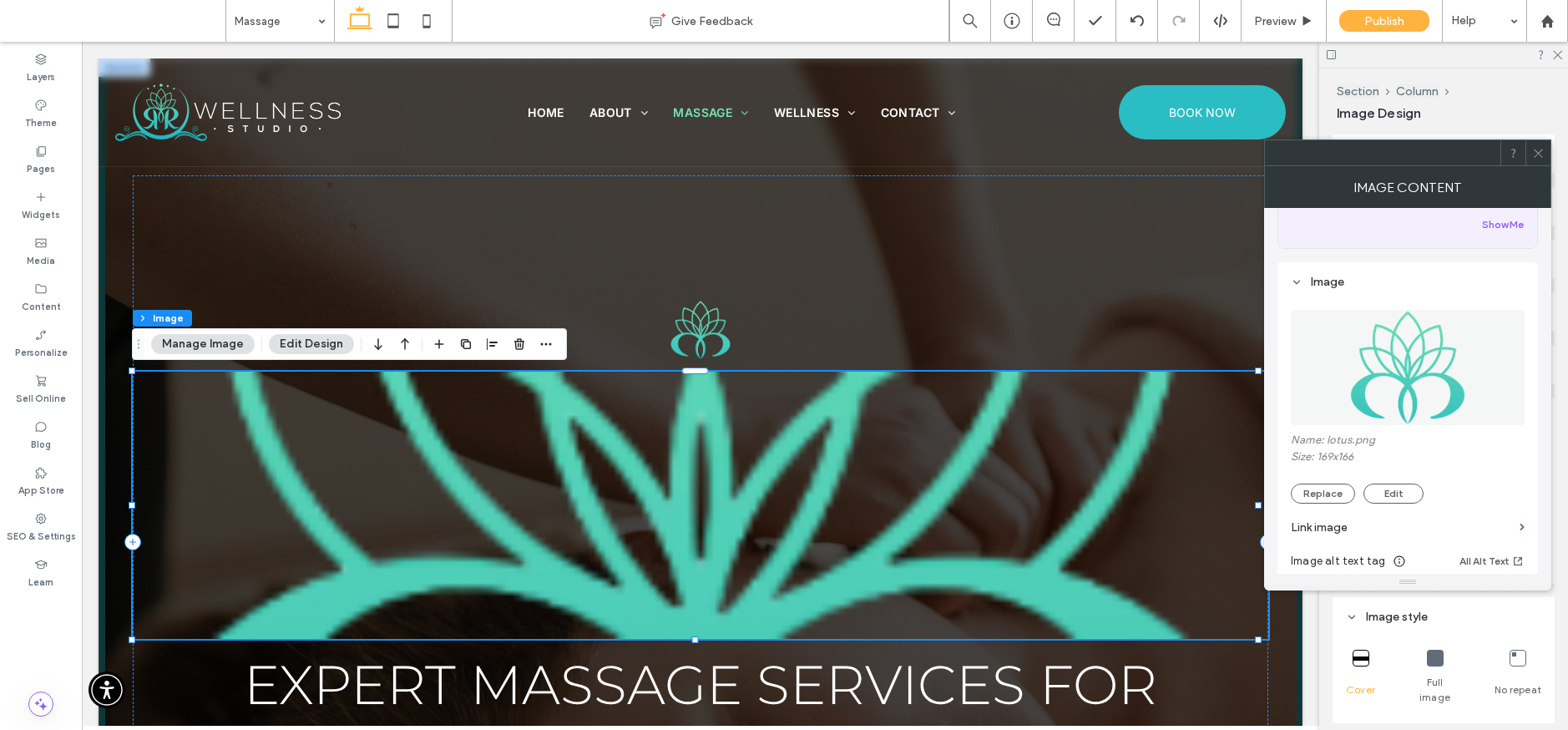
click at [1535, 151] on icon at bounding box center [1539, 153] width 13 height 13
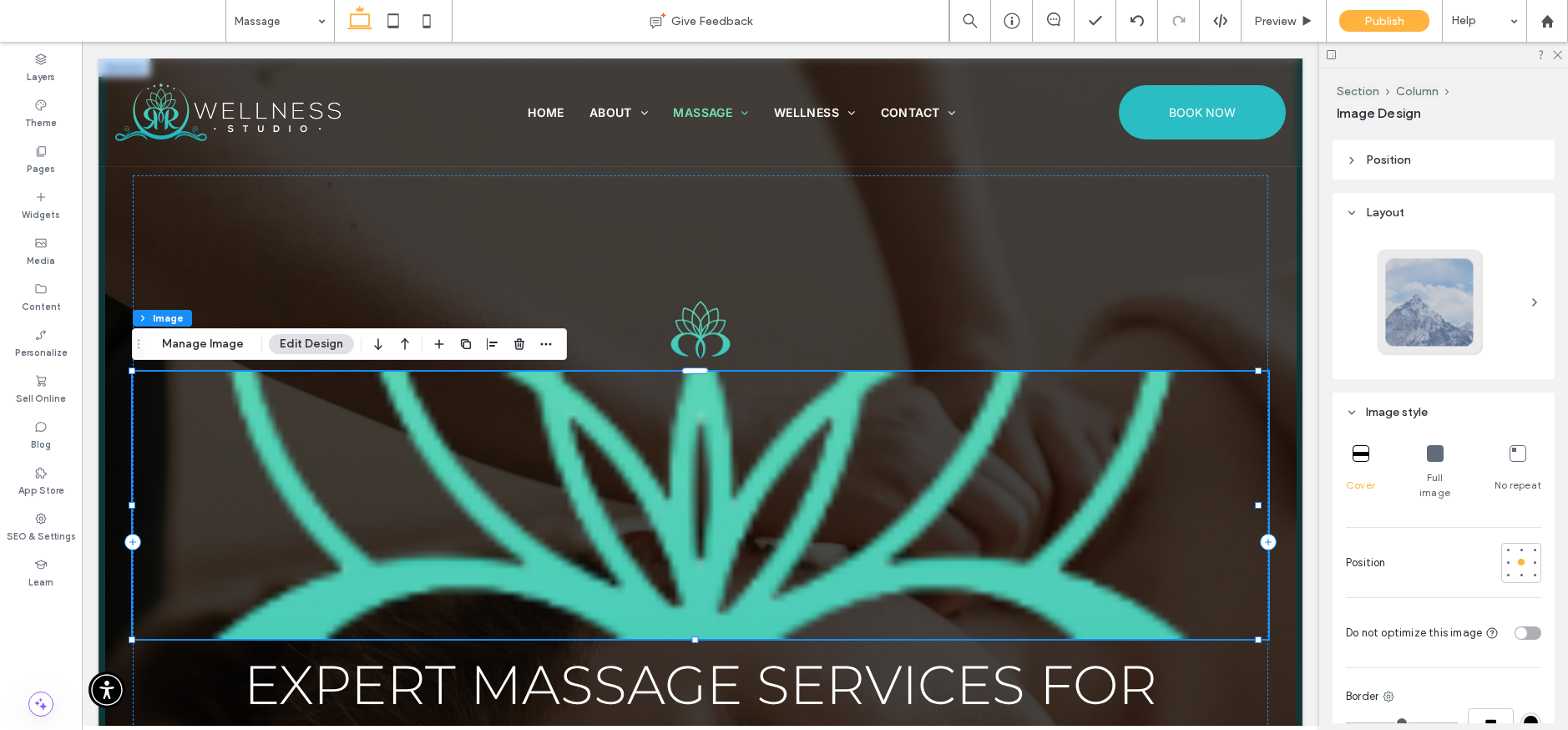
scroll to position [122, 0]
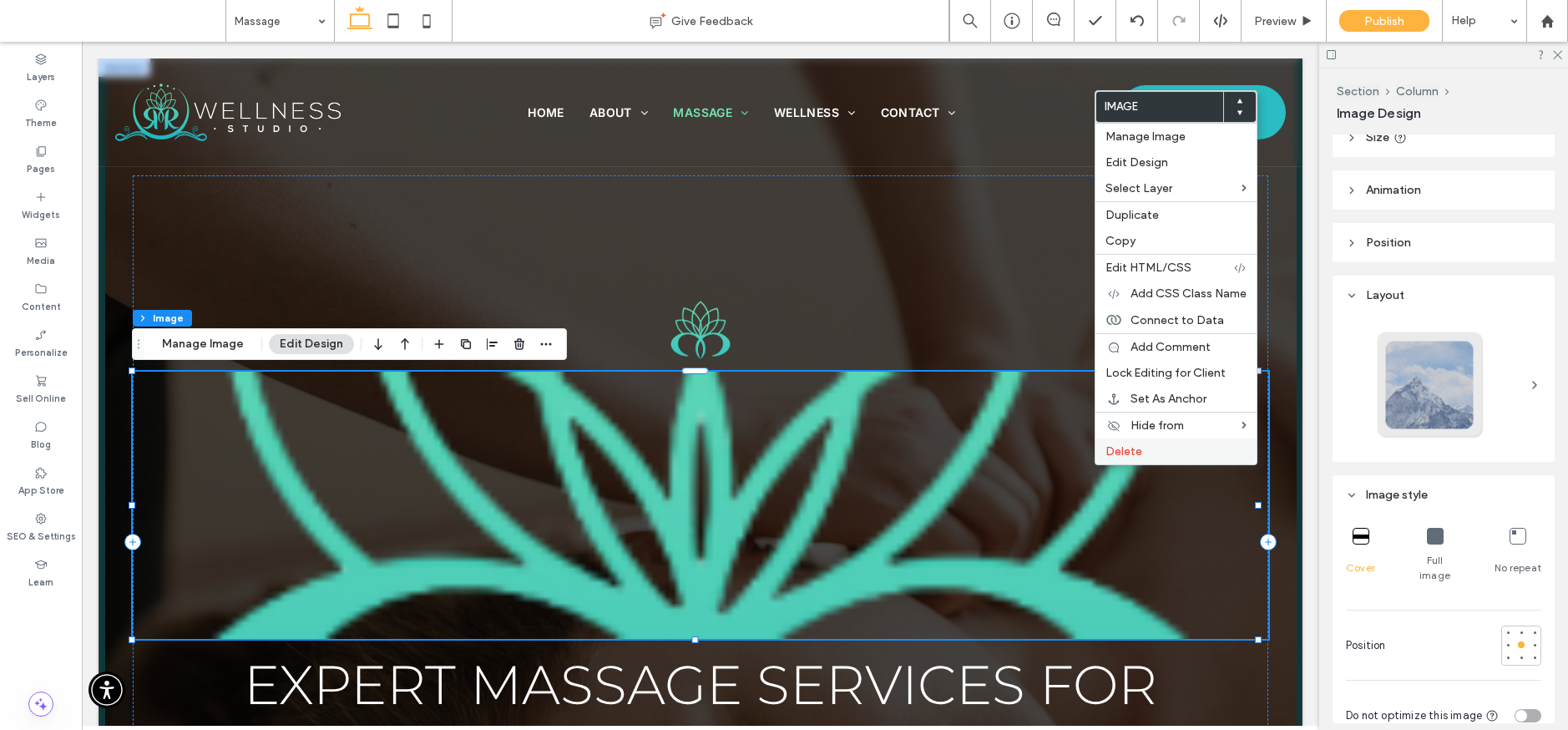
click at [1119, 451] on span "Delete" at bounding box center [1124, 451] width 37 height 14
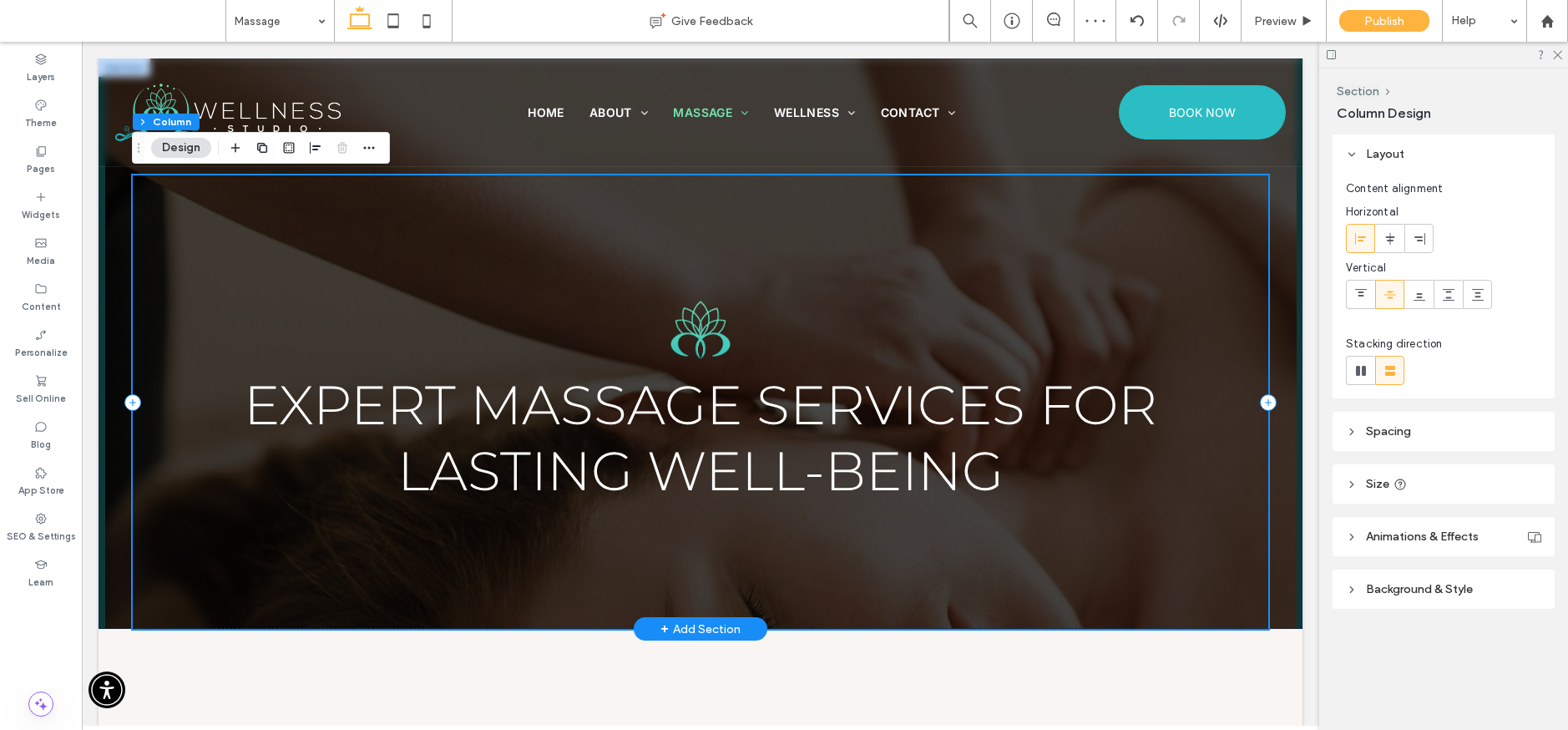
click at [363, 281] on div "Expert Massage Services for Lasting Well-Being" at bounding box center [700, 402] width 1136 height 454
click at [709, 322] on img at bounding box center [701, 329] width 74 height 58
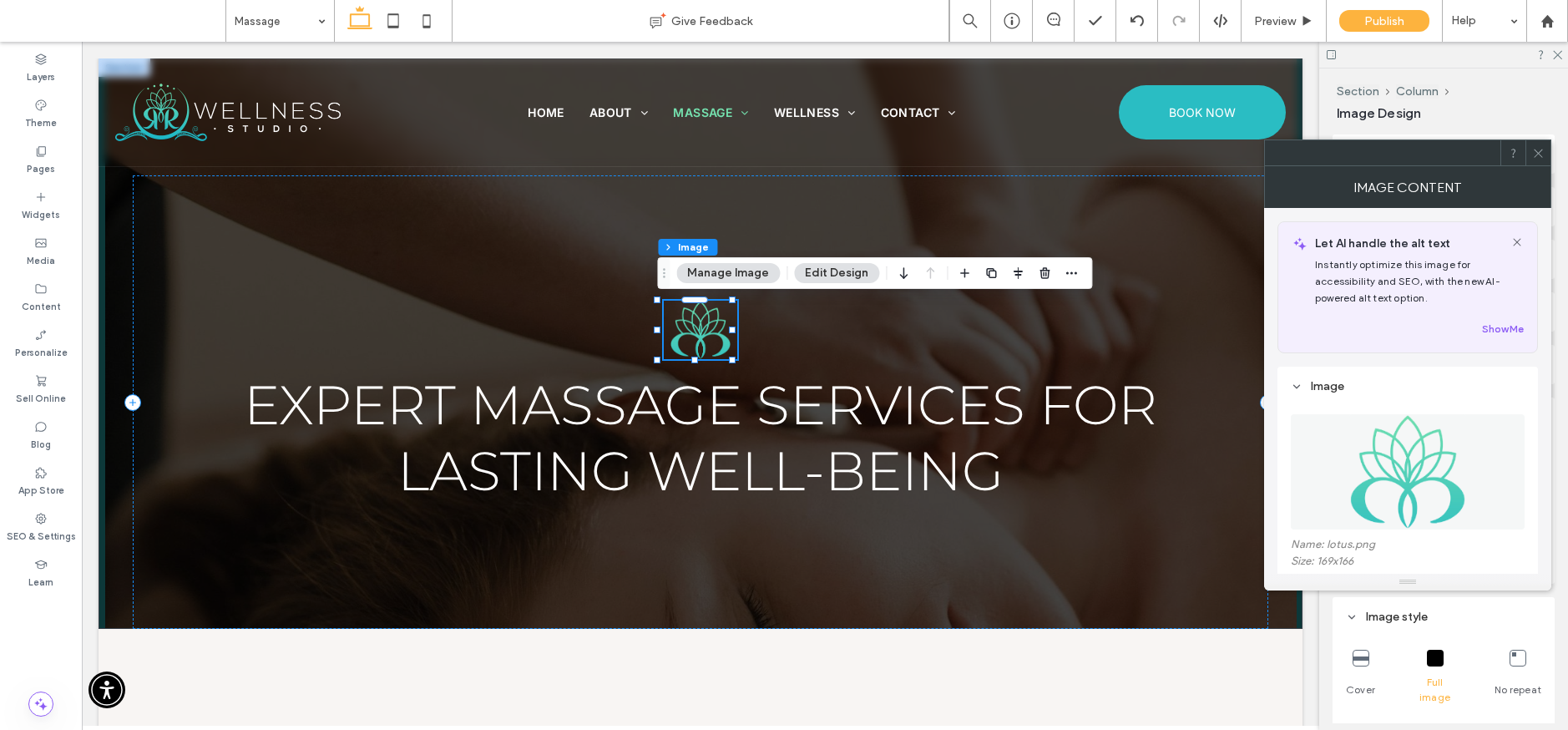
click at [1536, 154] on icon at bounding box center [1539, 153] width 13 height 13
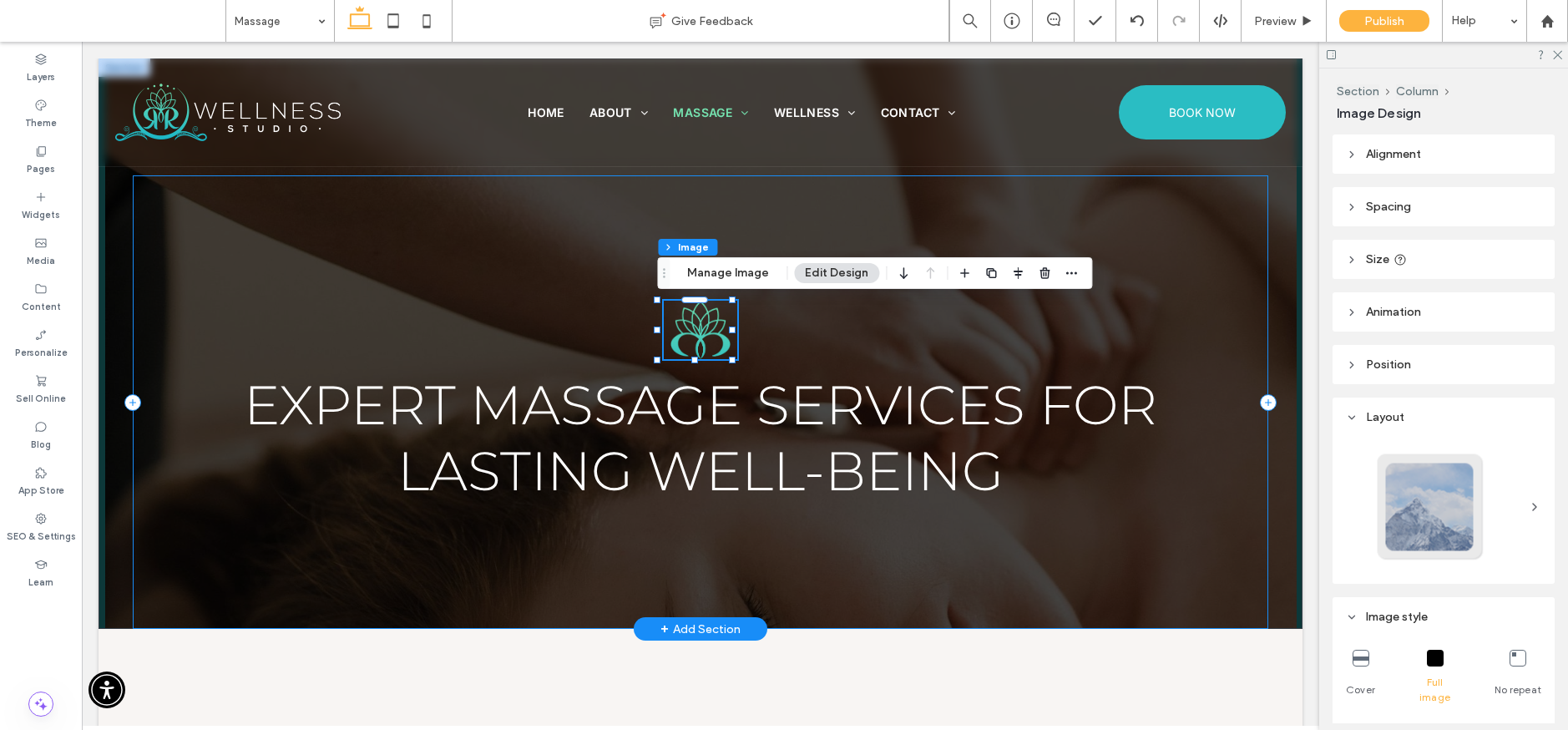
click at [1234, 239] on div "Expert Massage Services for Lasting Well-Being" at bounding box center [700, 402] width 1136 height 454
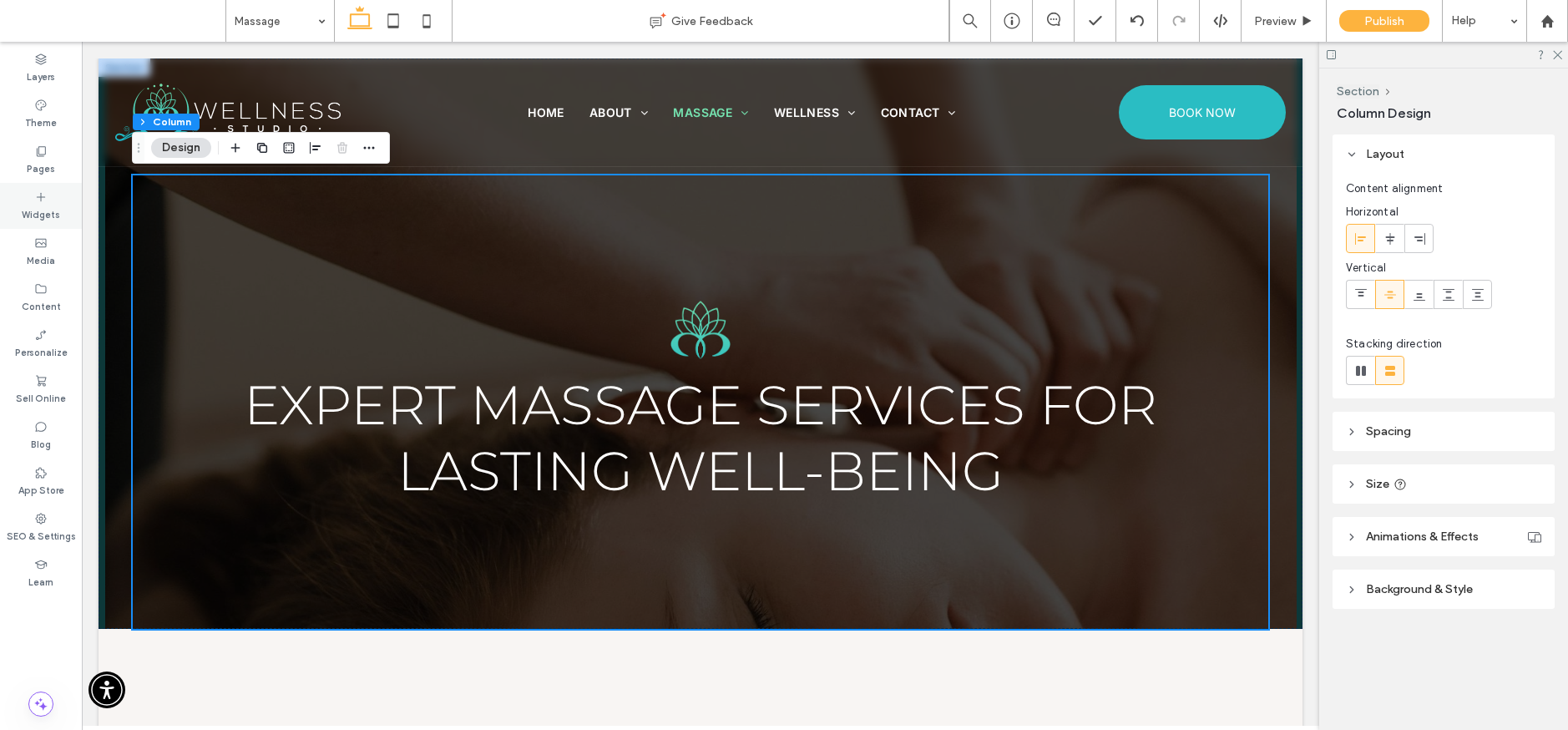
click at [49, 207] on label "Widgets" at bounding box center [40, 213] width 38 height 19
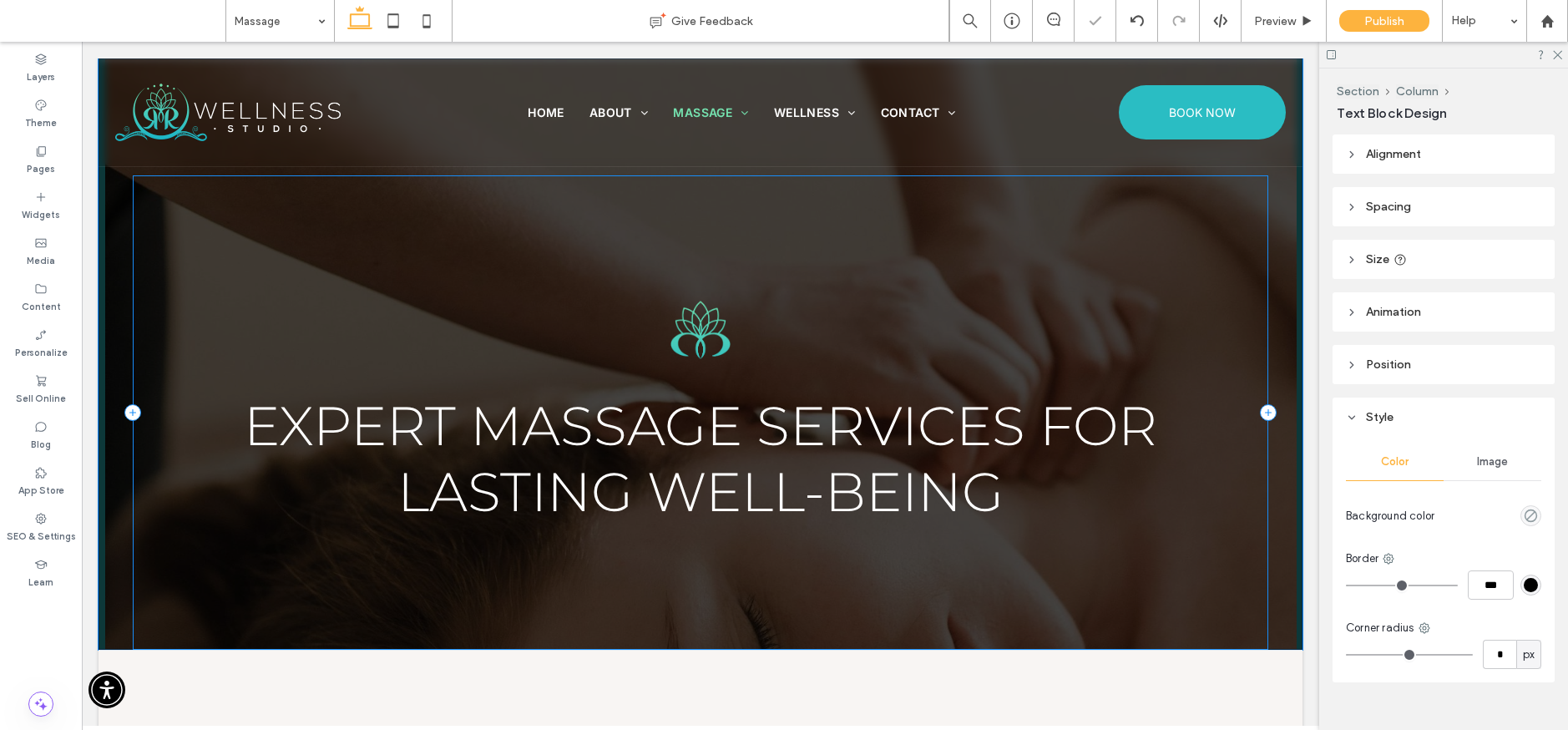
type input "*****"
type input "**"
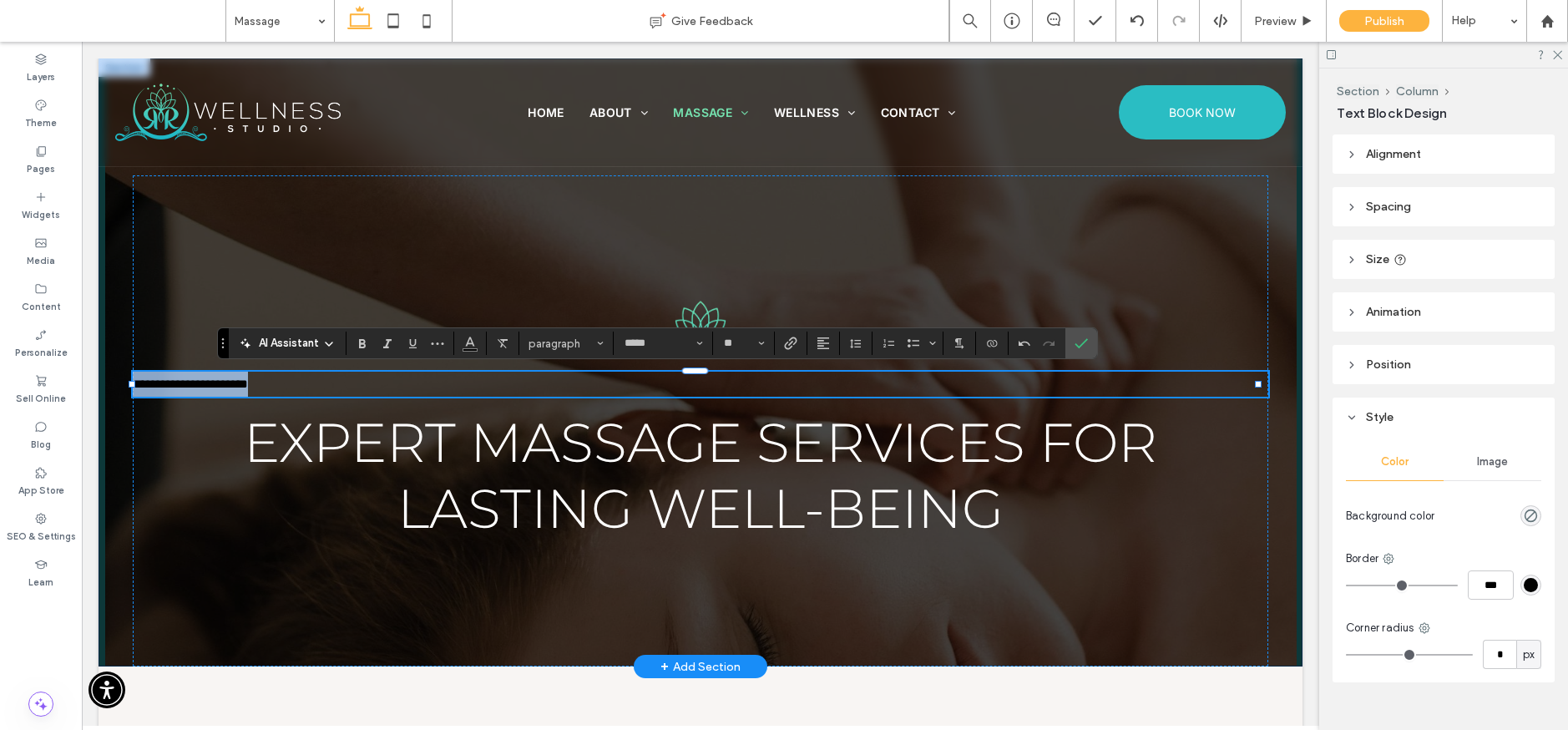
drag, startPoint x: 338, startPoint y: 378, endPoint x: 113, endPoint y: 374, distance: 225.0
click at [113, 374] on div "**********" at bounding box center [700, 363] width 1203 height 608
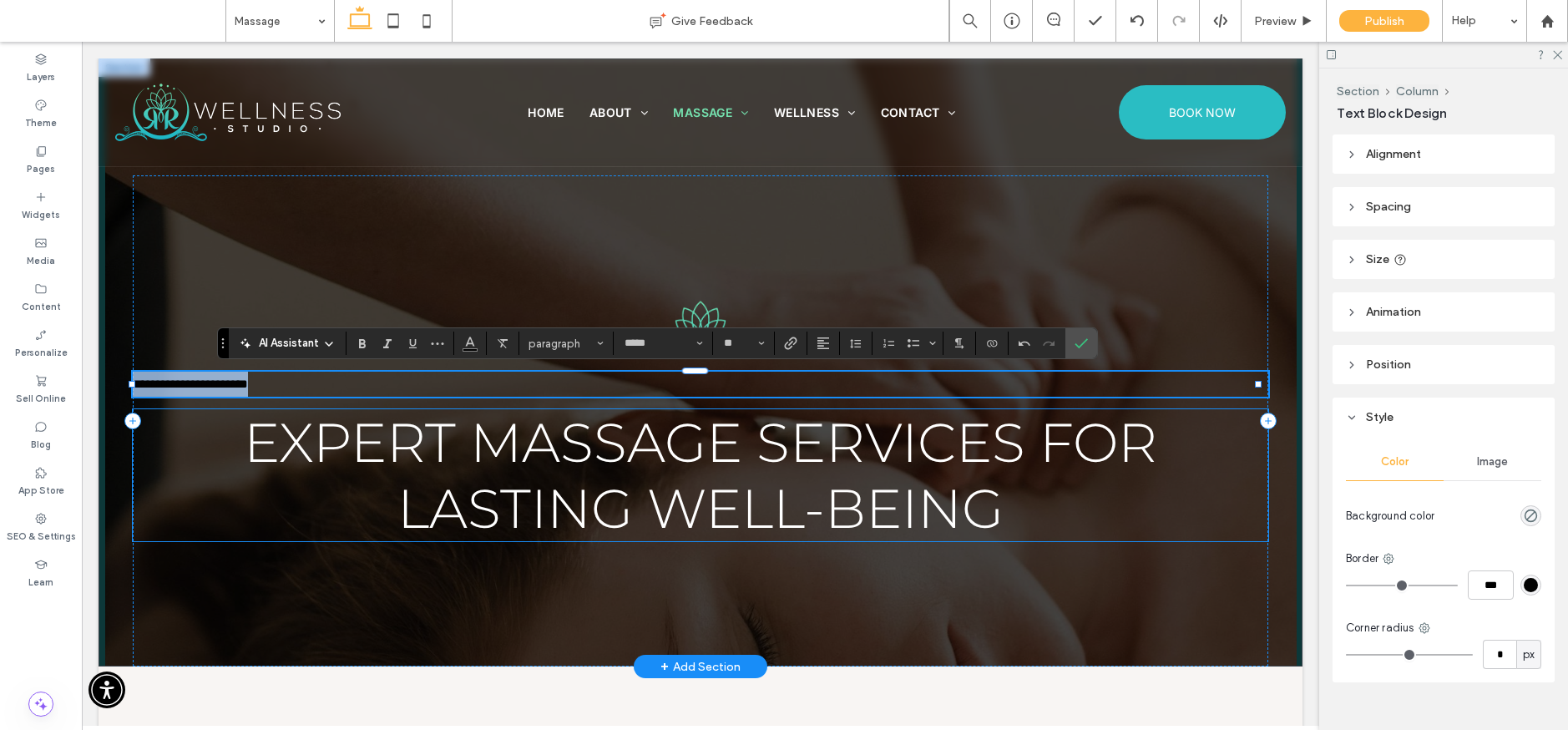
click at [638, 472] on span "Expert Massage Services for Lasting Well-Being" at bounding box center [700, 475] width 913 height 132
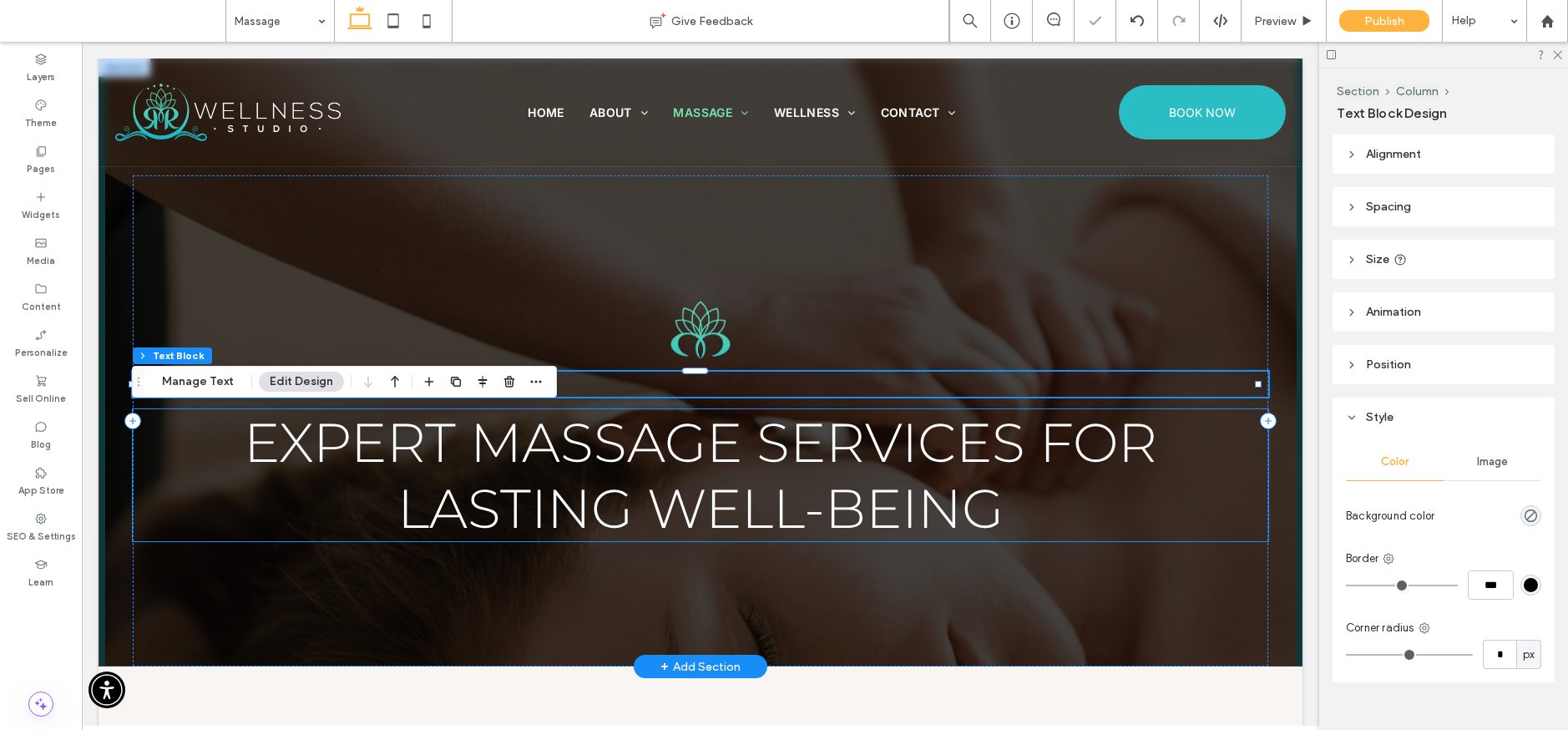
click at [638, 472] on div "Expert Massage Services for Lasting Well-Being" at bounding box center [700, 475] width 1136 height 132
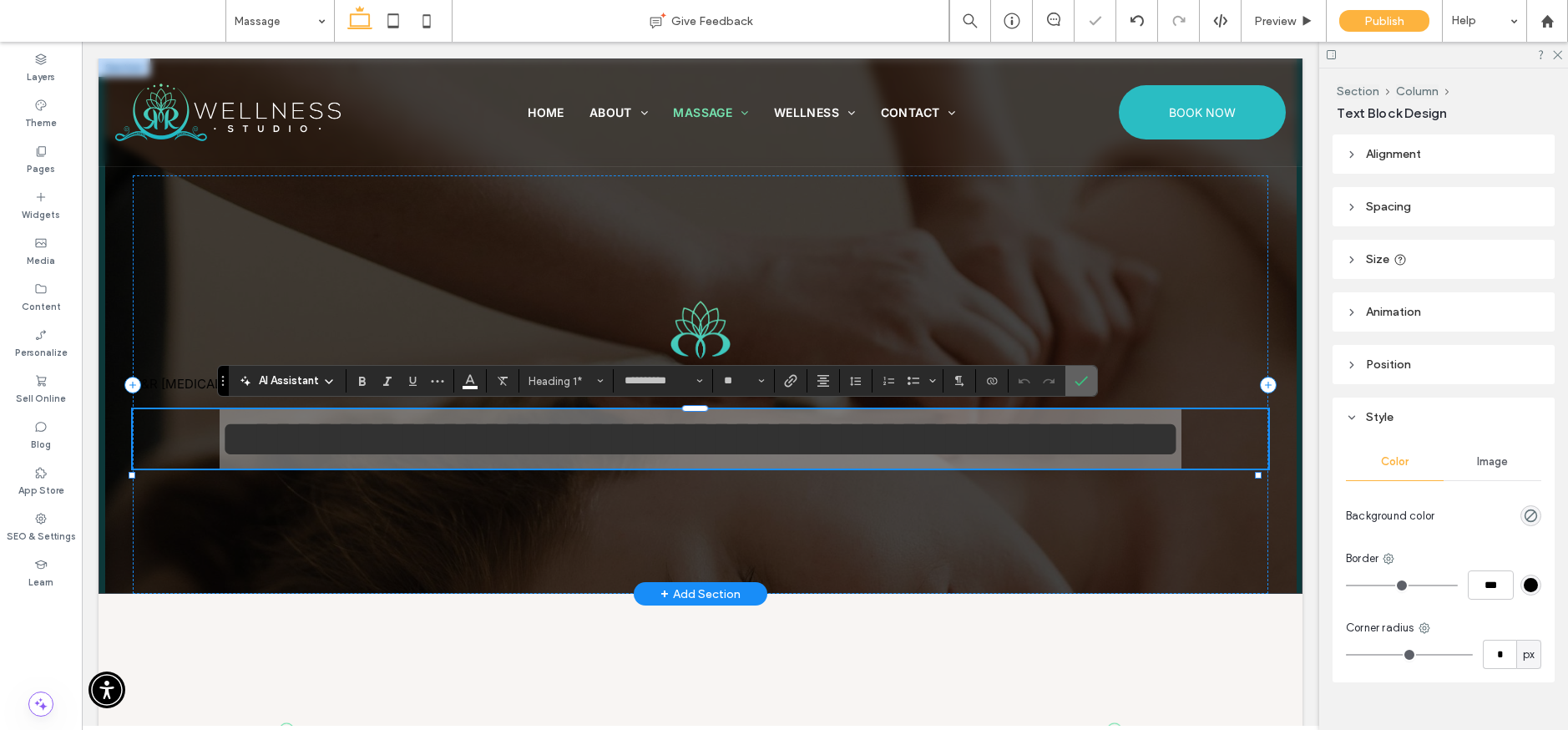
click at [1079, 382] on icon "Confirm" at bounding box center [1081, 380] width 13 height 13
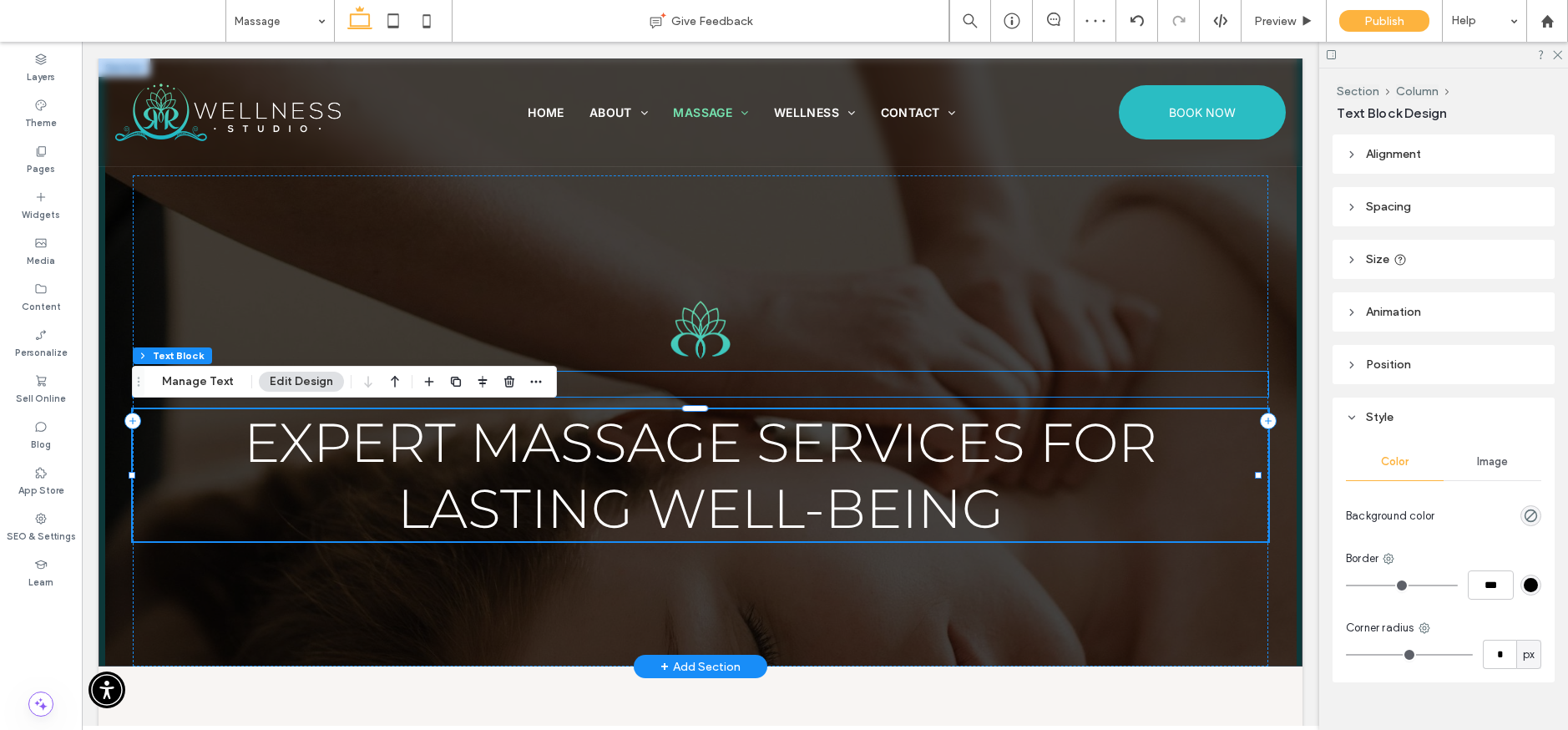
click at [614, 385] on p "R&R Therapeutic Massage" at bounding box center [700, 384] width 1136 height 25
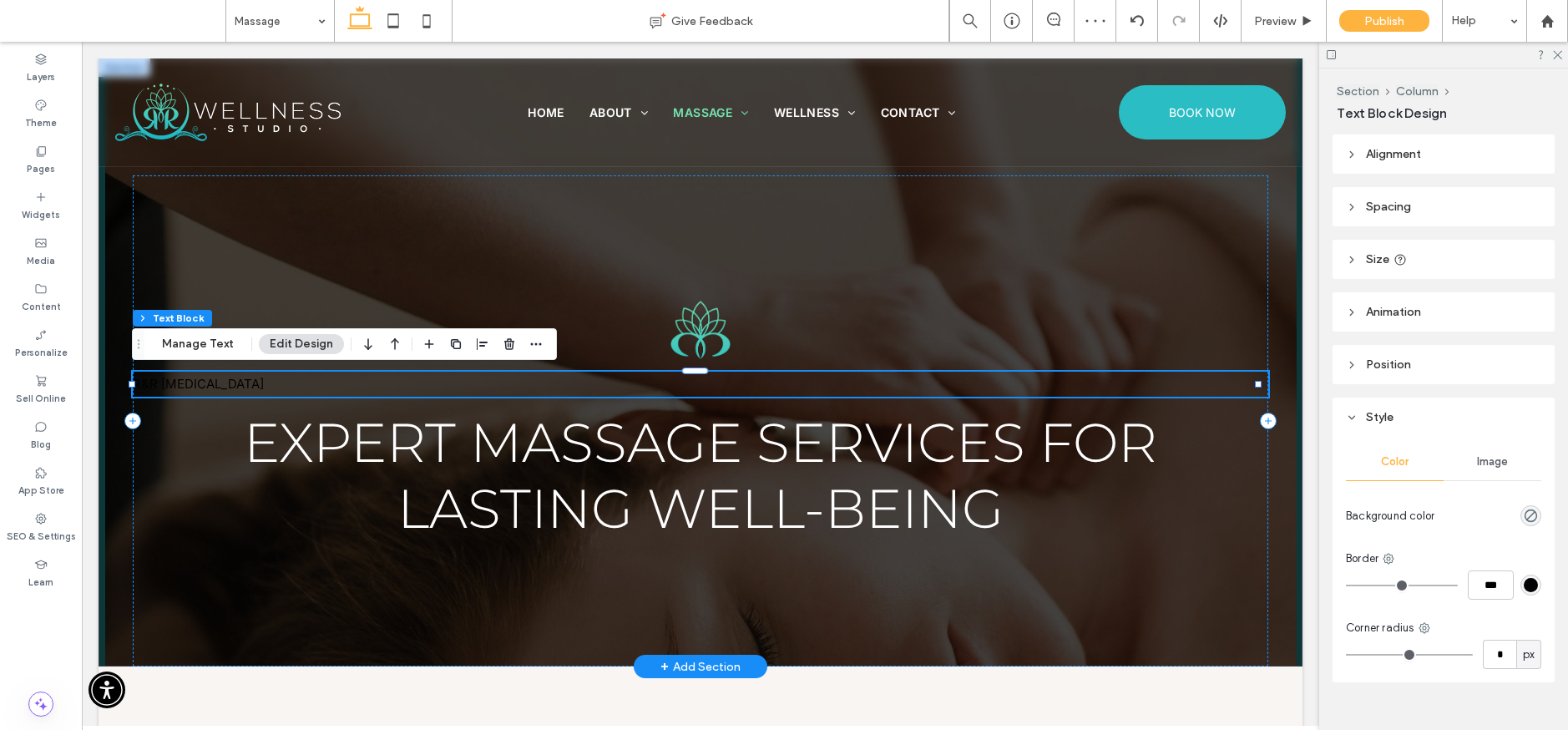
click at [614, 385] on p "R&R Therapeutic Massage" at bounding box center [700, 384] width 1136 height 25
click at [614, 385] on p "**********" at bounding box center [700, 384] width 1136 height 25
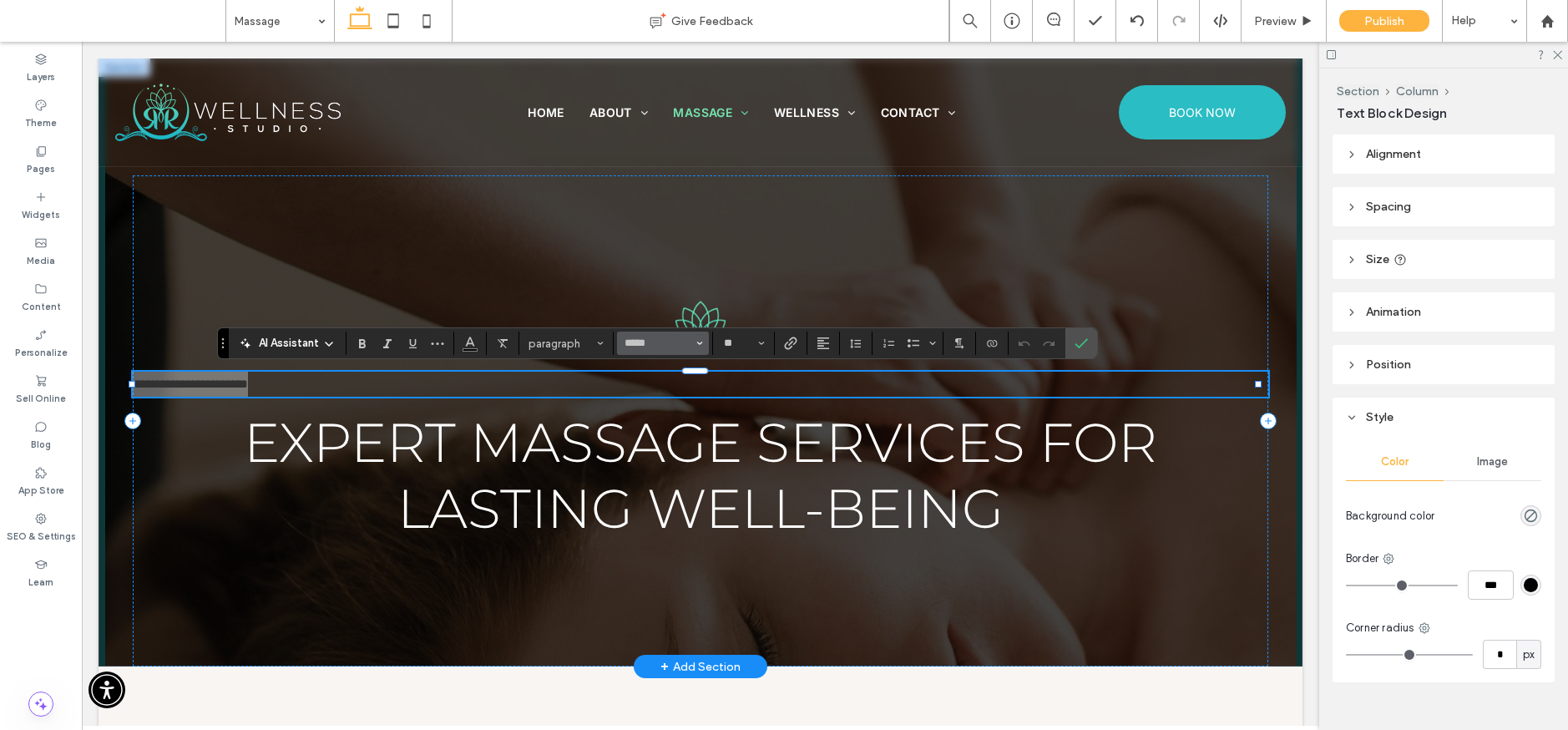
click at [667, 351] on button "*****" at bounding box center [663, 343] width 92 height 23
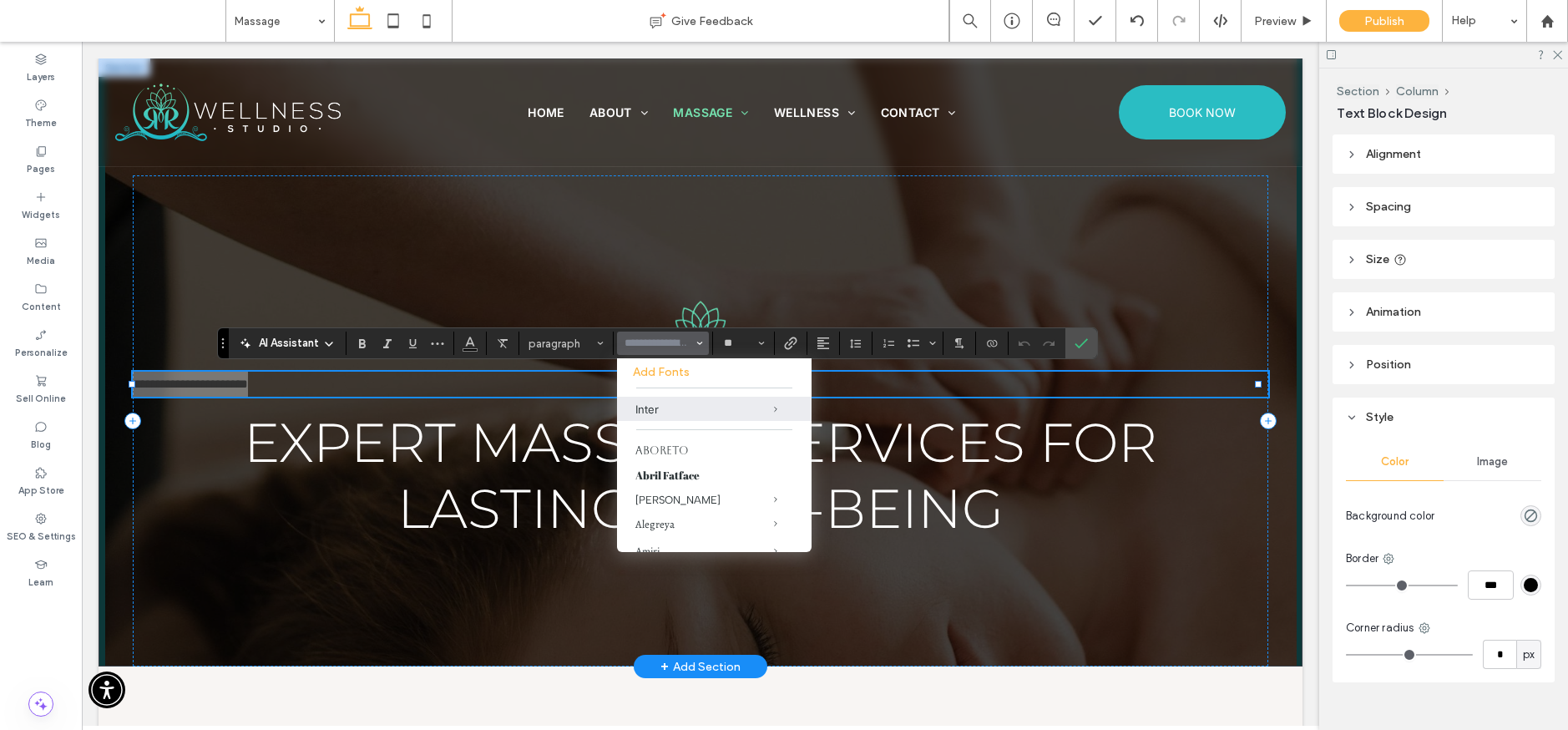
click at [666, 340] on input "Font & Font weight-input" at bounding box center [658, 343] width 71 height 13
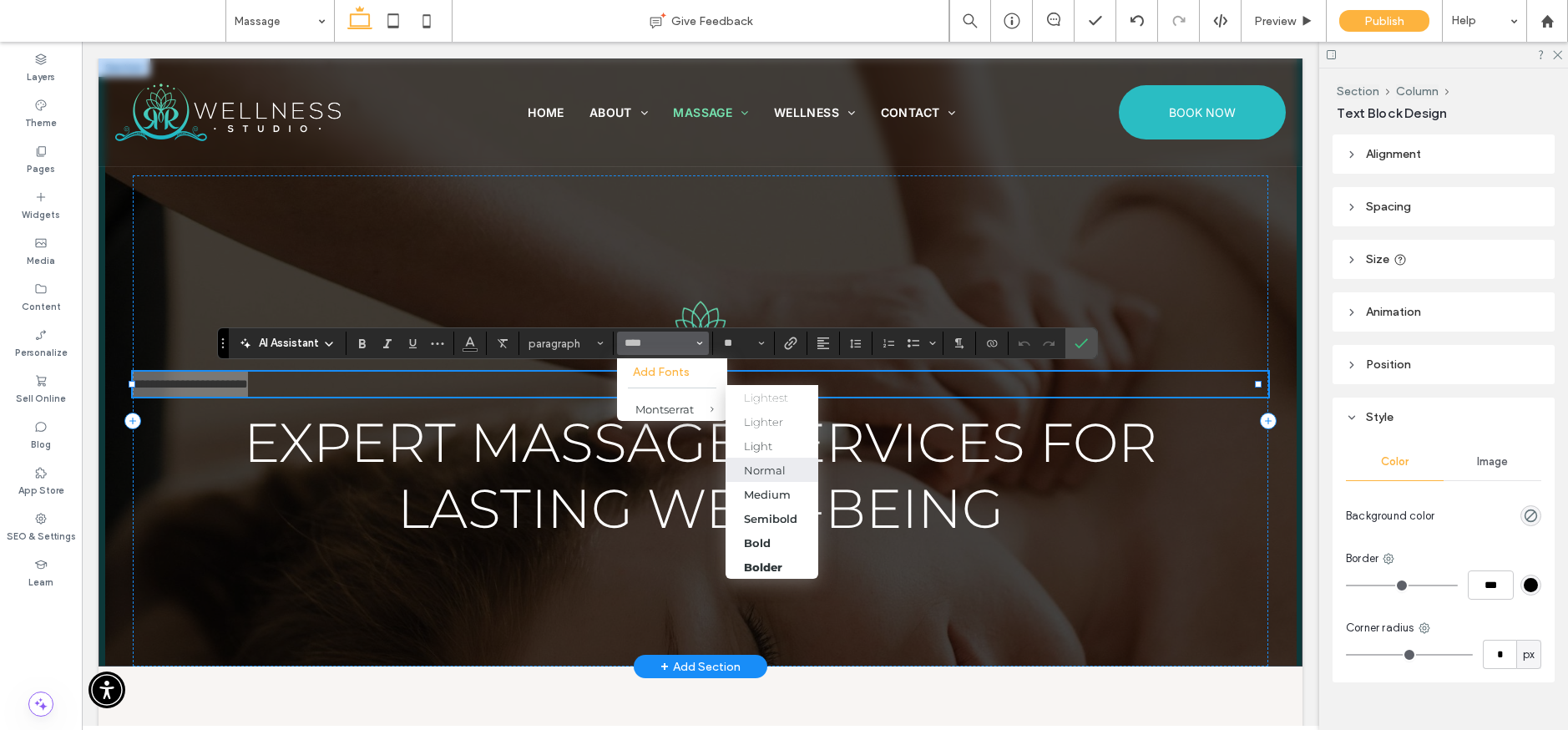
click at [779, 468] on div "Normal" at bounding box center [764, 470] width 42 height 13
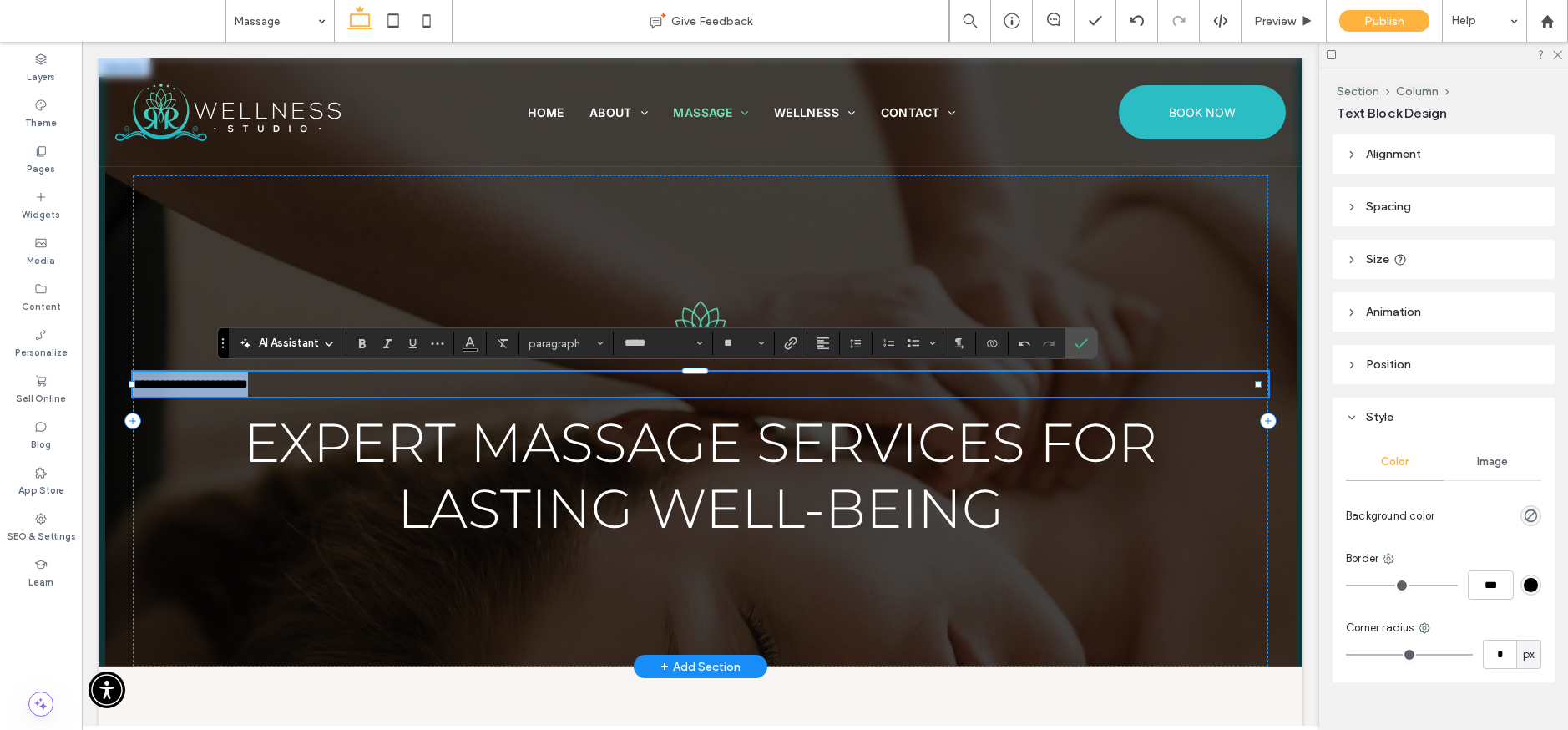
type input "**********"
click at [820, 339] on icon "Alignment" at bounding box center [823, 343] width 13 height 13
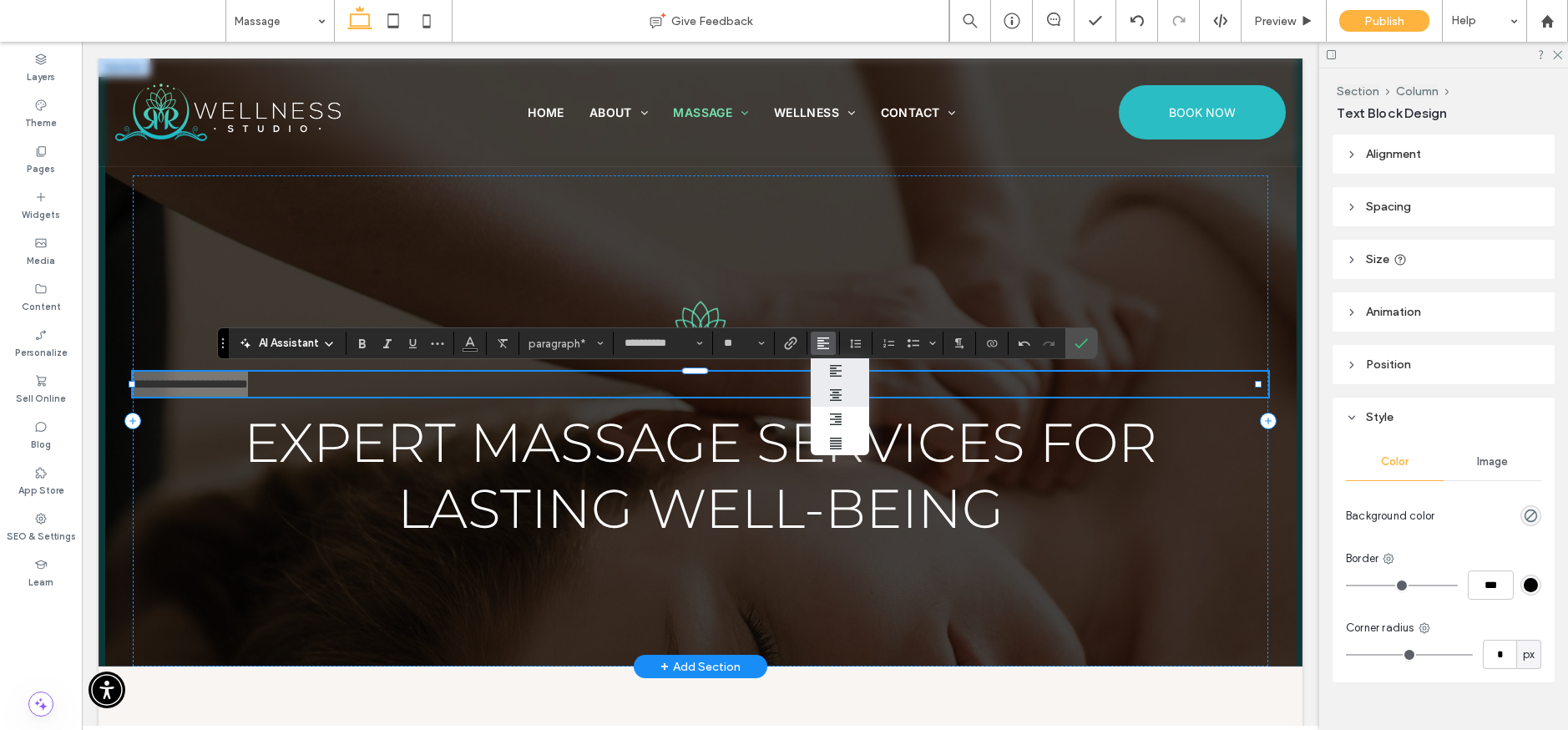
click at [825, 396] on label "ui.textEditor.alignment.center" at bounding box center [839, 394] width 58 height 24
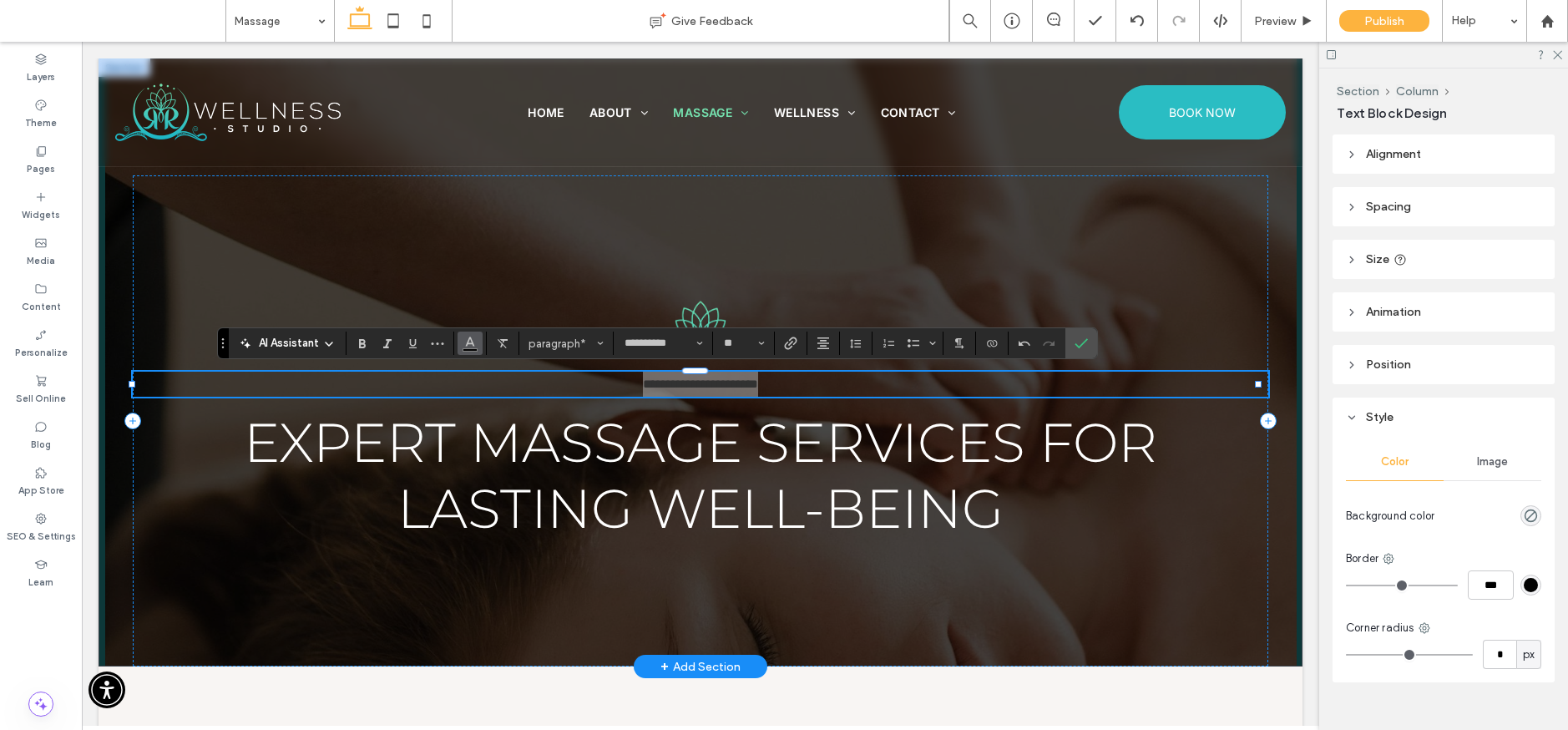
click at [473, 340] on icon "Color" at bounding box center [470, 341] width 13 height 13
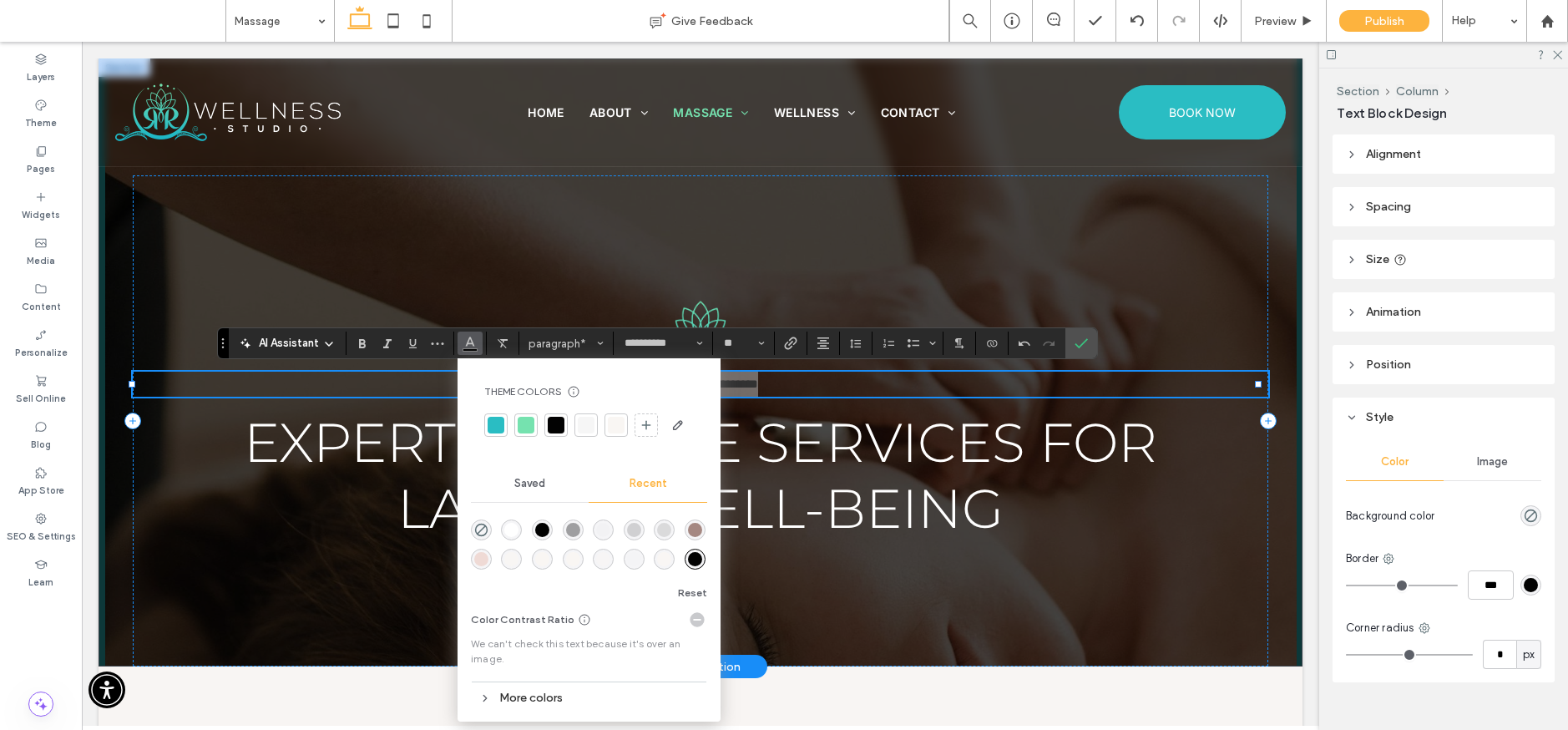
click at [577, 416] on div at bounding box center [586, 425] width 23 height 23
click at [1079, 349] on icon "Confirm" at bounding box center [1081, 343] width 13 height 13
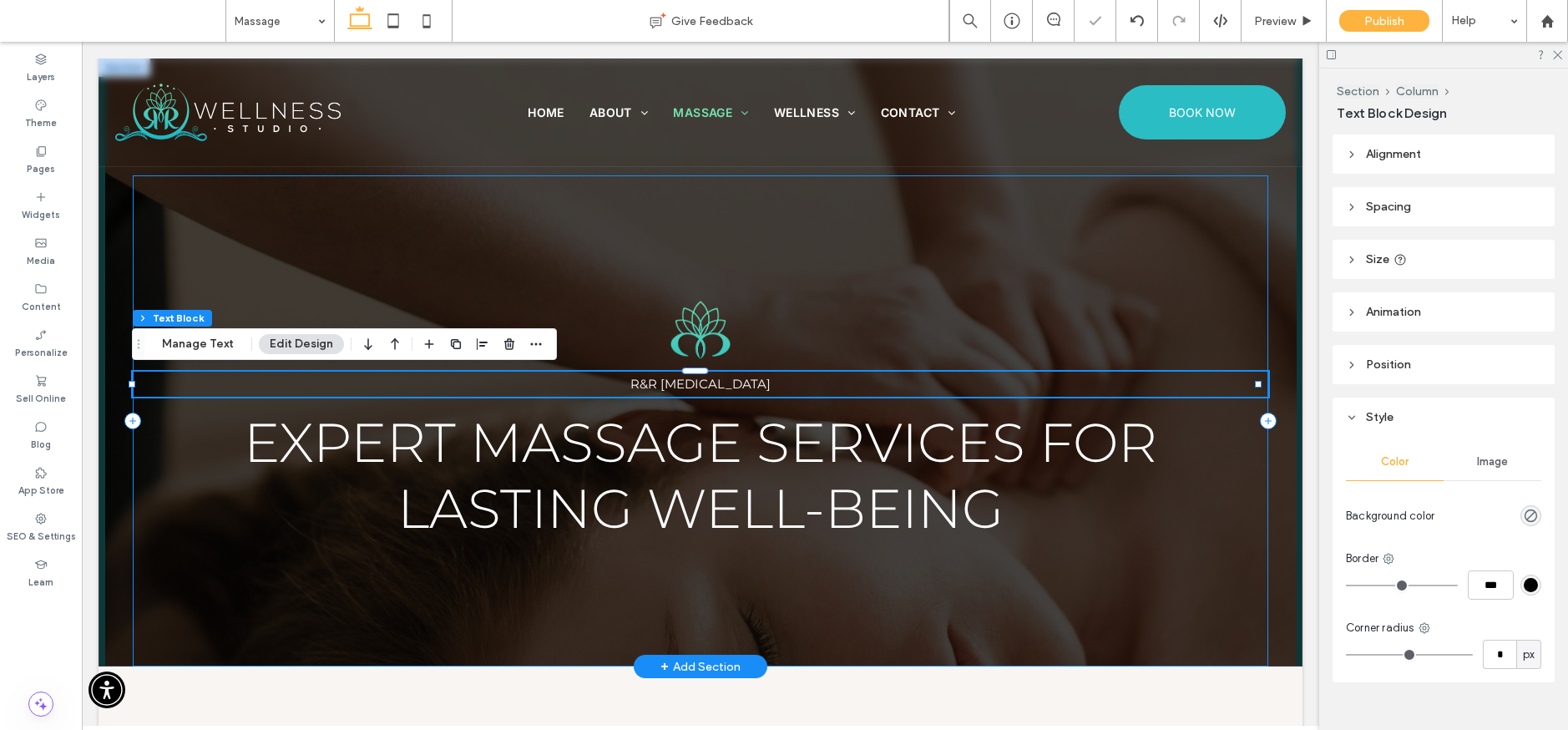
click at [1177, 310] on div "R&R Therapeutic Massage Expert Massage Services for Lasting Well-Being" at bounding box center [700, 421] width 1136 height 492
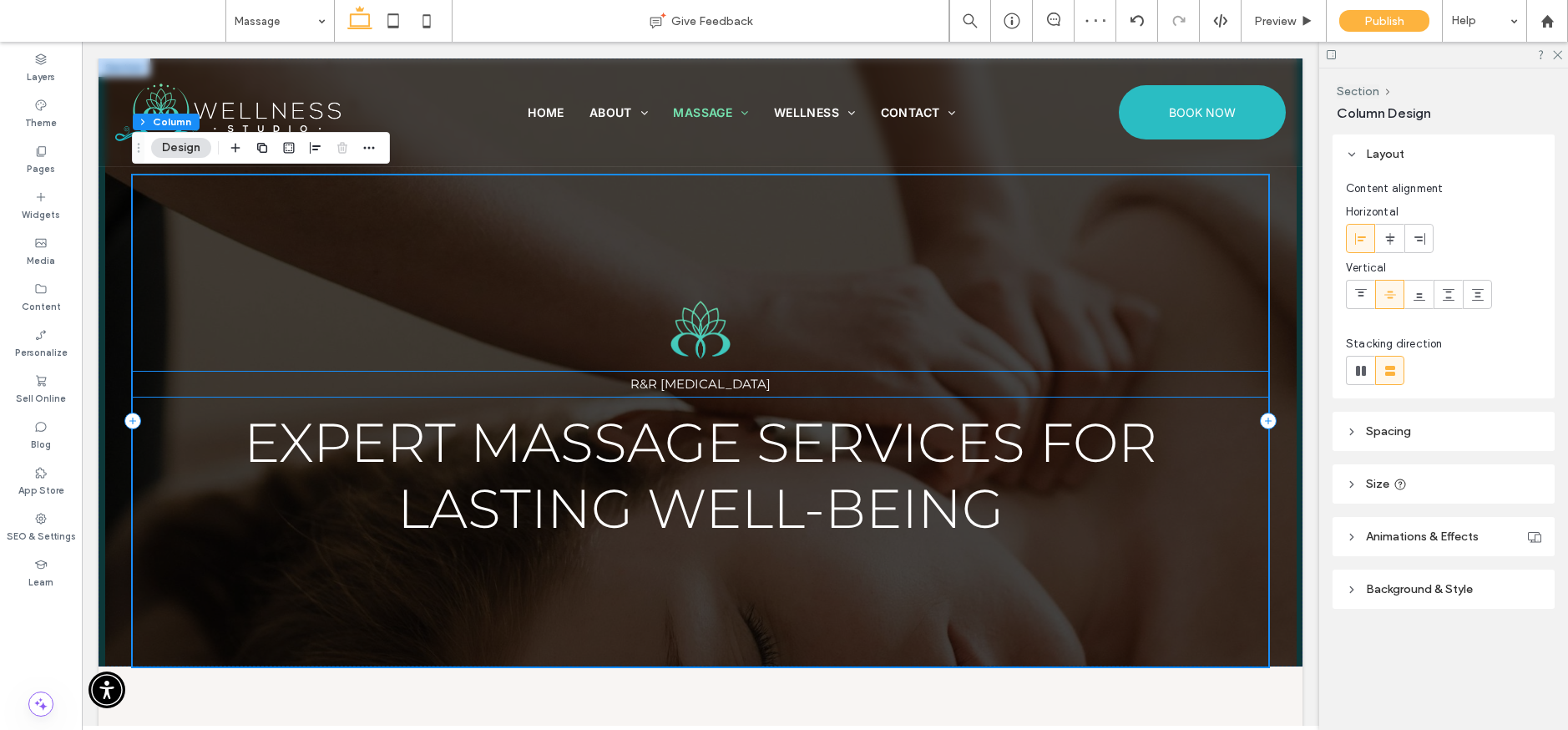
click at [750, 390] on span "R&R Therapeutic Massage" at bounding box center [700, 383] width 140 height 16
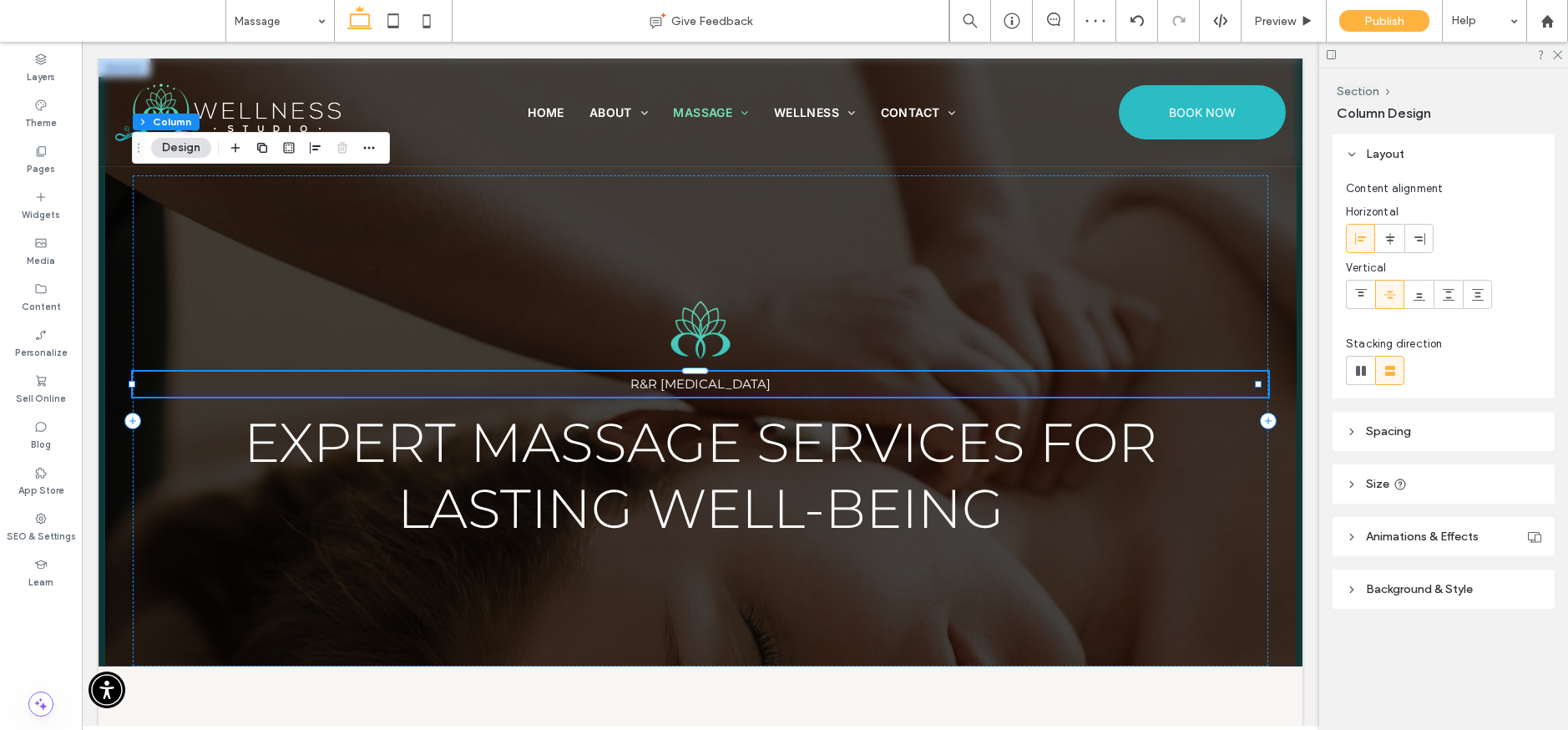
click at [750, 390] on div "R&R Therapeutic Massage" at bounding box center [700, 384] width 1136 height 25
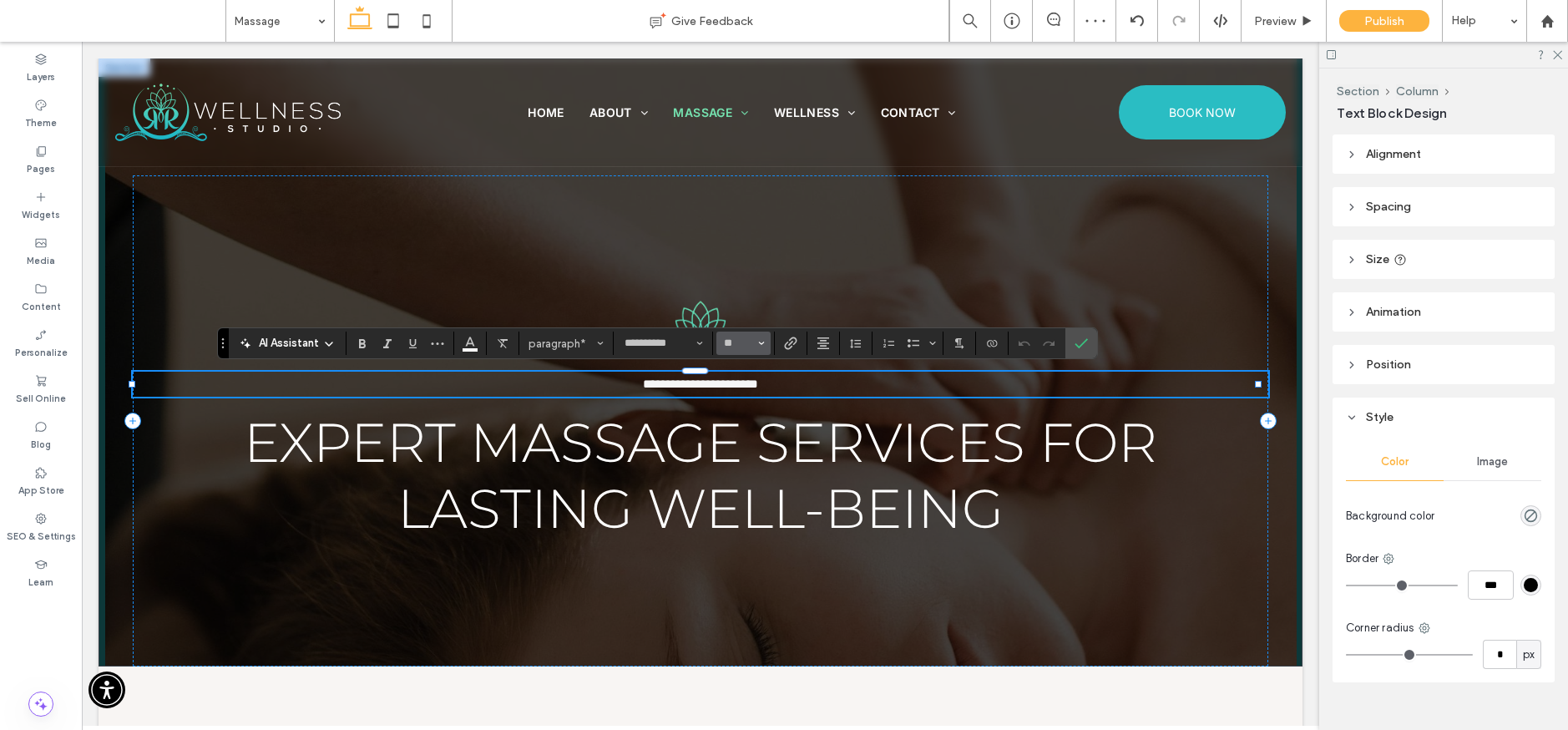
click at [761, 344] on icon "Size" at bounding box center [761, 343] width 6 height 6
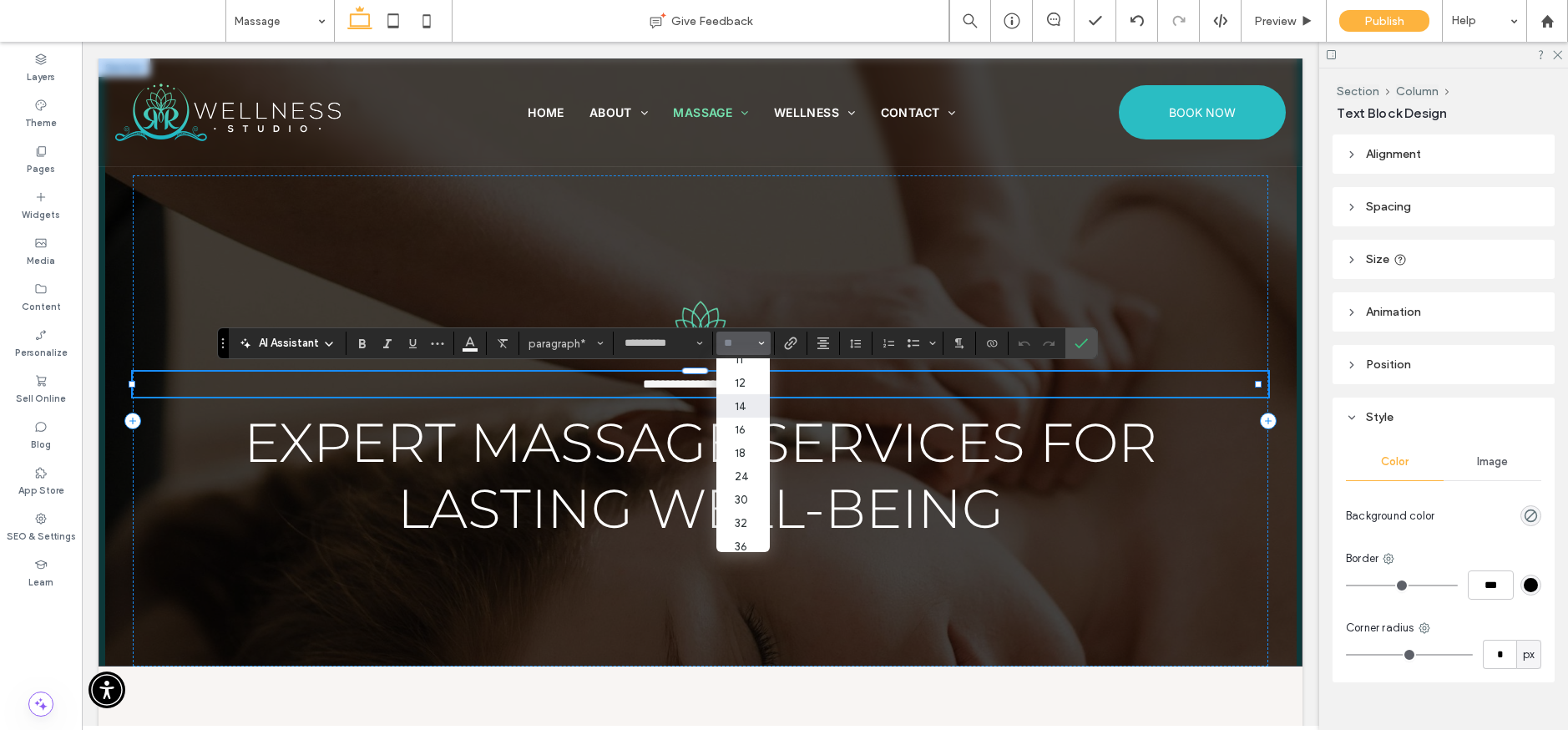
scroll to position [101, 0]
click at [744, 434] on label "18" at bounding box center [744, 432] width 54 height 23
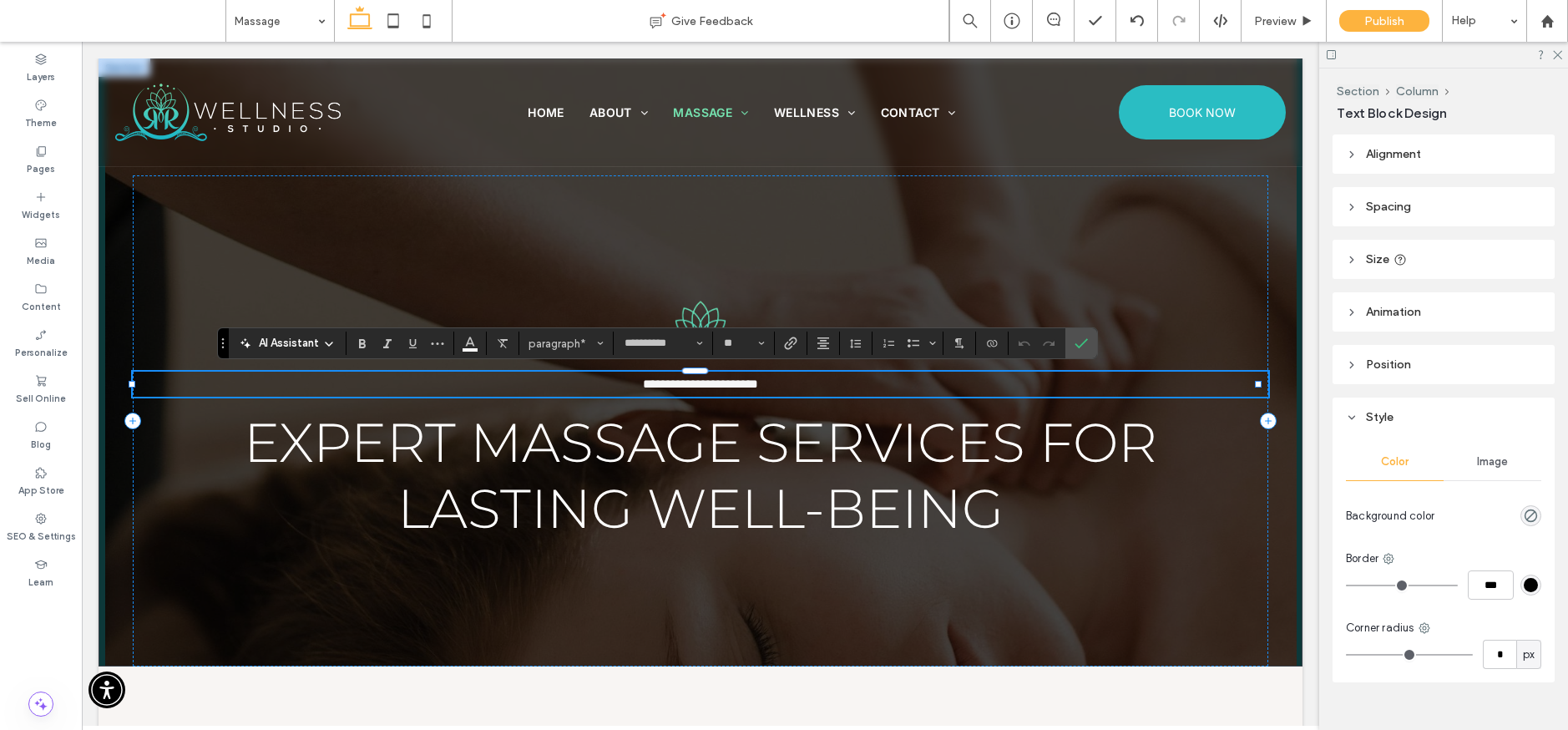
type input "**"
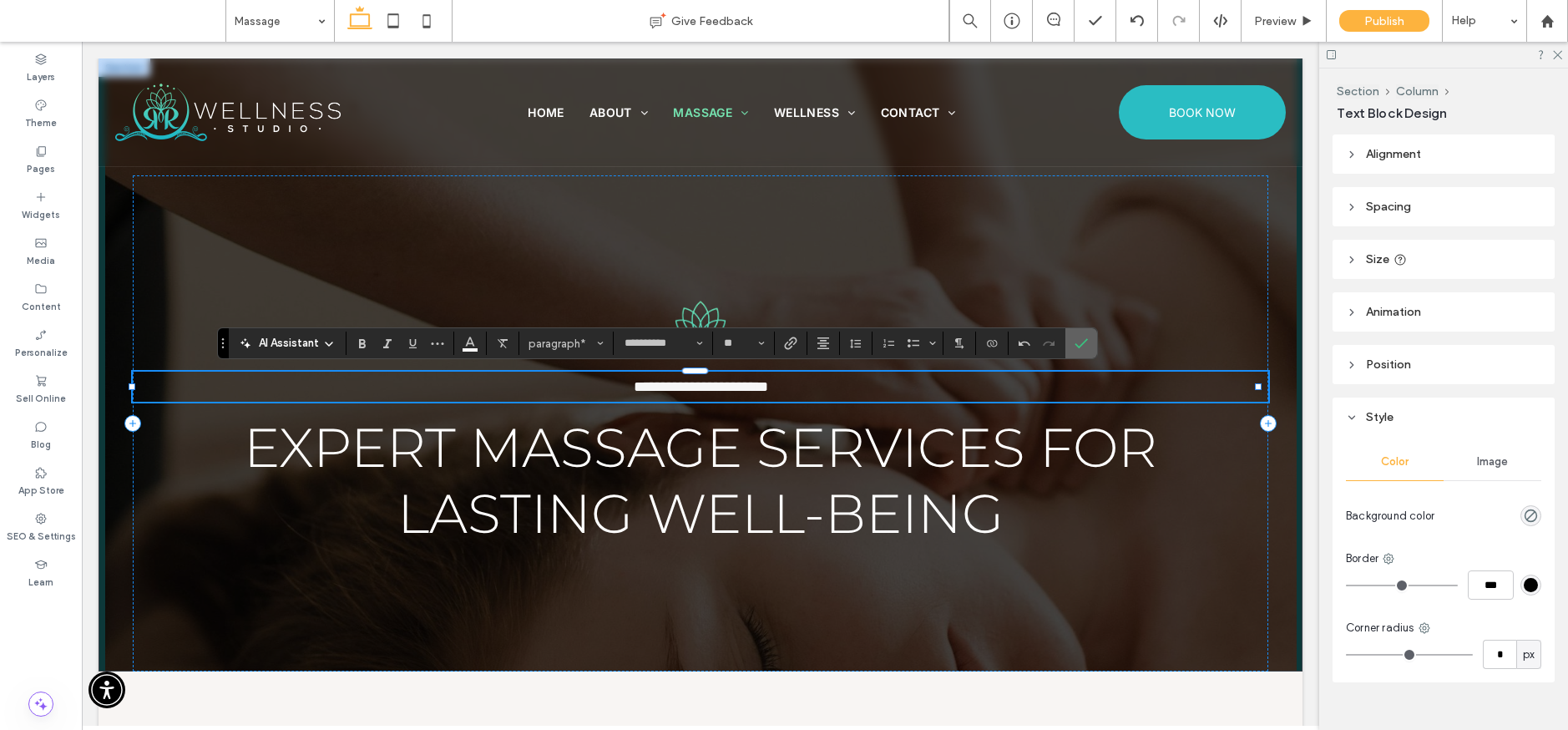
click at [1090, 340] on label "Confirm" at bounding box center [1081, 343] width 25 height 30
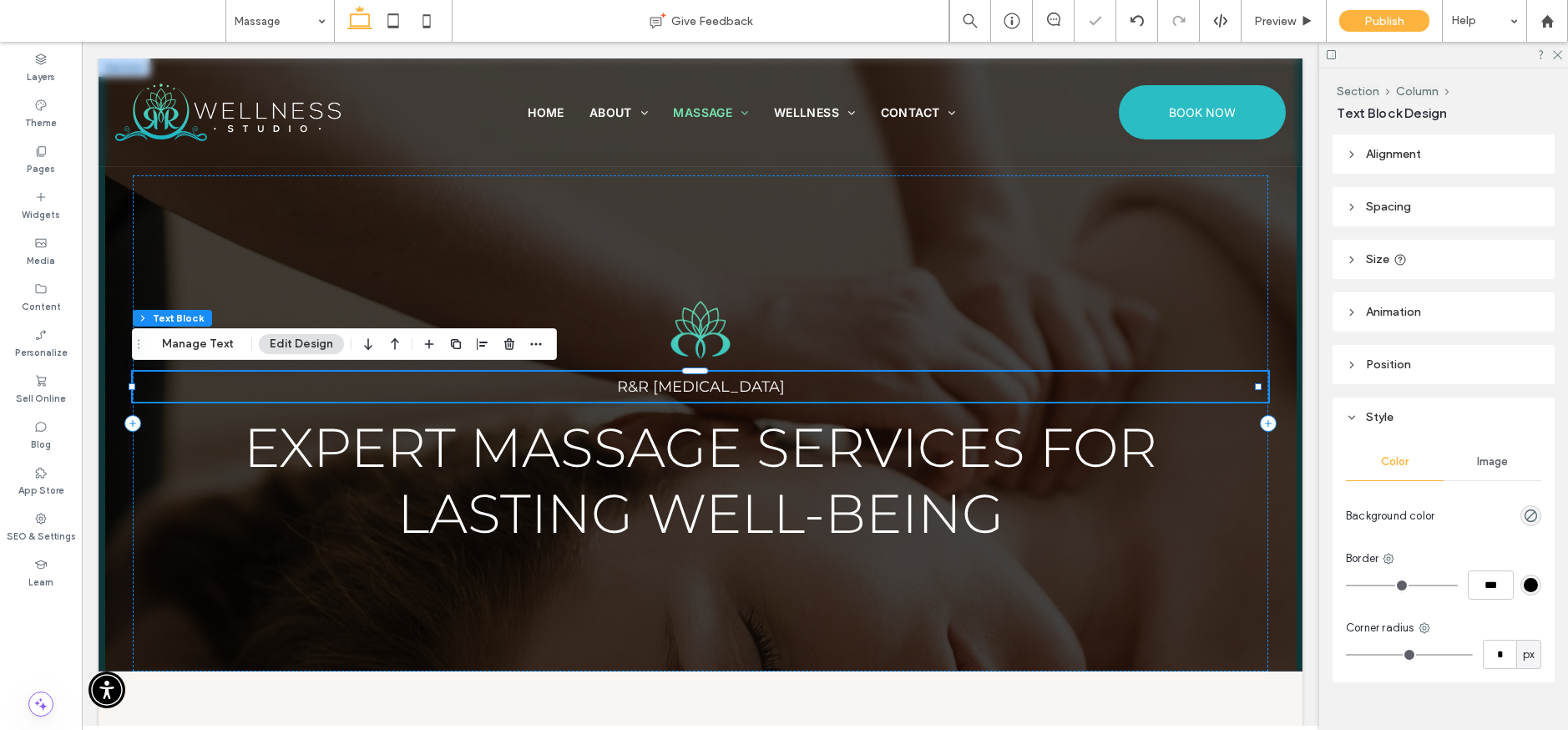
click at [844, 396] on p "R&R Therapeutic Massage" at bounding box center [700, 387] width 1136 height 30
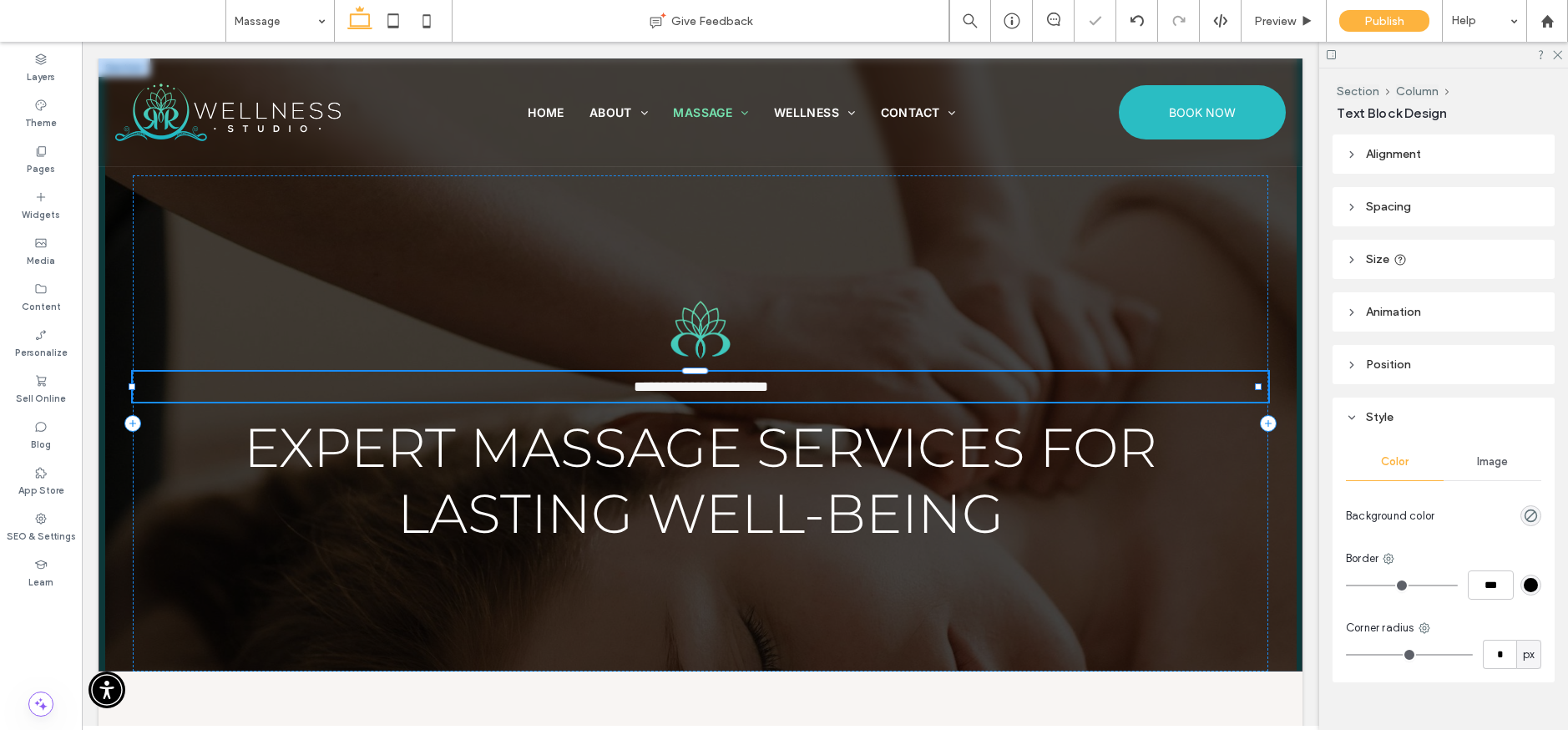
type input "**********"
type input "**"
click at [844, 396] on p "**********" at bounding box center [700, 387] width 1136 height 30
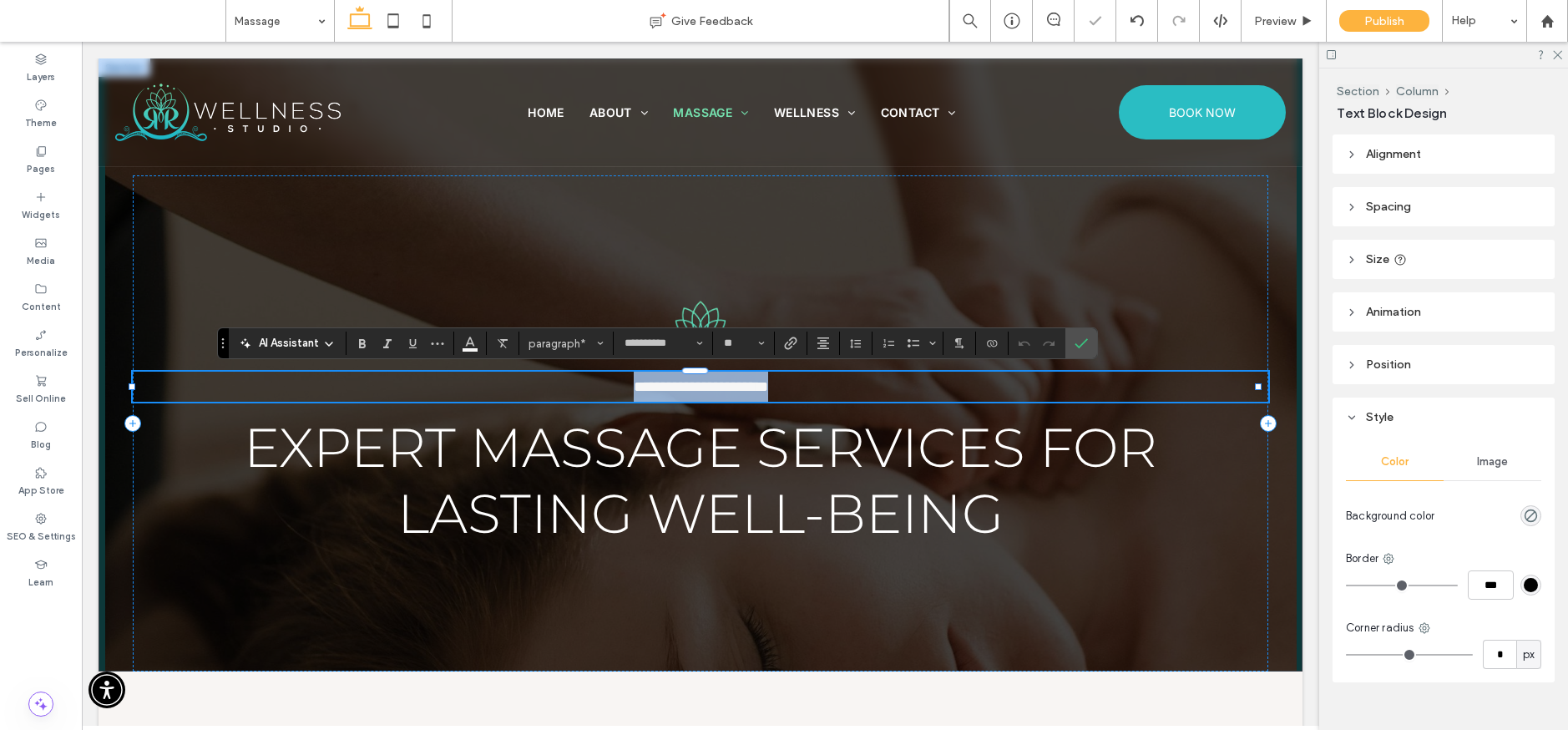
click at [827, 391] on p "**********" at bounding box center [700, 387] width 1136 height 30
drag, startPoint x: 823, startPoint y: 391, endPoint x: 642, endPoint y: 384, distance: 181.1
click at [642, 384] on p "**********" at bounding box center [700, 387] width 1136 height 30
click at [1080, 341] on icon "Confirm" at bounding box center [1081, 343] width 13 height 13
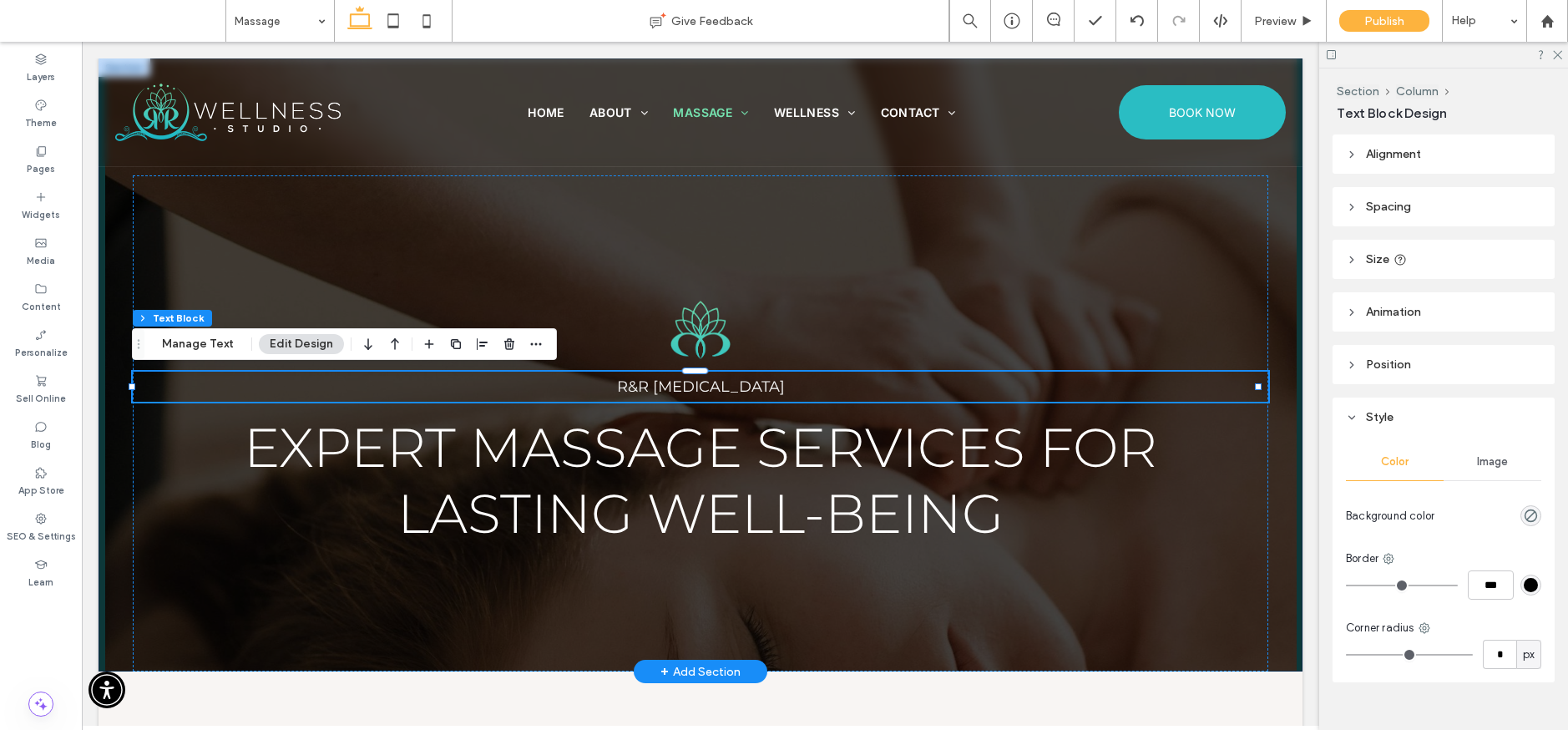
click at [1281, 324] on div "R&R Therapeutic Massage Expert Massage Services for Lasting Well-Being" at bounding box center [700, 365] width 1203 height 613
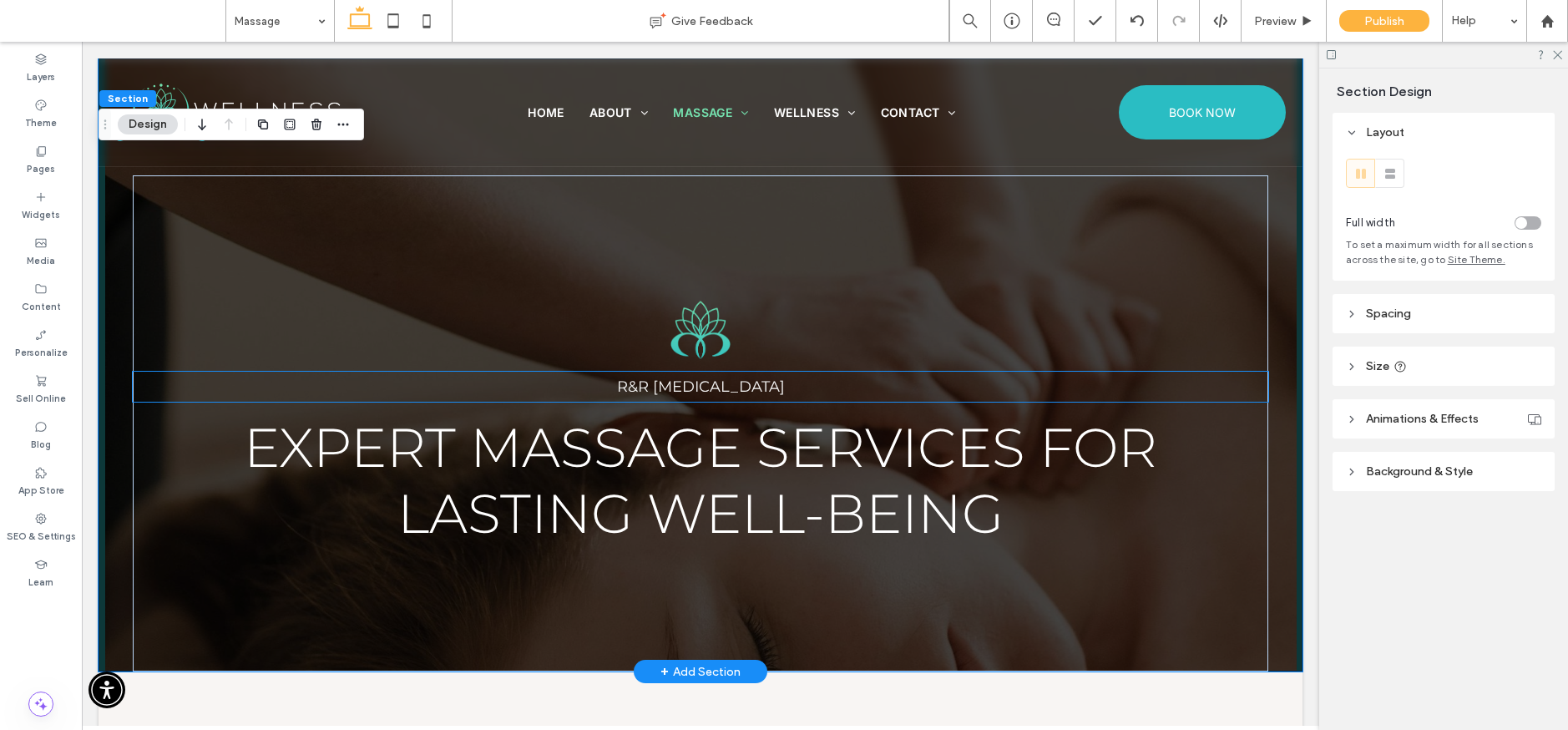
click at [937, 372] on p "R&R Therapeutic Massage" at bounding box center [700, 387] width 1136 height 30
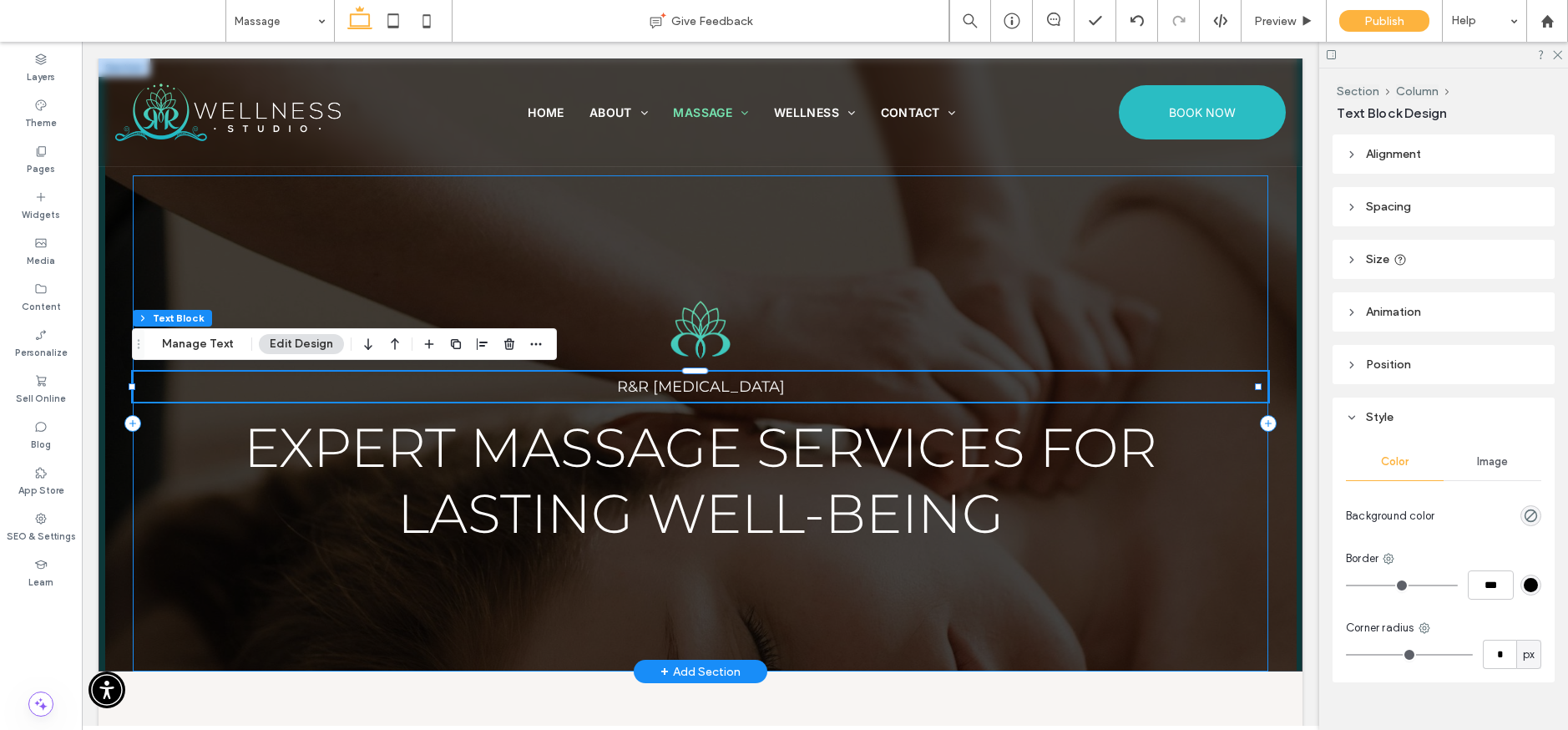
click at [627, 289] on div "R&R Therapeutic Massage Expert Massage Services for Lasting Well-Being" at bounding box center [700, 423] width 1136 height 496
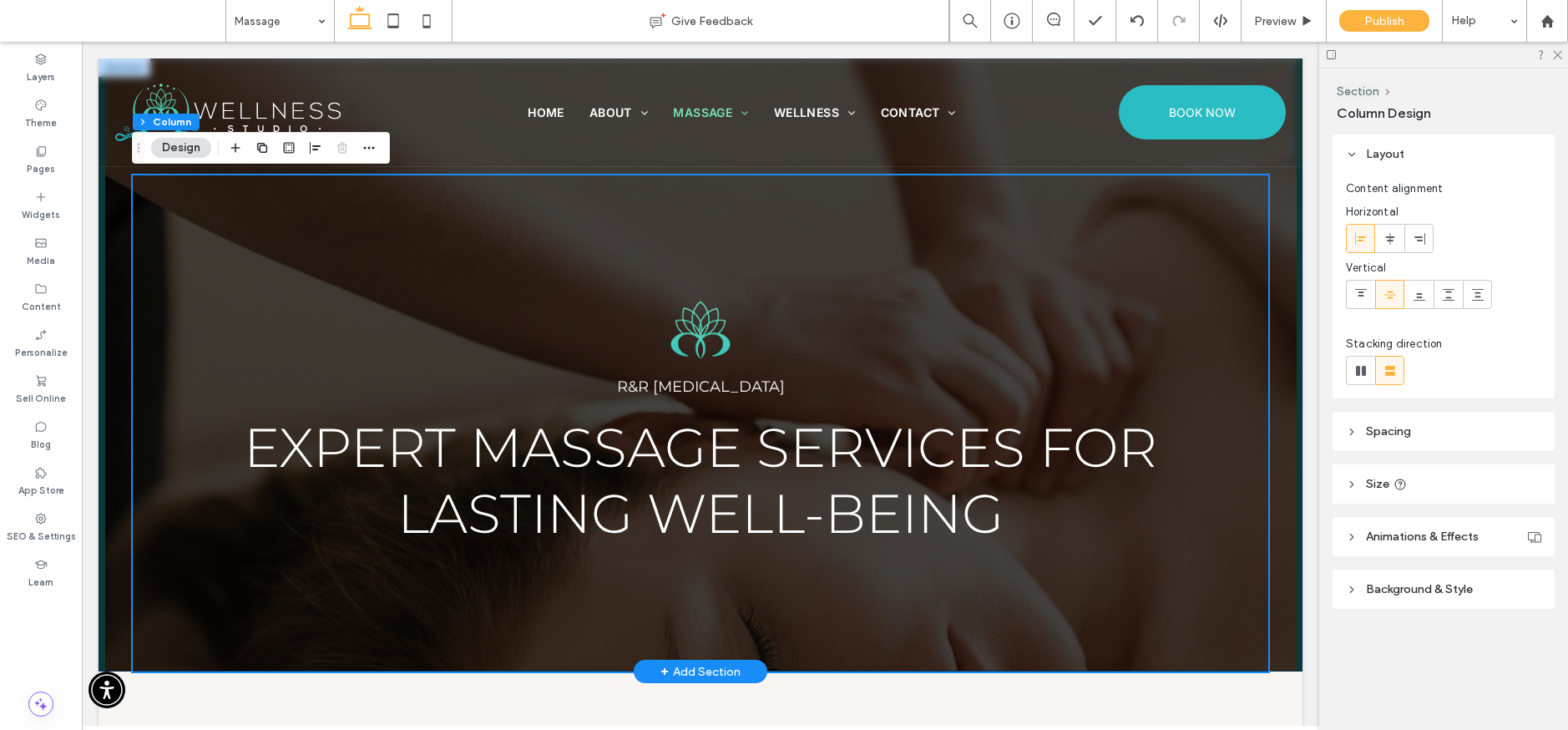
click at [1274, 264] on div "R&R Therapeutic Massage Expert Massage Services for Lasting Well-Being" at bounding box center [700, 365] width 1203 height 613
